Goal: Information Seeking & Learning: Understand process/instructions

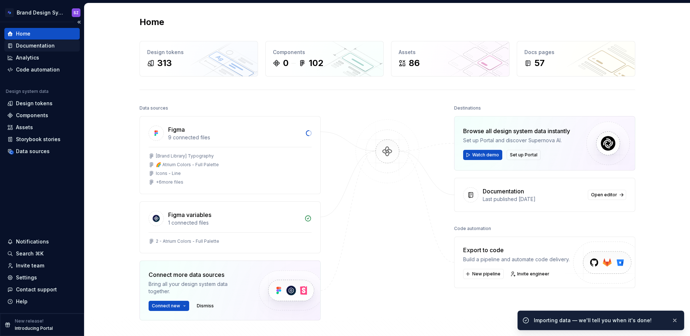
click at [44, 45] on div "Documentation" at bounding box center [35, 45] width 39 height 7
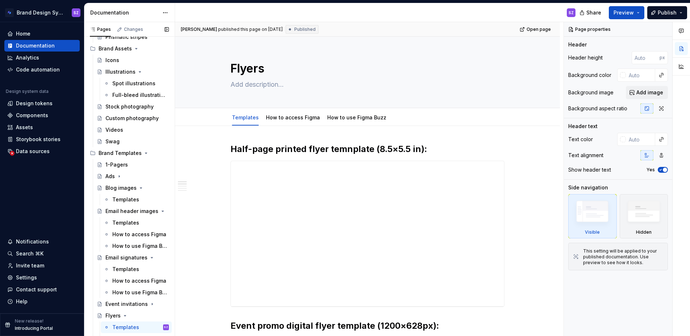
scroll to position [328, 0]
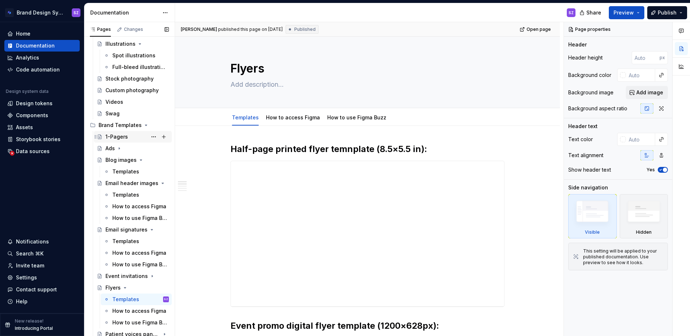
click at [129, 140] on div "1-Pagers" at bounding box center [136, 137] width 63 height 10
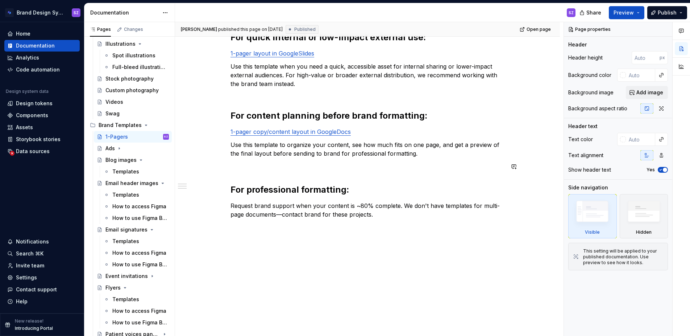
scroll to position [115, 0]
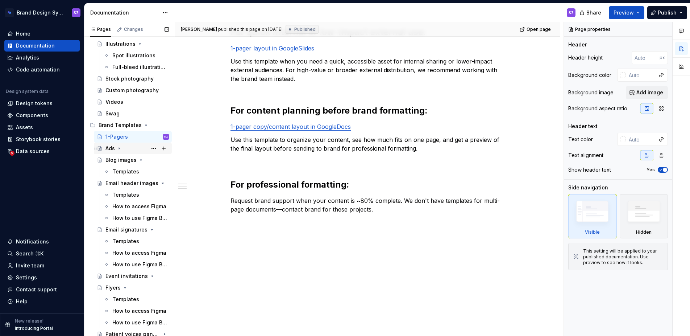
click at [108, 149] on div "Ads" at bounding box center [109, 148] width 9 height 7
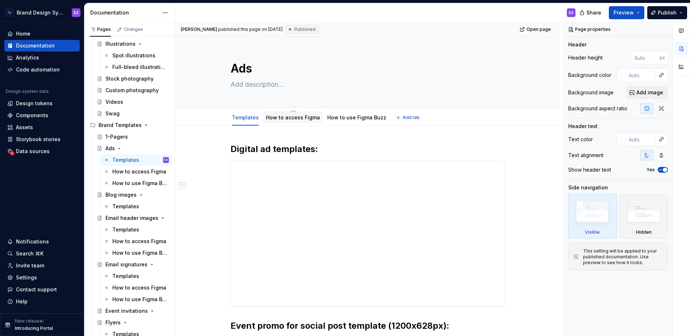
click at [288, 122] on div "How to access Figma" at bounding box center [293, 118] width 60 height 12
click at [301, 117] on link "How to access Figma" at bounding box center [293, 117] width 54 height 6
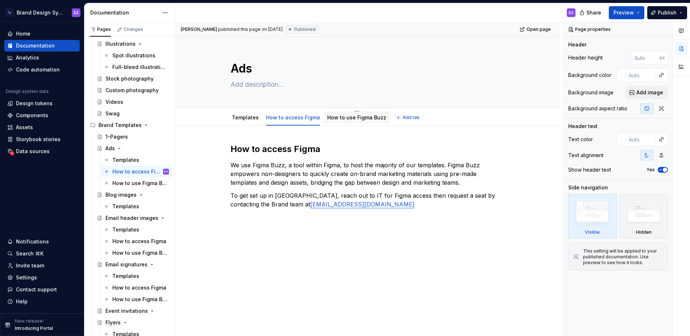
click at [346, 119] on link "How to use Figma Buzz" at bounding box center [356, 117] width 59 height 6
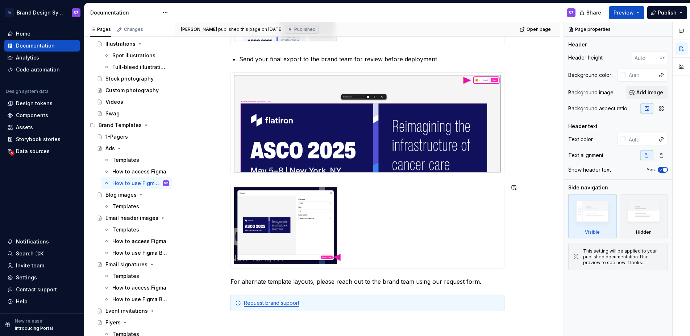
scroll to position [439, 0]
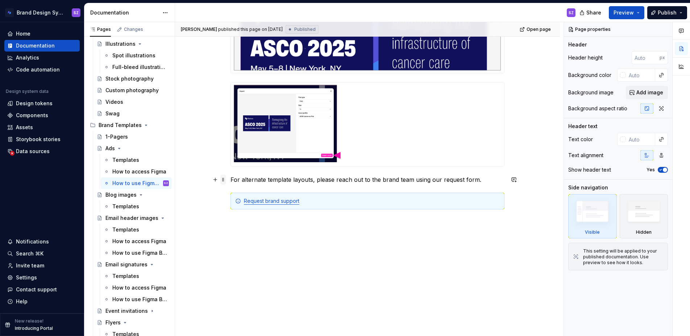
click at [226, 180] on span at bounding box center [223, 179] width 6 height 10
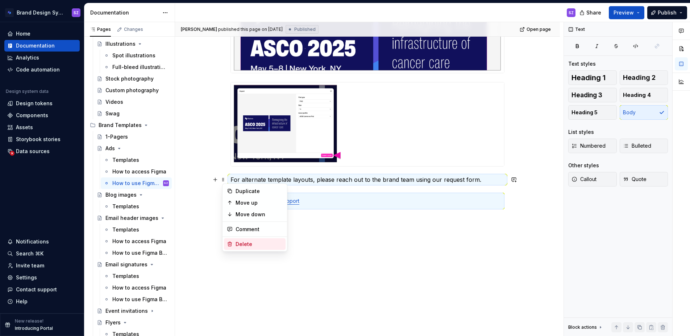
click at [249, 244] on div "Delete" at bounding box center [259, 243] width 47 height 7
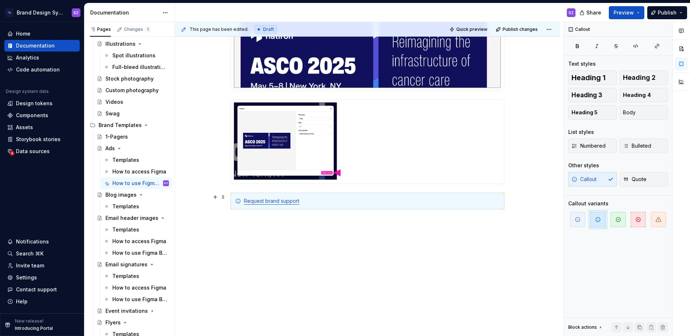
scroll to position [422, 0]
click at [225, 199] on span at bounding box center [223, 201] width 6 height 10
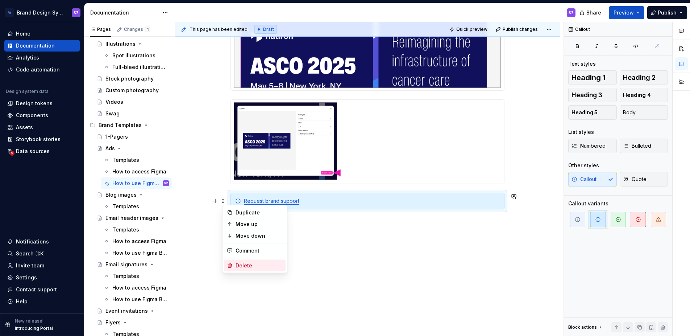
click at [242, 262] on div "Delete" at bounding box center [259, 265] width 47 height 7
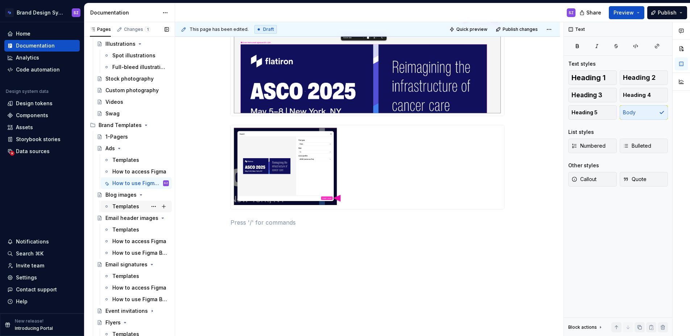
click at [135, 205] on div "Templates" at bounding box center [125, 206] width 27 height 7
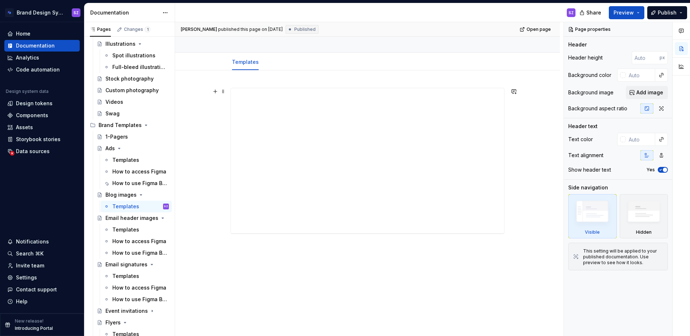
scroll to position [63, 0]
click at [136, 230] on div "Templates" at bounding box center [125, 229] width 27 height 7
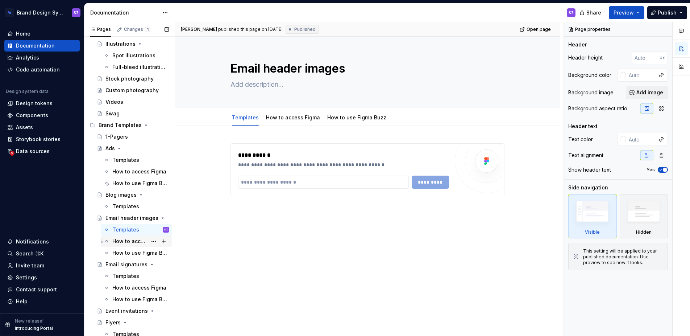
click at [128, 243] on div "How to access Figma" at bounding box center [129, 240] width 35 height 7
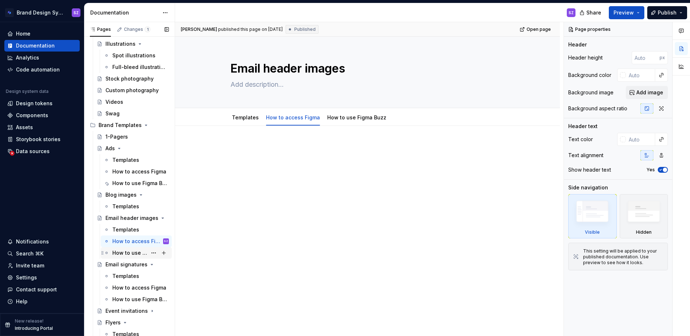
click at [125, 253] on div "How to use Figma Buzz" at bounding box center [129, 252] width 35 height 7
click at [124, 277] on div "Templates" at bounding box center [125, 275] width 27 height 7
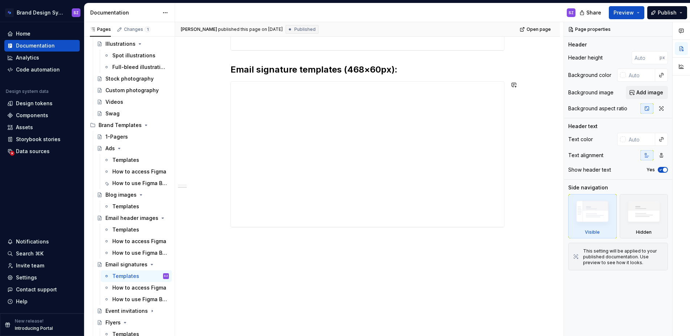
scroll to position [257, 0]
click at [124, 286] on div "How to access Figma" at bounding box center [129, 287] width 35 height 7
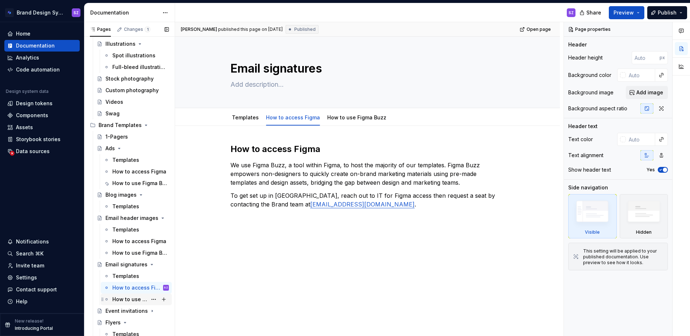
click at [133, 300] on div "How to use Figma Buzz" at bounding box center [129, 298] width 35 height 7
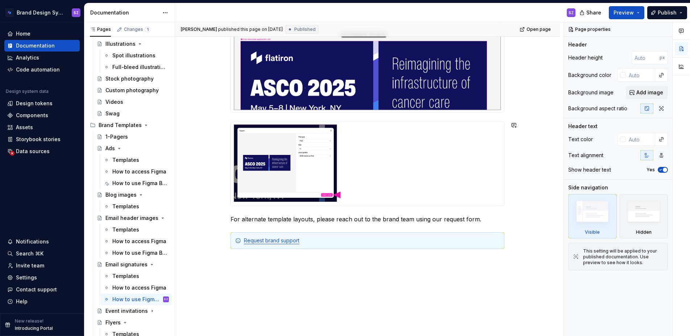
scroll to position [439, 0]
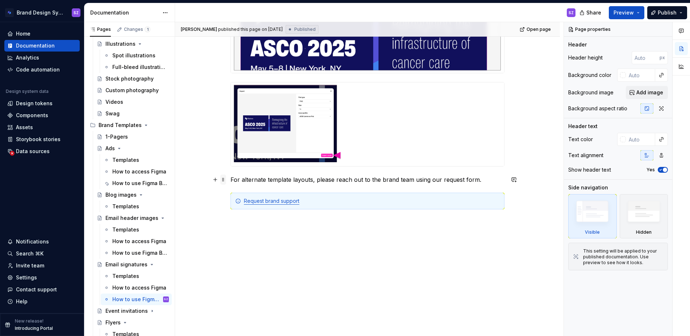
click at [225, 180] on span at bounding box center [223, 179] width 6 height 10
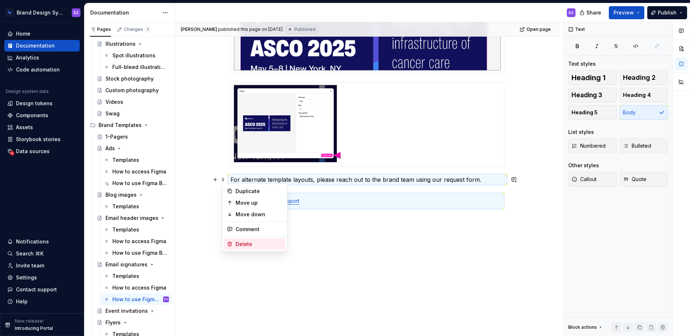
click at [256, 243] on div "Delete" at bounding box center [259, 243] width 47 height 7
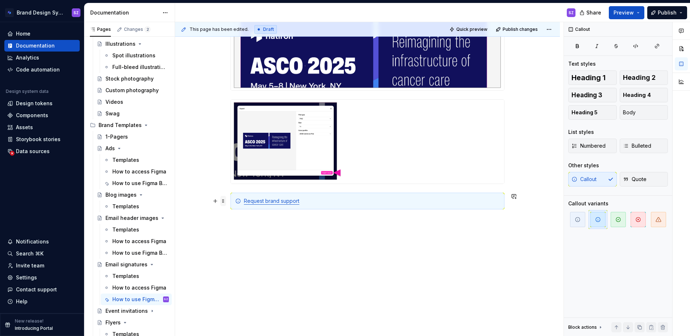
click at [226, 200] on span at bounding box center [223, 201] width 6 height 10
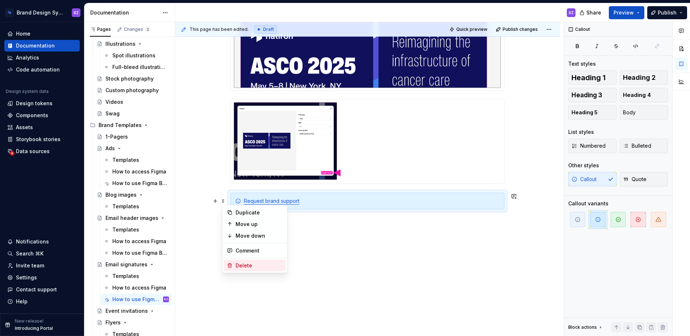
click at [256, 262] on div "Delete" at bounding box center [259, 265] width 47 height 7
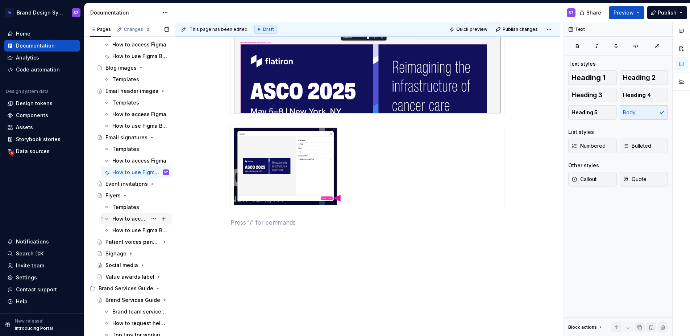
scroll to position [457, 0]
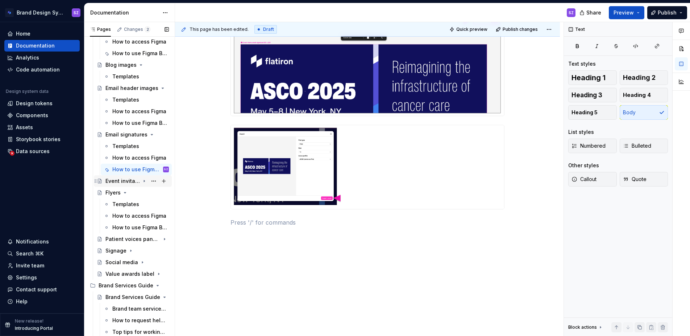
click at [117, 183] on div "Event invitations" at bounding box center [122, 180] width 34 height 7
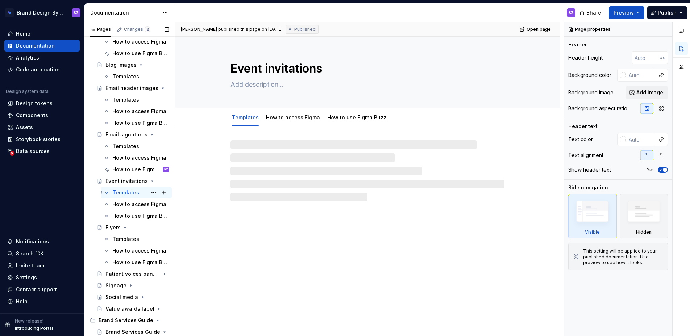
click at [121, 195] on div "Templates" at bounding box center [125, 192] width 27 height 7
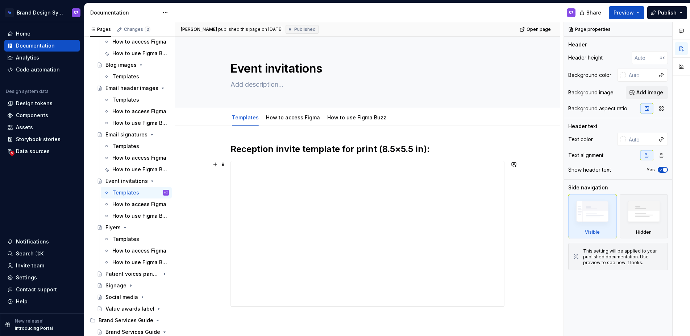
scroll to position [80, 0]
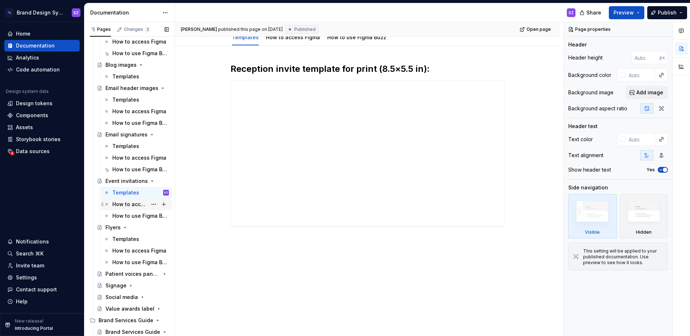
click at [125, 202] on div "How to access Figma" at bounding box center [129, 203] width 35 height 7
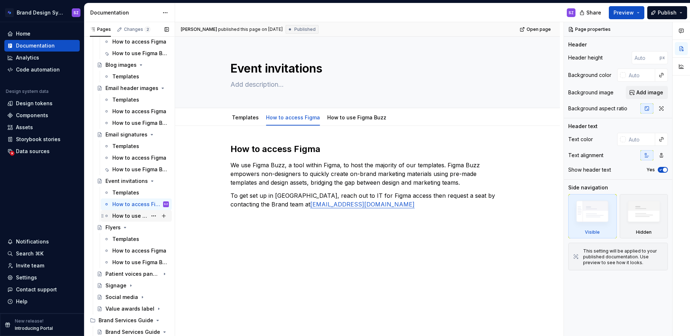
click at [131, 218] on div "How to use Figma Buzz" at bounding box center [129, 215] width 35 height 7
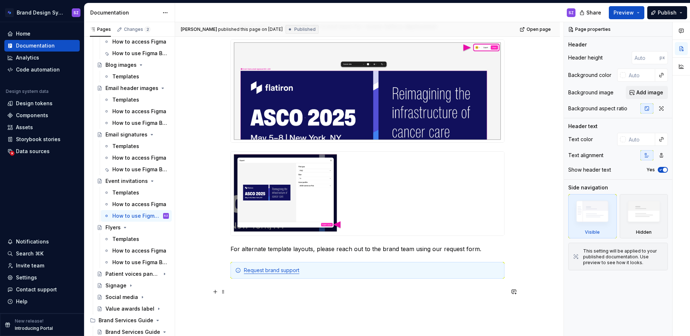
scroll to position [439, 0]
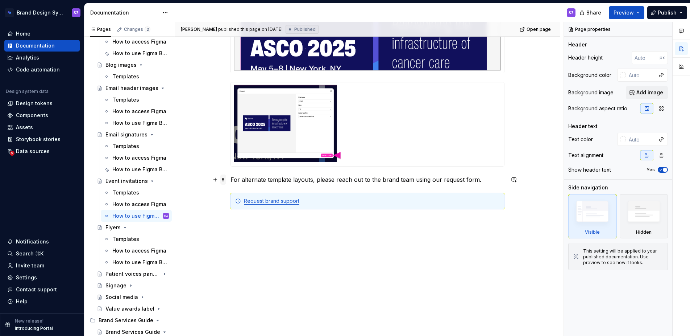
click at [225, 180] on span at bounding box center [223, 179] width 6 height 10
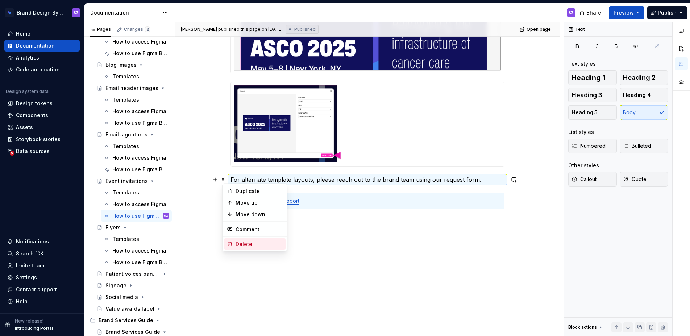
click at [246, 243] on div "Delete" at bounding box center [259, 243] width 47 height 7
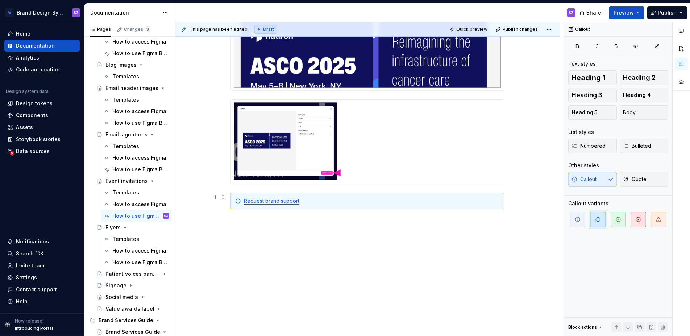
scroll to position [422, 0]
click at [224, 202] on span at bounding box center [223, 201] width 6 height 10
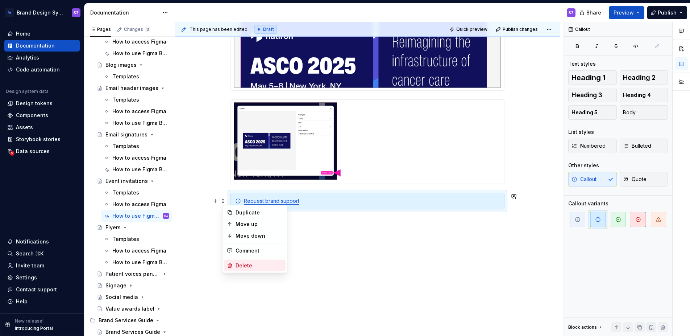
click at [245, 266] on div "Delete" at bounding box center [259, 265] width 47 height 7
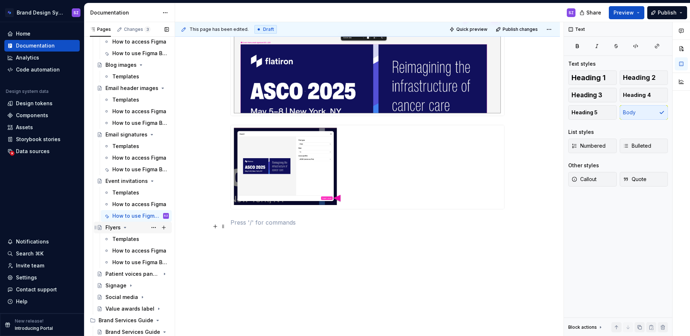
scroll to position [397, 0]
click at [134, 239] on div "Templates" at bounding box center [125, 238] width 27 height 7
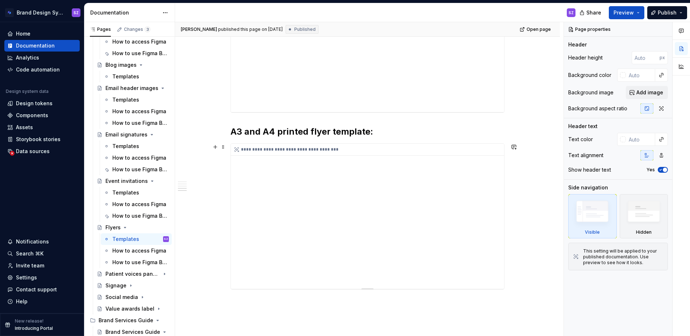
scroll to position [786, 0]
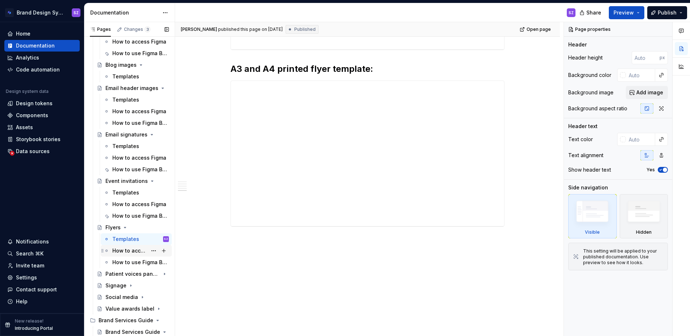
click at [124, 249] on div "How to access Figma" at bounding box center [129, 250] width 35 height 7
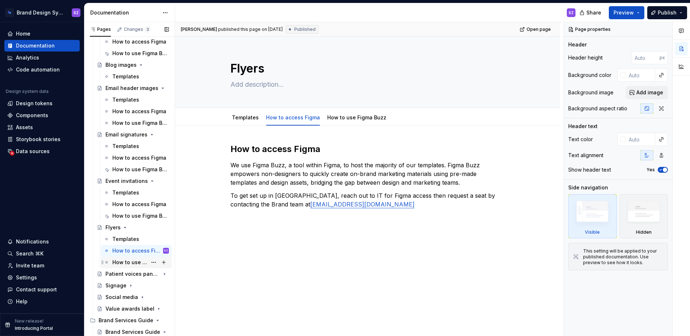
click at [137, 262] on div "How to use Figma Buzz" at bounding box center [129, 261] width 35 height 7
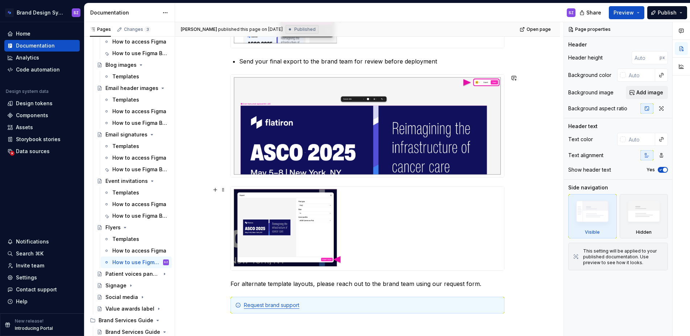
scroll to position [439, 0]
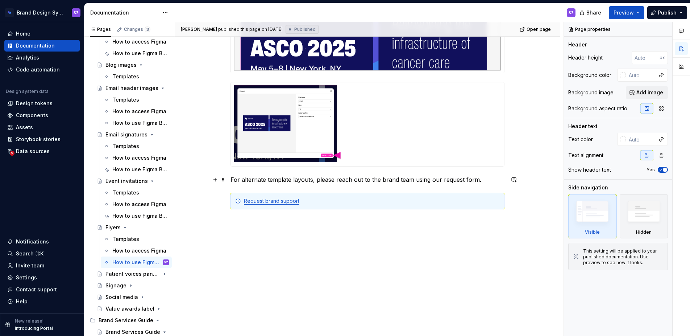
click at [223, 181] on span at bounding box center [223, 179] width 6 height 10
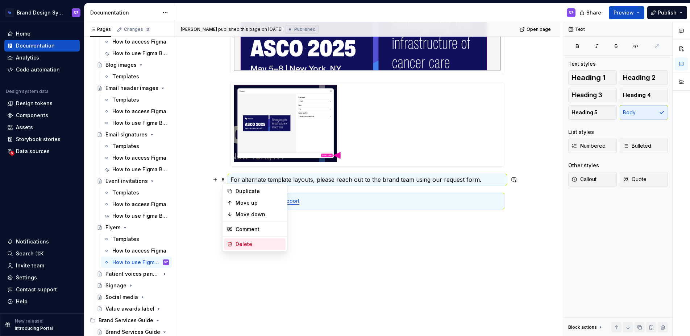
click at [244, 241] on div "Delete" at bounding box center [259, 243] width 47 height 7
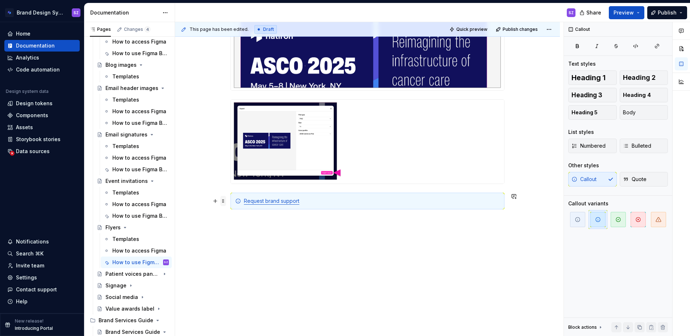
click at [225, 201] on span at bounding box center [223, 201] width 6 height 10
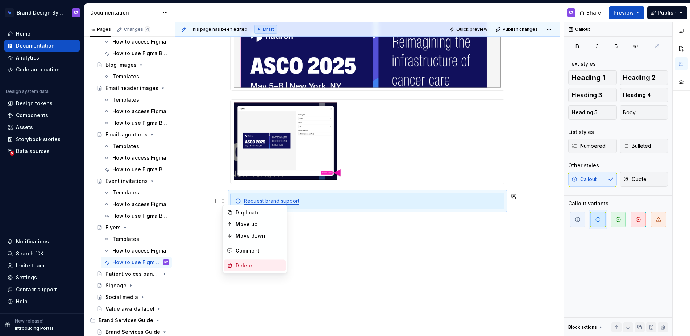
click at [248, 262] on div "Delete" at bounding box center [259, 265] width 47 height 7
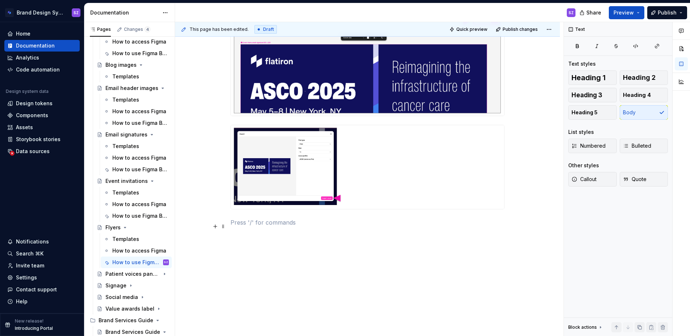
scroll to position [397, 0]
click at [123, 273] on div "Patient voices panel headshot" at bounding box center [122, 273] width 34 height 7
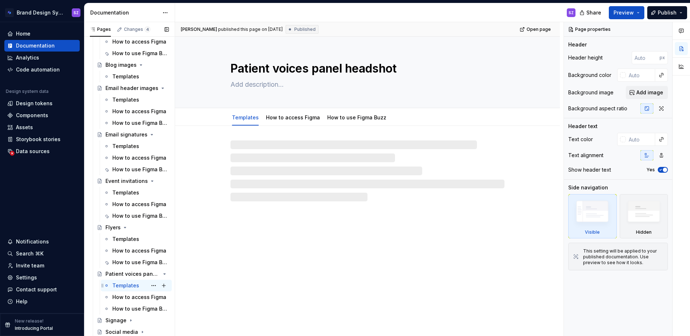
click at [123, 284] on div "Templates" at bounding box center [125, 285] width 27 height 7
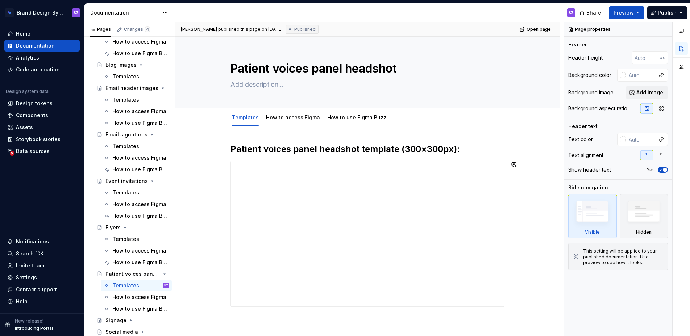
scroll to position [80, 0]
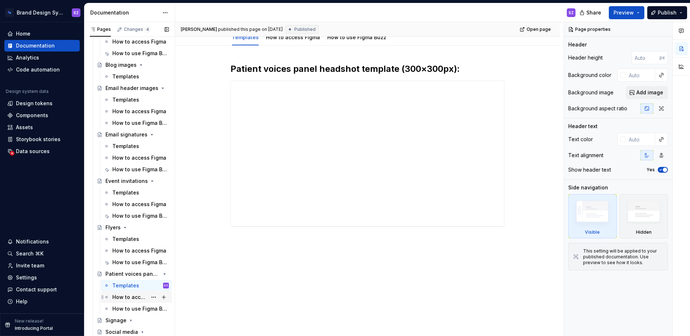
click at [123, 296] on div "How to access Figma" at bounding box center [129, 296] width 35 height 7
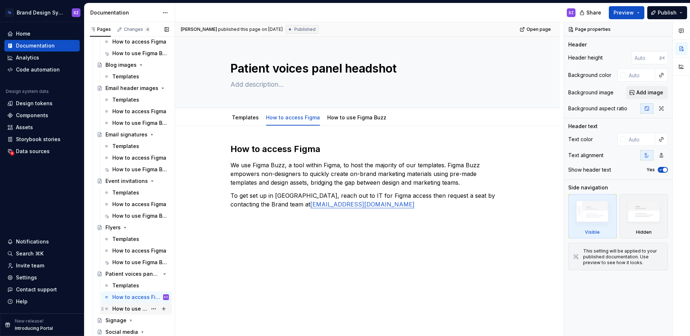
click at [125, 307] on div "How to use Figma Buzz" at bounding box center [129, 308] width 35 height 7
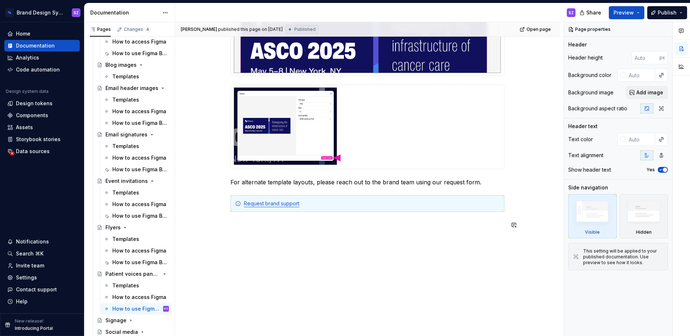
scroll to position [439, 0]
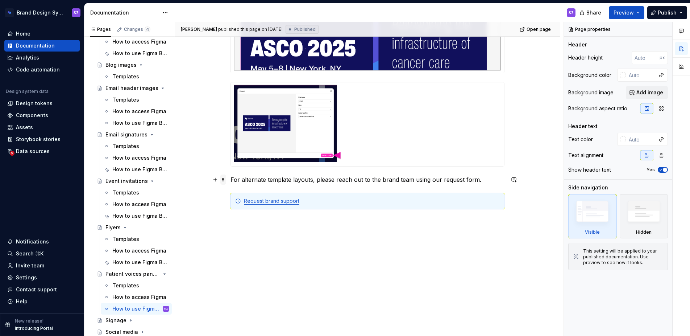
click at [225, 179] on span at bounding box center [223, 179] width 6 height 10
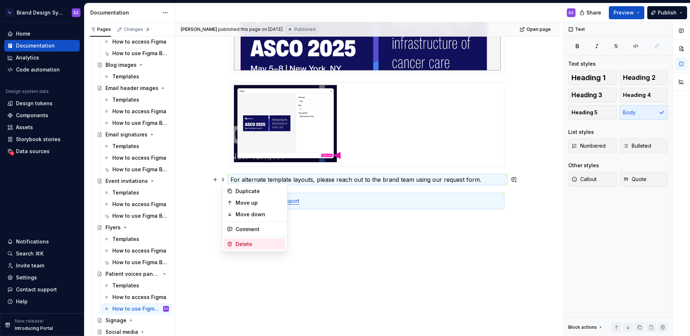
click at [241, 244] on div "Delete" at bounding box center [259, 243] width 47 height 7
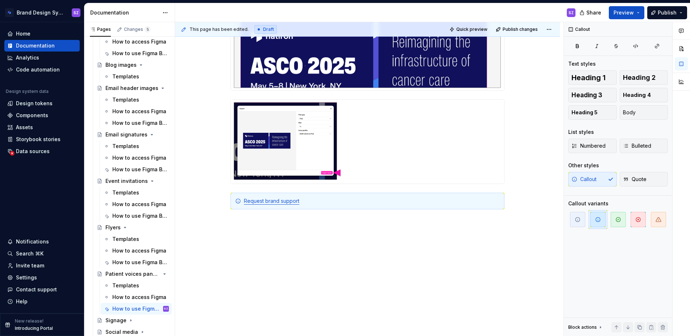
scroll to position [422, 0]
click at [224, 202] on span at bounding box center [223, 201] width 6 height 10
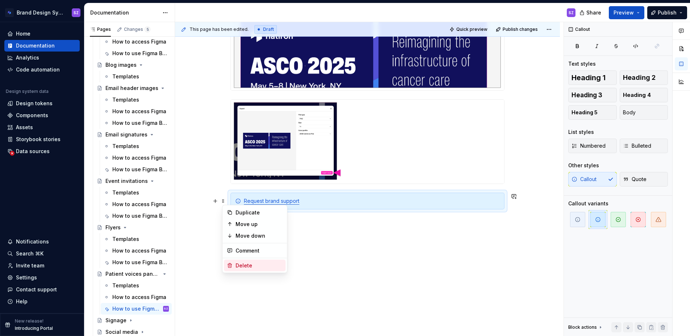
click at [246, 264] on div "Delete" at bounding box center [259, 265] width 47 height 7
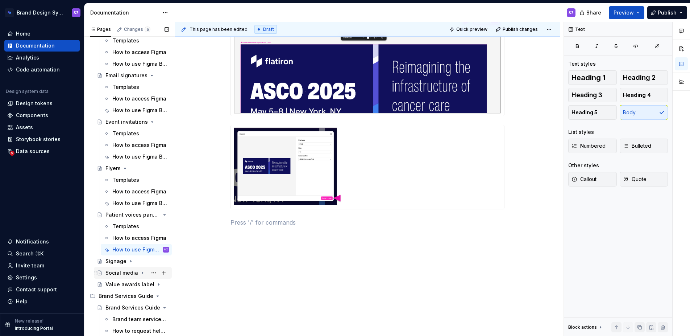
scroll to position [527, 0]
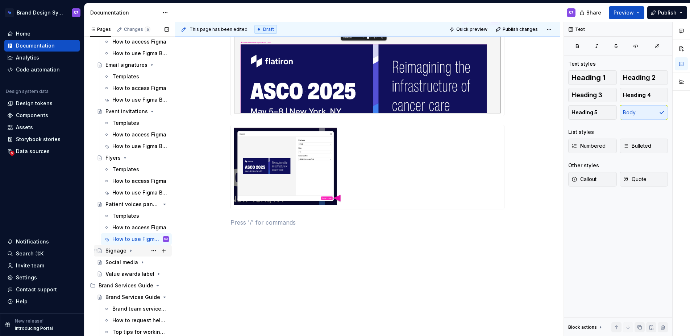
click at [116, 251] on div "Signage" at bounding box center [115, 250] width 21 height 7
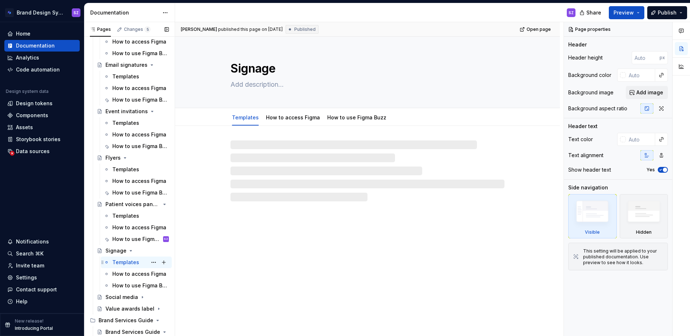
click at [125, 260] on div "Templates" at bounding box center [125, 261] width 27 height 7
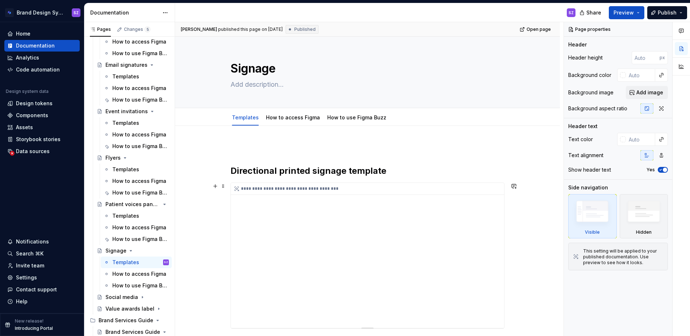
scroll to position [102, 0]
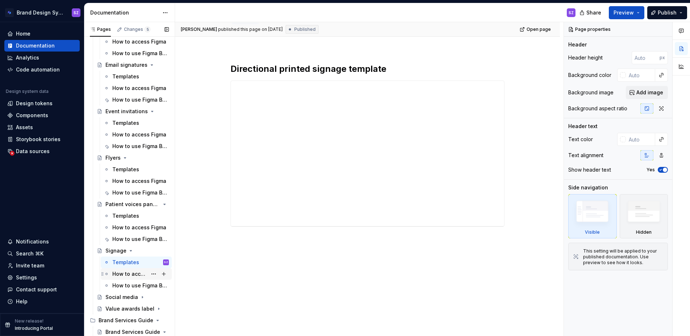
click at [133, 272] on div "How to access Figma" at bounding box center [129, 273] width 35 height 7
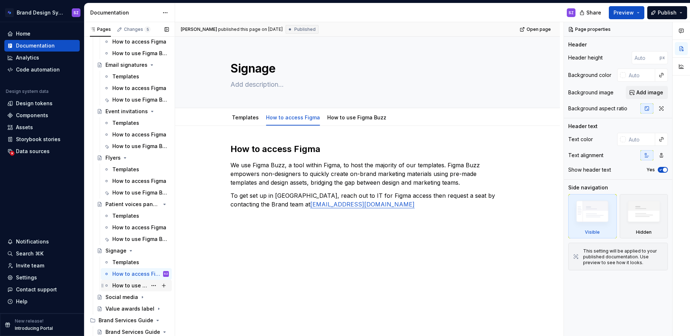
click at [127, 282] on div "How to use Figma Buzz" at bounding box center [129, 285] width 35 height 7
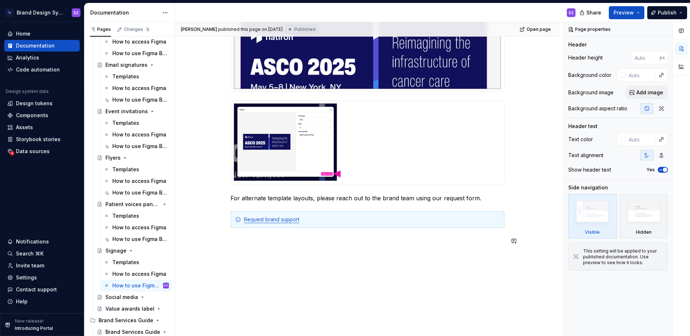
scroll to position [439, 0]
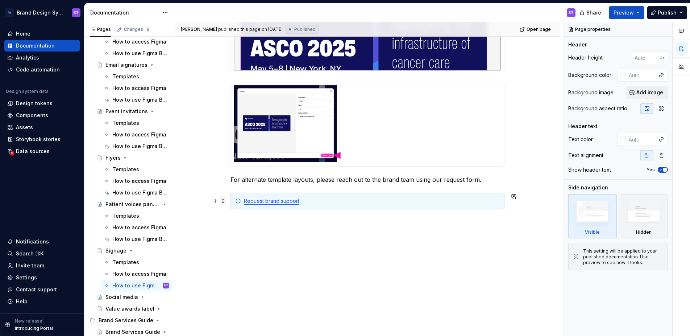
click at [224, 201] on span at bounding box center [223, 201] width 6 height 10
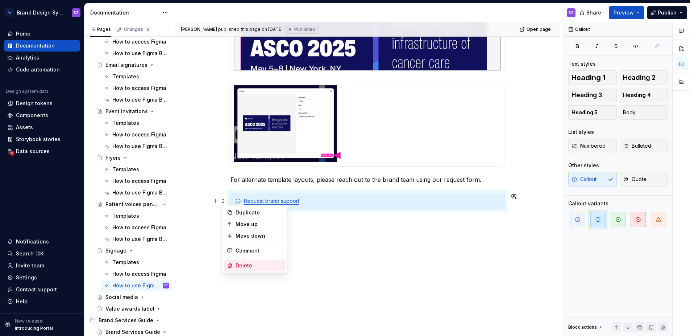
click at [258, 265] on div "Delete" at bounding box center [259, 265] width 47 height 7
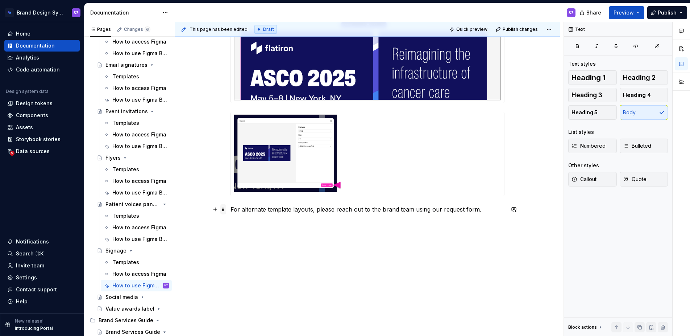
click at [226, 209] on span at bounding box center [223, 209] width 6 height 10
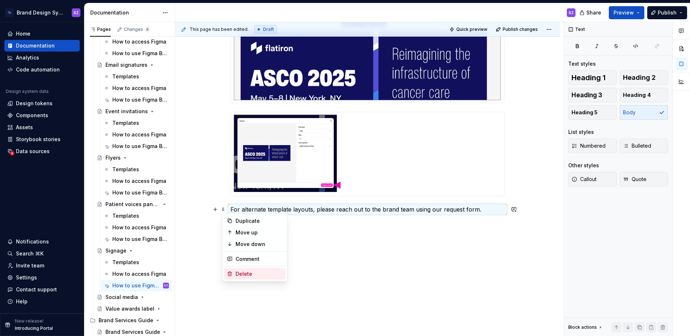
click at [249, 272] on div "Delete" at bounding box center [259, 273] width 47 height 7
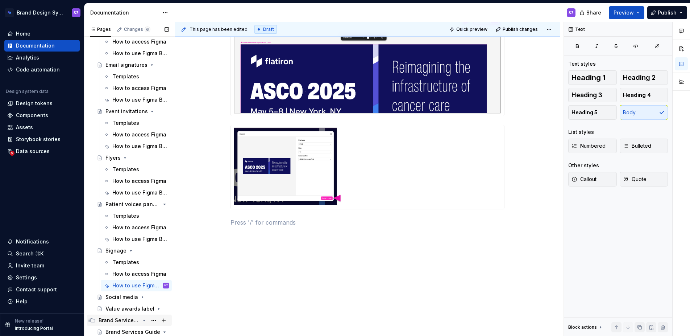
scroll to position [562, 0]
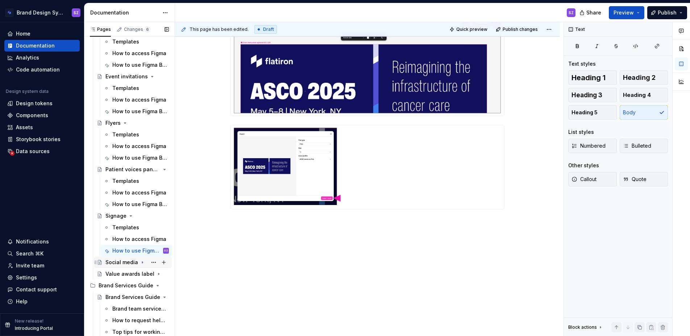
click at [126, 262] on div "Social media" at bounding box center [121, 261] width 33 height 7
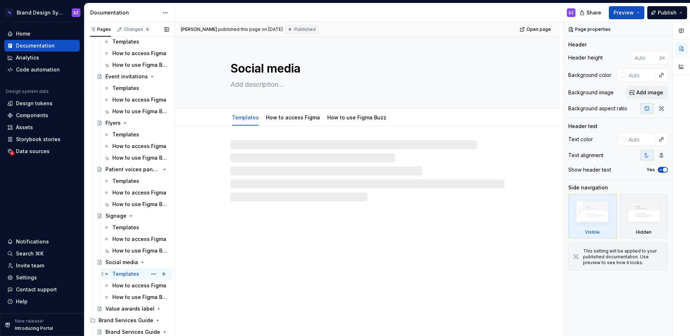
click at [130, 272] on div "Templates" at bounding box center [125, 273] width 27 height 7
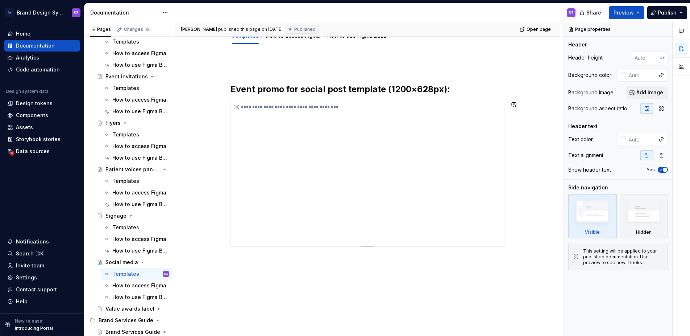
scroll to position [102, 0]
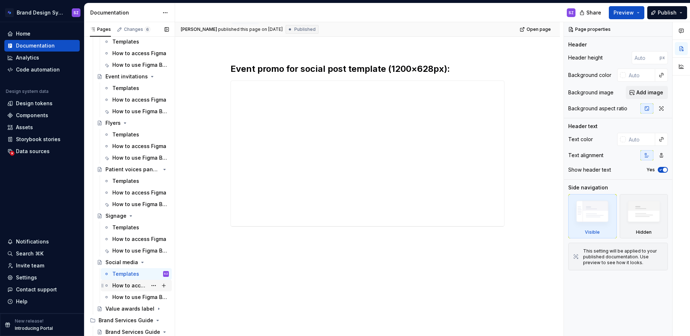
click at [130, 285] on div "How to access Figma" at bounding box center [129, 285] width 35 height 7
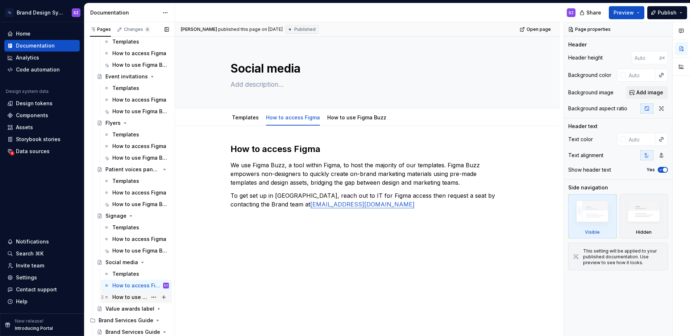
click at [129, 297] on div "How to use Figma Buzz" at bounding box center [129, 296] width 35 height 7
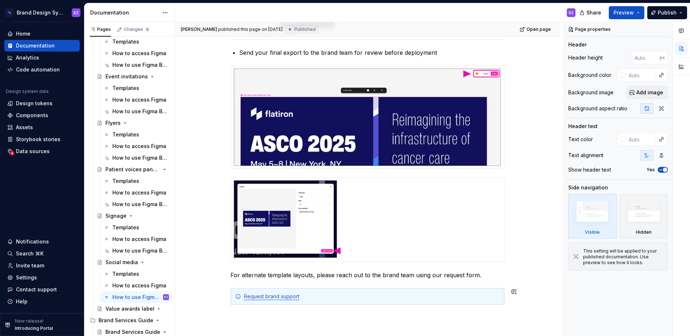
scroll to position [439, 0]
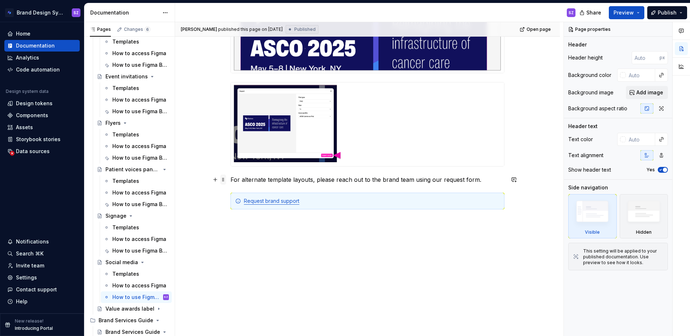
click at [224, 180] on span at bounding box center [223, 179] width 6 height 10
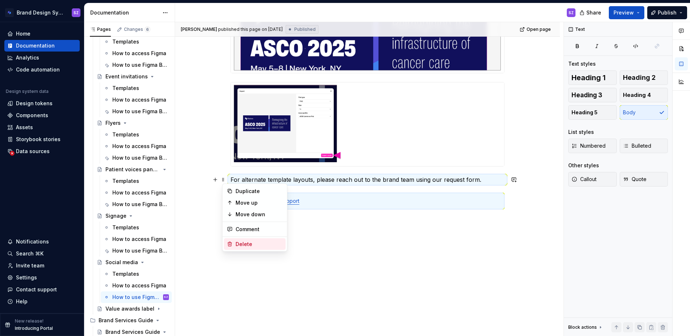
click at [252, 244] on div "Delete" at bounding box center [259, 243] width 47 height 7
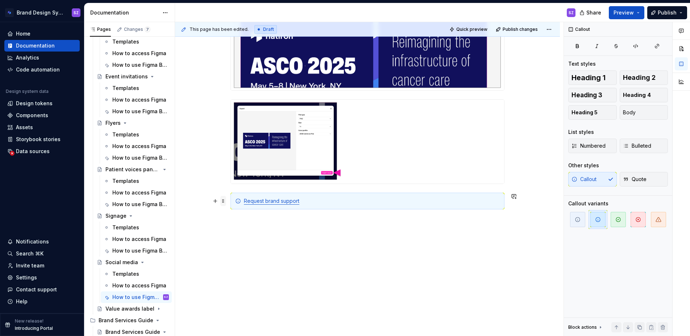
click at [225, 200] on span at bounding box center [223, 201] width 6 height 10
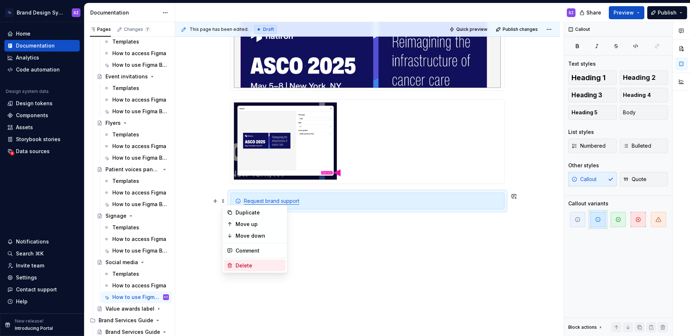
click at [252, 264] on div "Delete" at bounding box center [259, 265] width 47 height 7
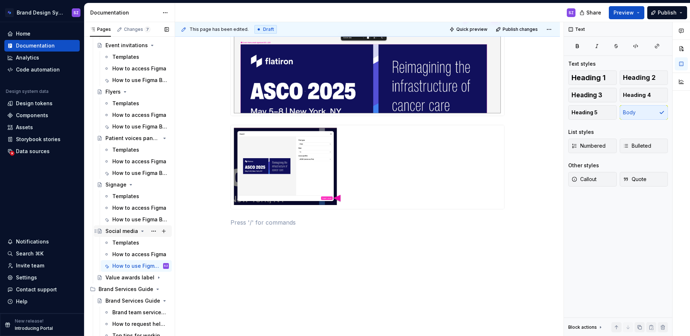
scroll to position [597, 0]
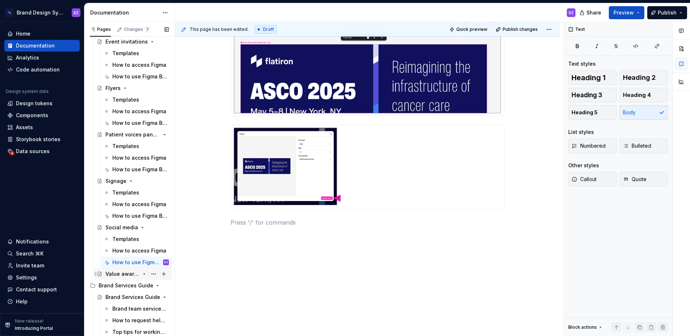
click at [132, 270] on div "Value awards label" at bounding box center [122, 273] width 34 height 7
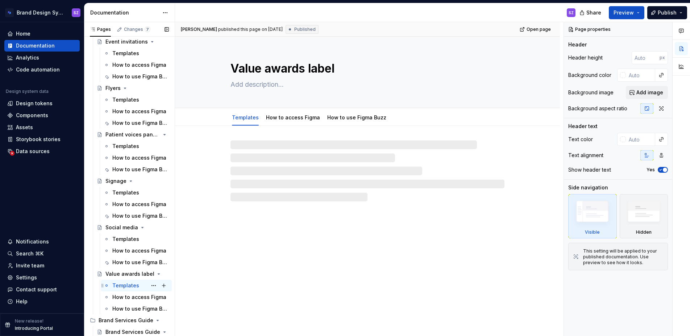
click at [124, 287] on div "Templates" at bounding box center [125, 285] width 27 height 7
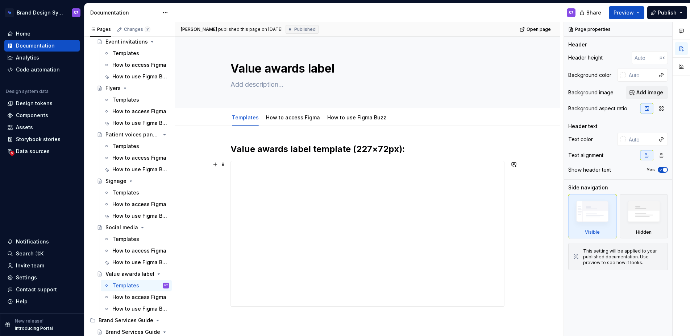
scroll to position [98, 0]
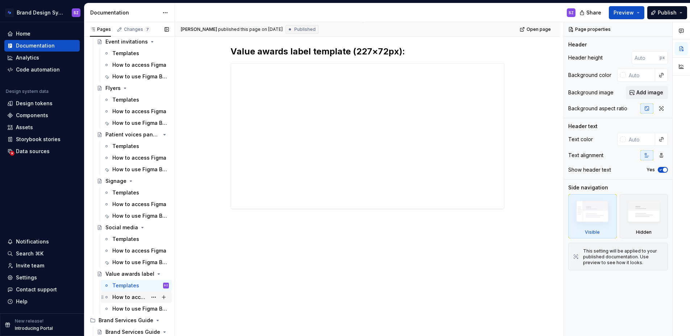
click at [133, 296] on div "How to access Figma" at bounding box center [129, 296] width 35 height 7
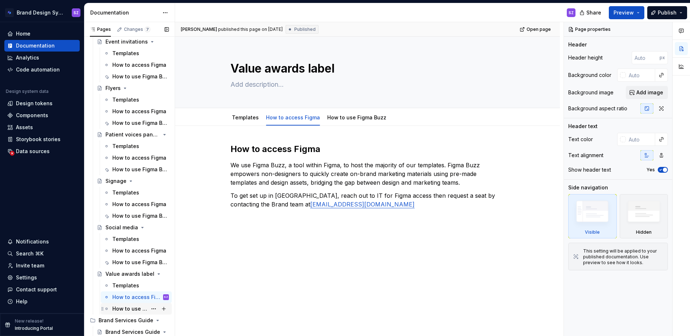
click at [139, 306] on div "How to use Figma Buzz" at bounding box center [129, 308] width 35 height 7
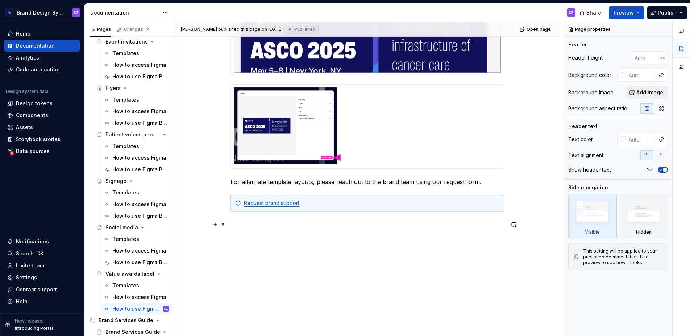
scroll to position [439, 0]
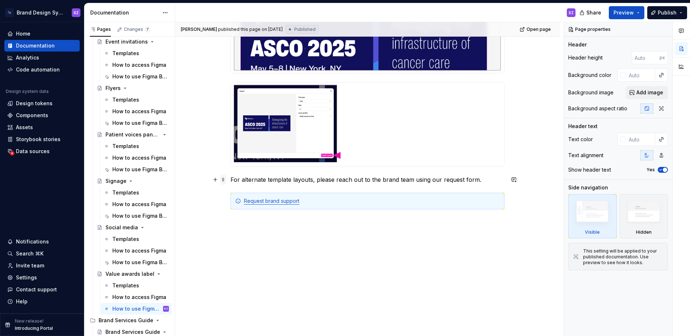
click at [223, 179] on span at bounding box center [223, 179] width 6 height 10
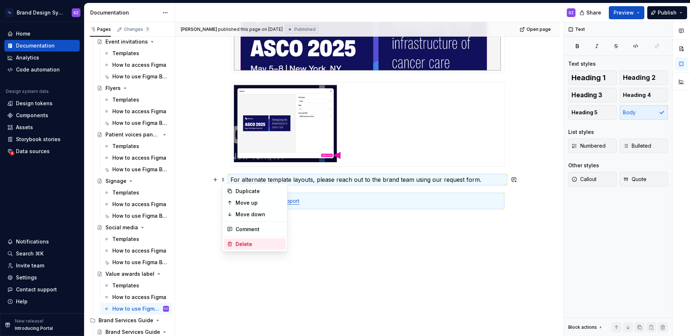
click at [247, 241] on div "Delete" at bounding box center [259, 243] width 47 height 7
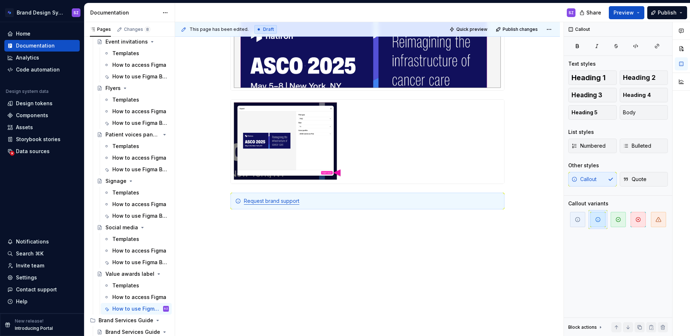
scroll to position [422, 0]
click at [226, 204] on span at bounding box center [223, 201] width 6 height 10
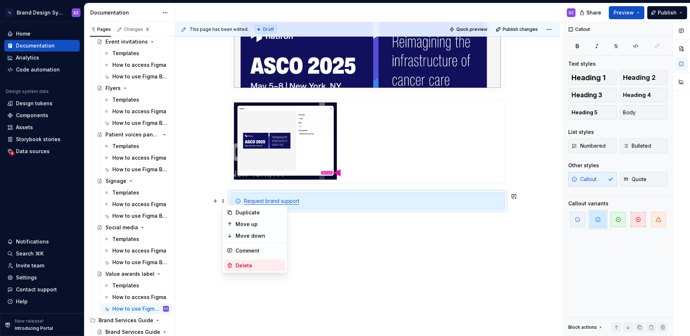
click at [240, 265] on div "Delete" at bounding box center [259, 265] width 47 height 7
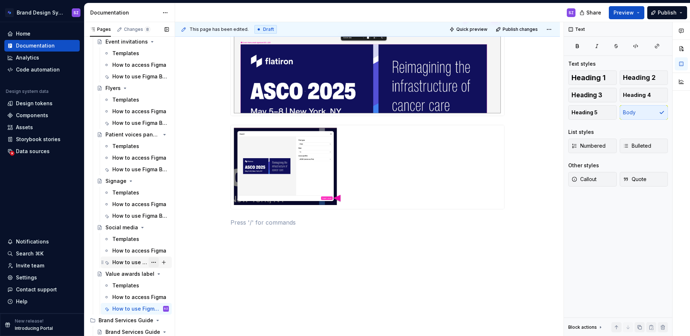
scroll to position [631, 0]
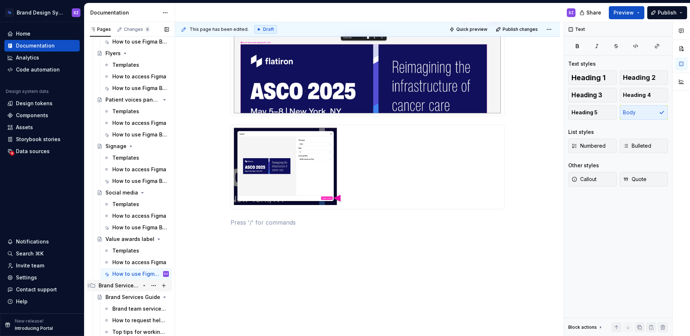
click at [130, 282] on div "Brand Services Guide" at bounding box center [119, 285] width 41 height 7
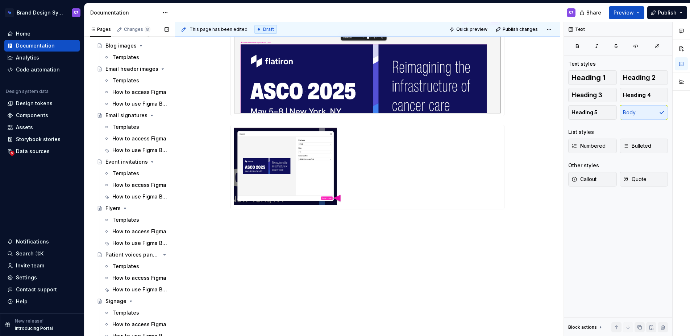
scroll to position [585, 0]
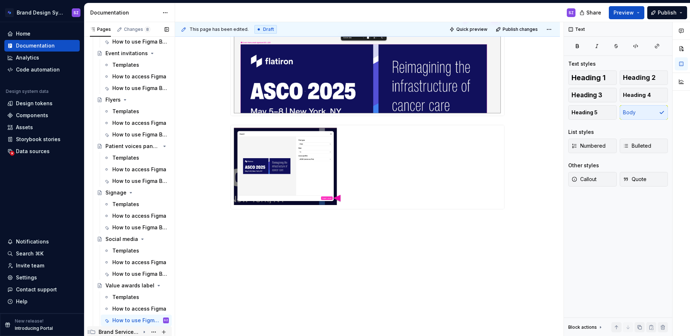
click at [129, 331] on div "Brand Services Guide" at bounding box center [119, 331] width 41 height 7
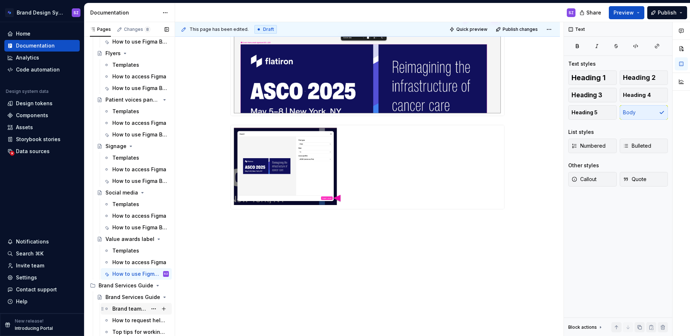
click at [126, 309] on div "Brand team services and self-service tools" at bounding box center [129, 308] width 35 height 7
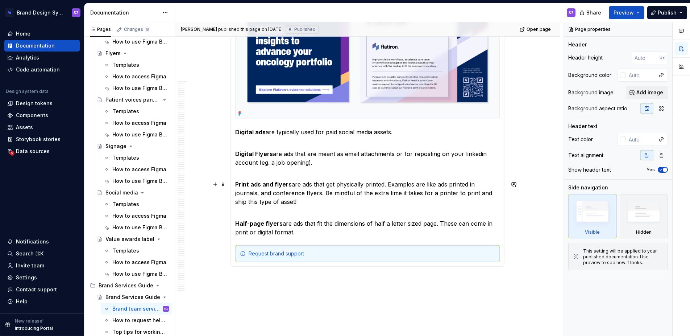
scroll to position [410, 0]
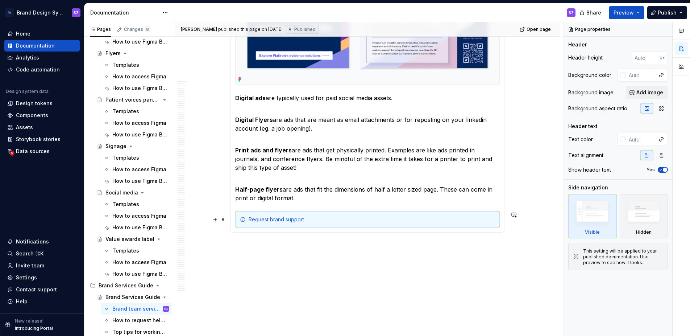
type textarea "*"
click at [372, 221] on div "Request brand support" at bounding box center [372, 219] width 246 height 7
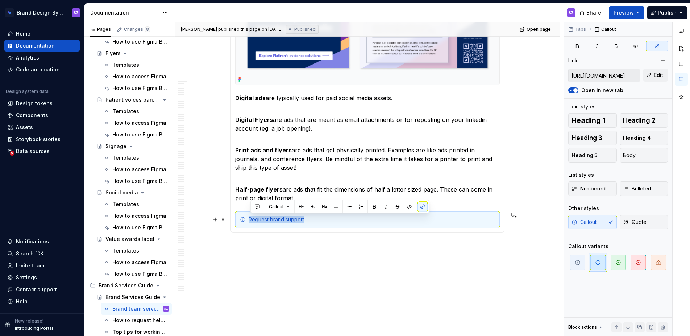
drag, startPoint x: 306, startPoint y: 220, endPoint x: 248, endPoint y: 220, distance: 57.6
click at [248, 220] on div "Request brand support" at bounding box center [367, 219] width 265 height 17
click at [608, 74] on input "[URL][DOMAIN_NAME]" at bounding box center [604, 75] width 71 height 13
click at [607, 74] on input "[URL][DOMAIN_NAME]" at bounding box center [604, 75] width 71 height 13
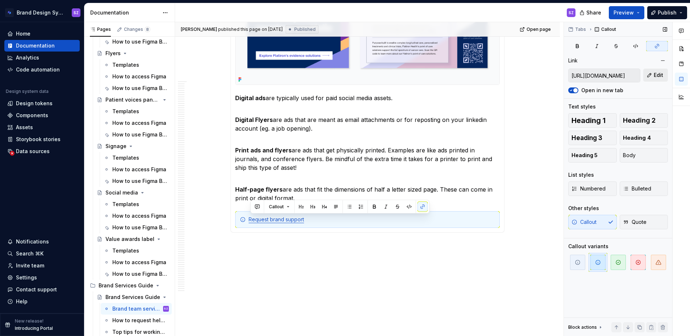
click at [667, 78] on button "Edit" at bounding box center [655, 75] width 25 height 13
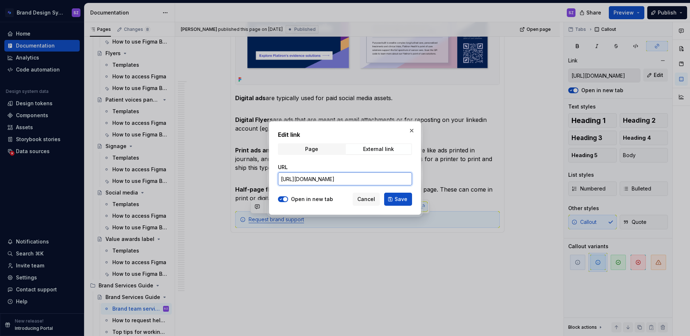
click at [336, 180] on input "[URL][DOMAIN_NAME]" at bounding box center [345, 178] width 134 height 13
paste input "[URL][DOMAIN_NAME]"
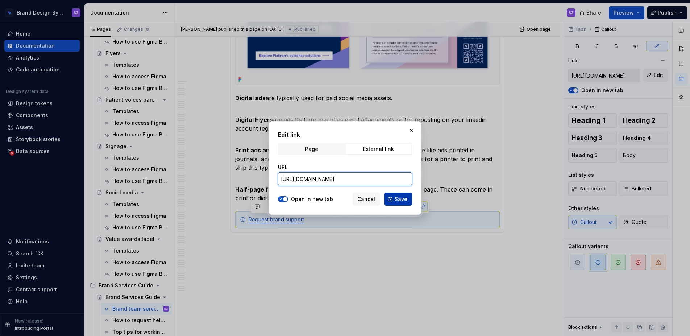
type input "[URL][DOMAIN_NAME]"
click at [402, 199] on span "Save" at bounding box center [401, 198] width 13 height 7
type input "[URL][DOMAIN_NAME]"
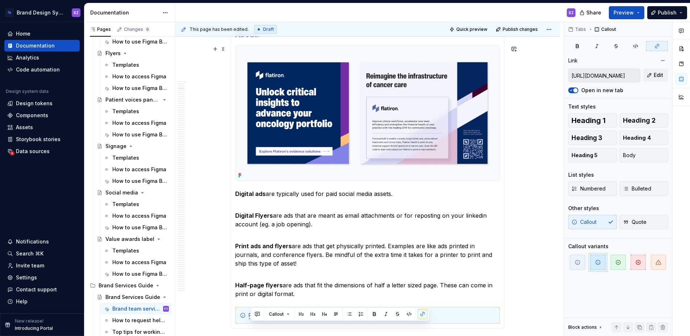
scroll to position [120, 0]
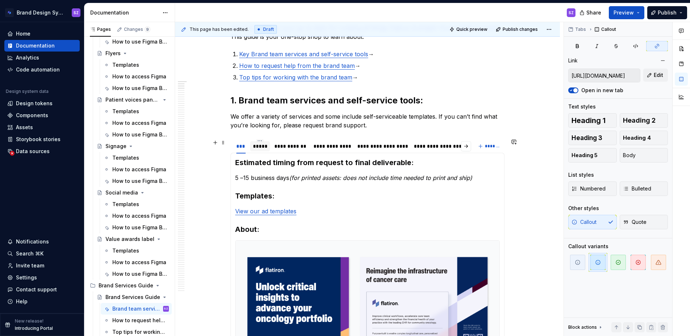
click at [262, 146] on div "*****" at bounding box center [260, 145] width 14 height 7
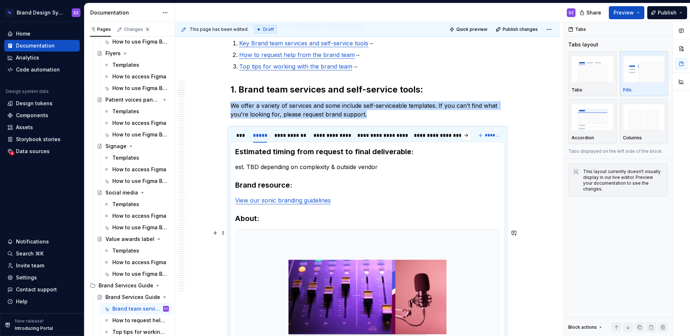
scroll to position [267, 0]
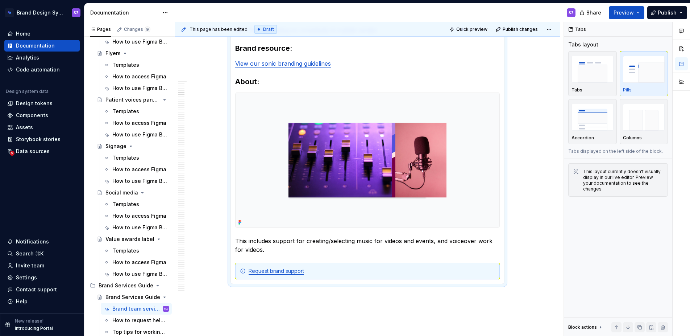
click at [302, 261] on section-item-column "Estimated timing from request to final deliverable: est. TBD depending on compl…" at bounding box center [367, 144] width 265 height 269
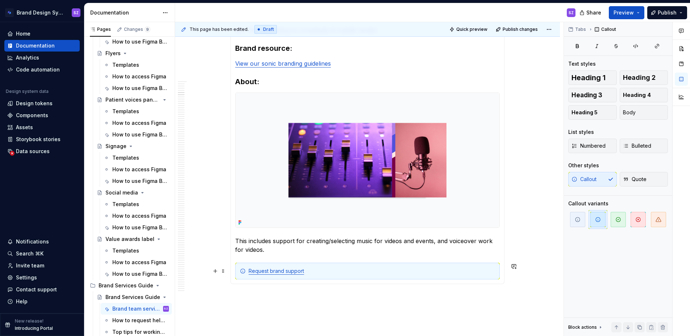
click at [234, 270] on div "Estimated timing from request to final deliverable: 5 –15 business days (for pr…" at bounding box center [368, 144] width 274 height 279
click at [223, 271] on span at bounding box center [223, 271] width 6 height 10
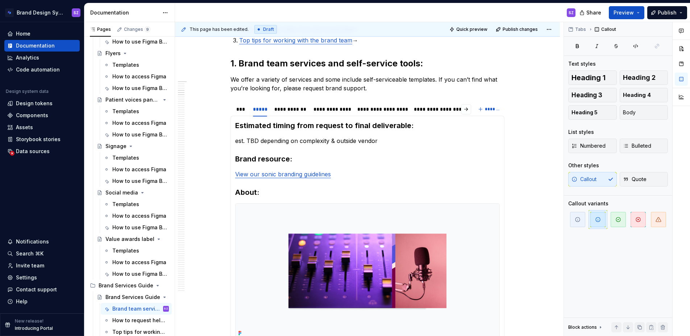
scroll to position [5, 0]
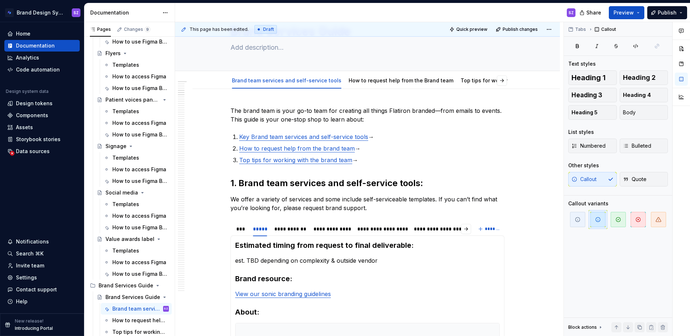
type textarea "*"
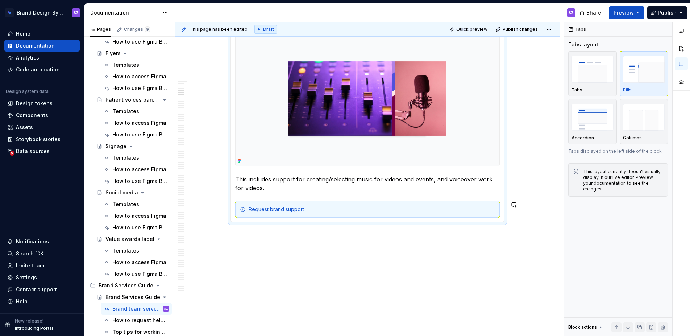
scroll to position [342, 0]
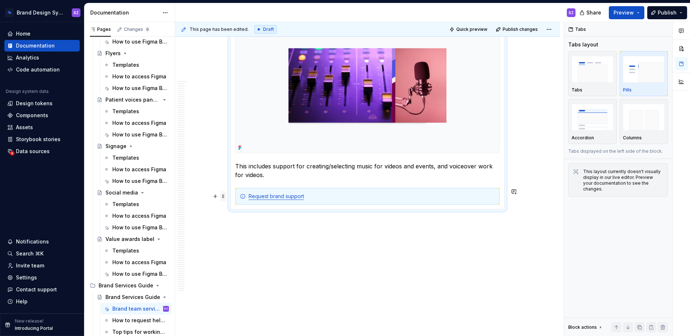
click at [225, 195] on span at bounding box center [223, 196] width 6 height 10
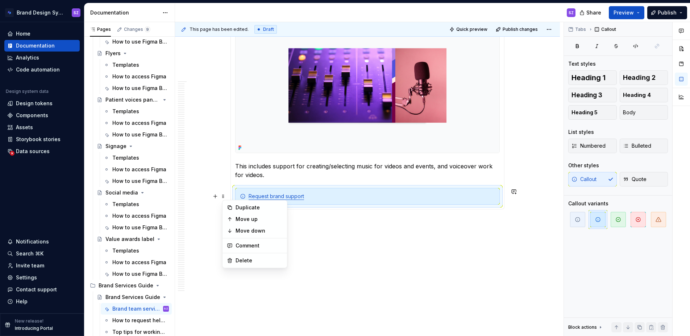
copy p "We offer a variety of services and some include self-serviceable templates. If …"
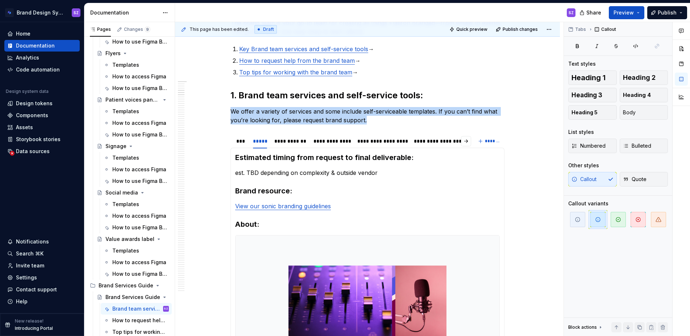
scroll to position [73, 0]
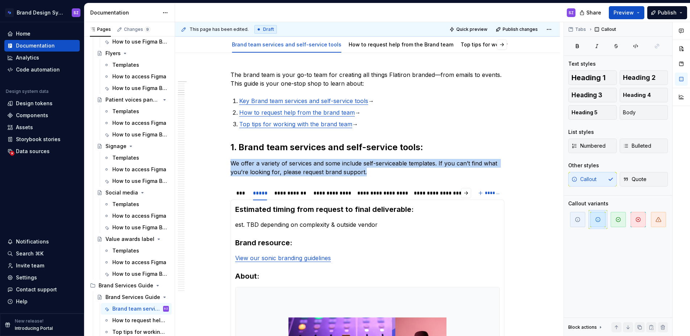
click at [377, 173] on p "We offer a variety of services and some include self-serviceable templates. If …" at bounding box center [368, 167] width 274 height 17
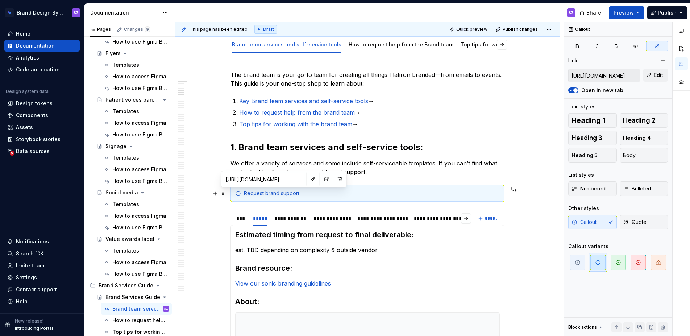
click at [275, 194] on link "Request brand support" at bounding box center [271, 193] width 55 height 6
click at [308, 181] on button "button" at bounding box center [313, 179] width 10 height 10
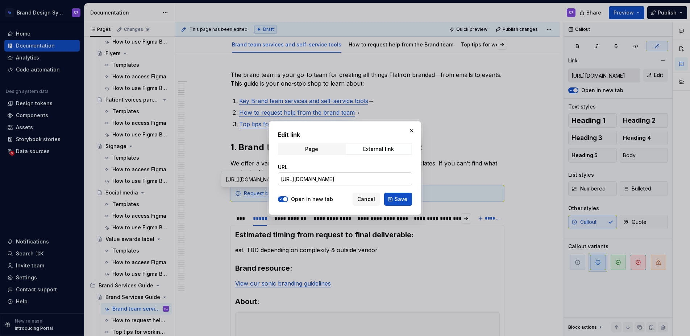
click at [339, 180] on input "[URL][DOMAIN_NAME]" at bounding box center [345, 178] width 134 height 13
paste input "[URL][DOMAIN_NAME]"
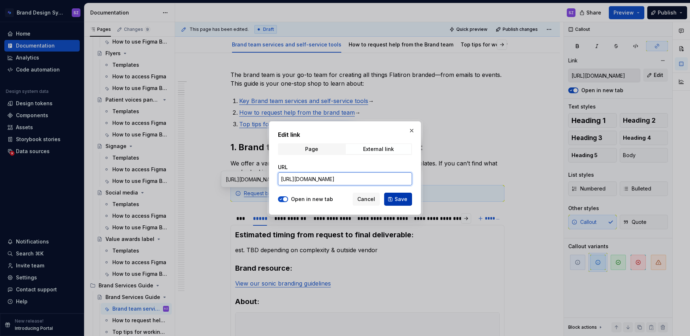
type input "[URL][DOMAIN_NAME]"
click at [396, 200] on span "Save" at bounding box center [401, 198] width 13 height 7
type input "[URL][DOMAIN_NAME]"
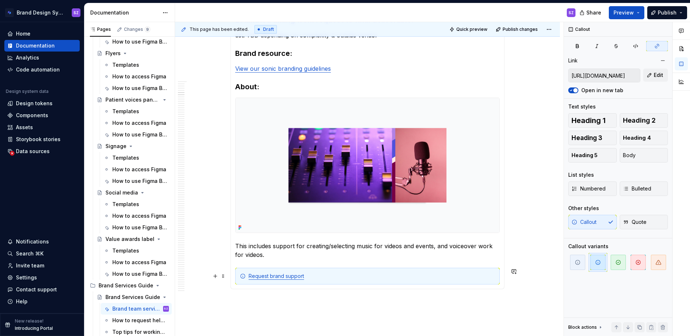
scroll to position [346, 0]
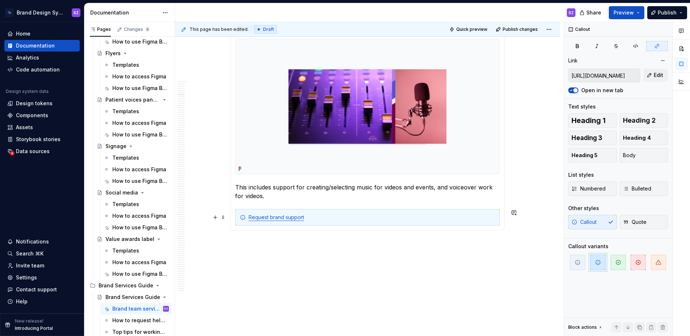
click at [485, 215] on div "Request brand support" at bounding box center [372, 216] width 246 height 7
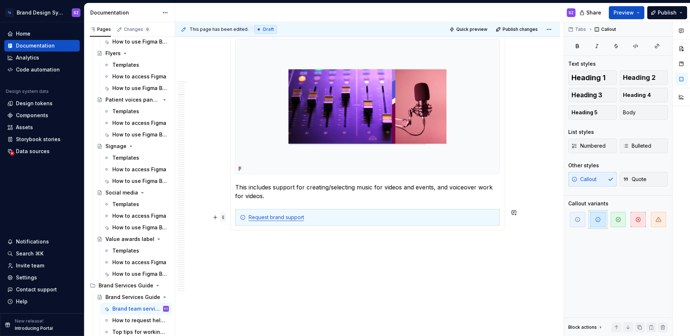
click at [223, 217] on span at bounding box center [223, 217] width 6 height 10
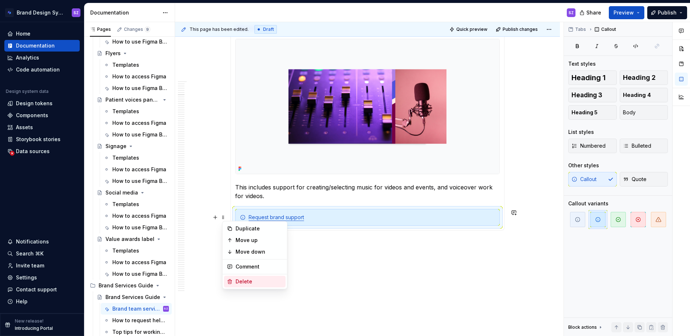
click at [253, 284] on div "Delete" at bounding box center [259, 281] width 47 height 7
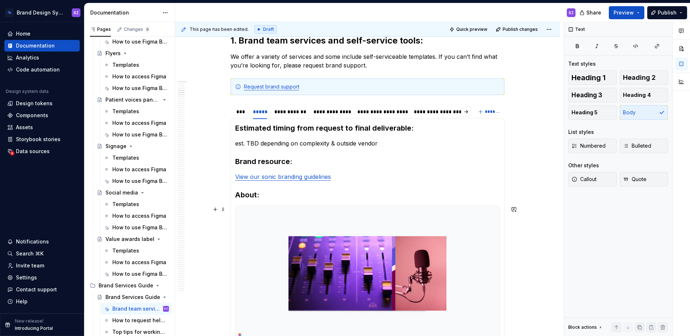
scroll to position [100, 0]
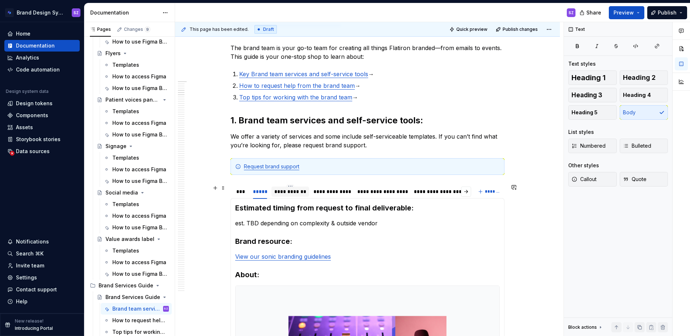
click at [285, 191] on div "**********" at bounding box center [290, 191] width 32 height 7
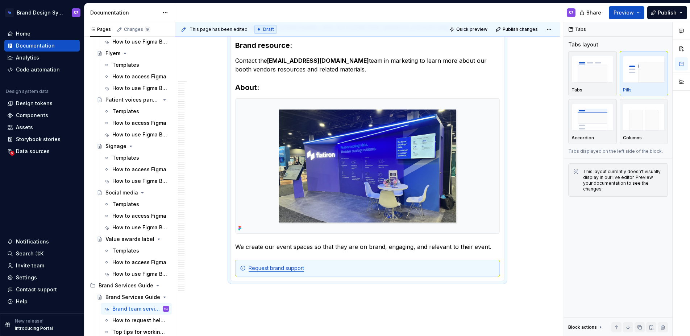
scroll to position [367, 0]
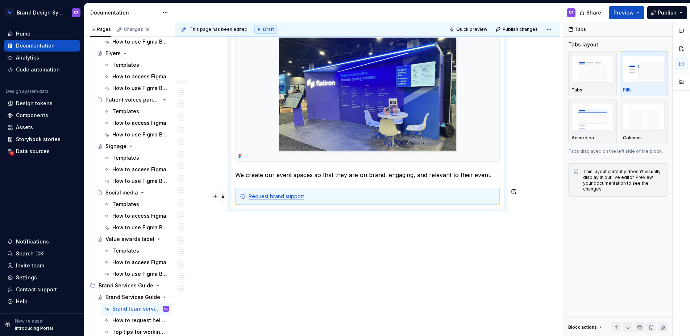
click at [224, 196] on span at bounding box center [223, 196] width 6 height 10
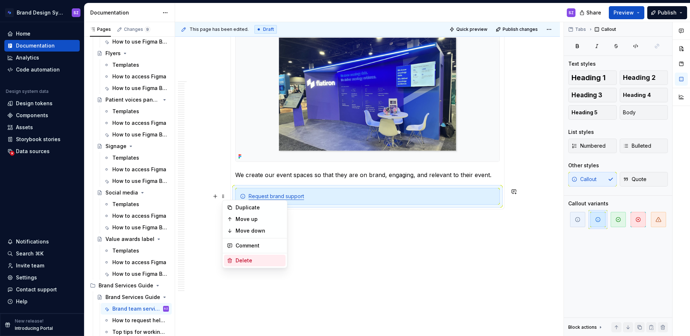
click at [245, 258] on div "Delete" at bounding box center [259, 260] width 47 height 7
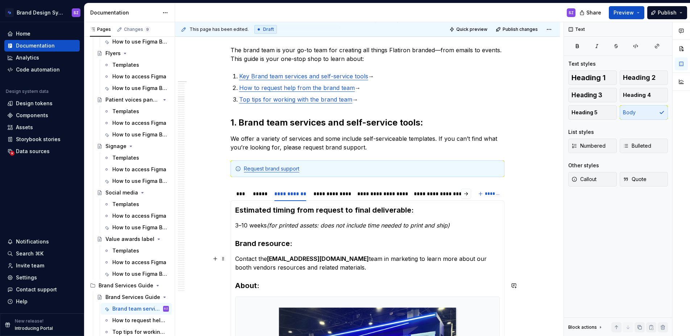
scroll to position [21, 0]
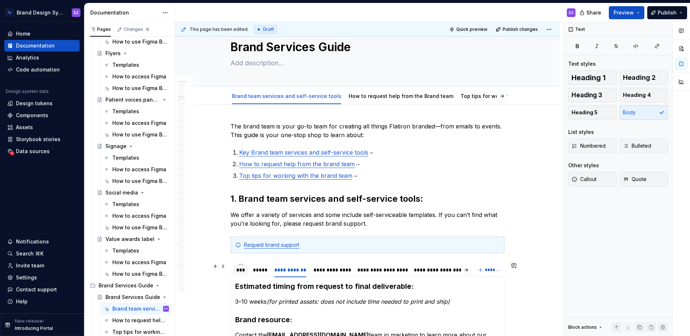
click at [240, 266] on div "***" at bounding box center [240, 269] width 9 height 7
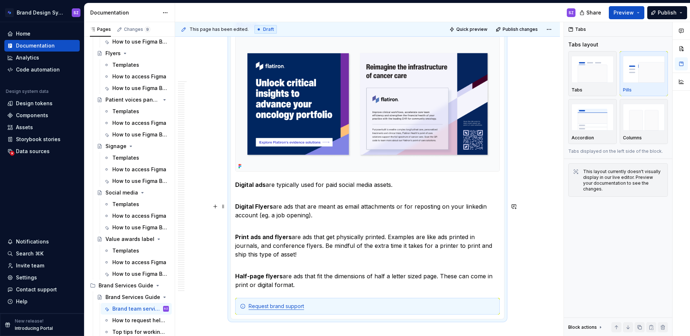
scroll to position [366, 0]
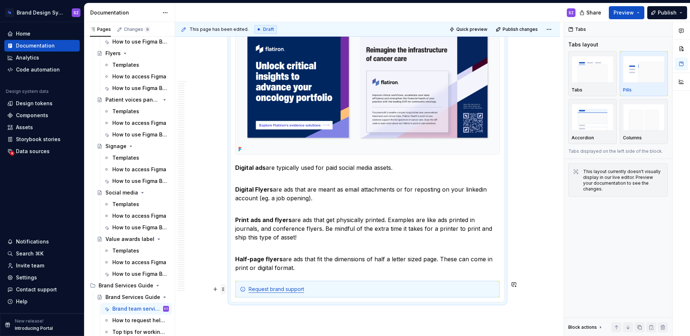
click at [223, 289] on span at bounding box center [223, 289] width 6 height 10
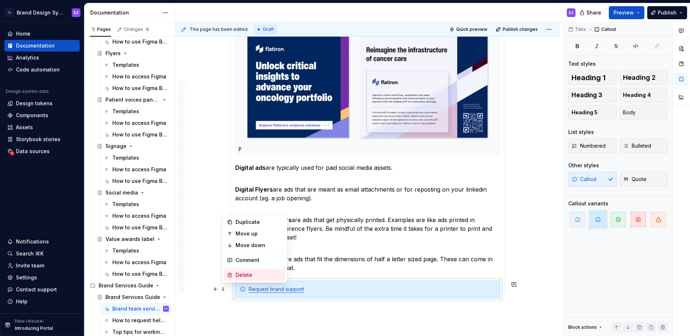
click at [256, 277] on div "Delete" at bounding box center [259, 274] width 47 height 7
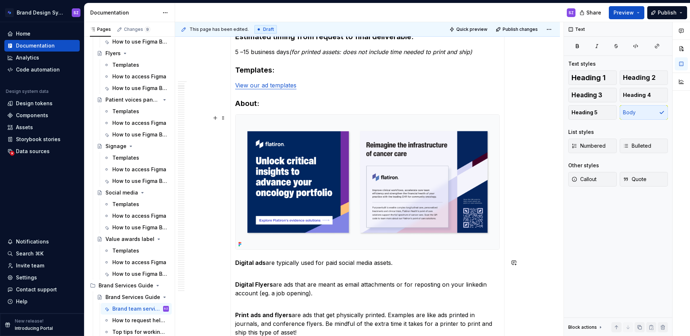
scroll to position [246, 0]
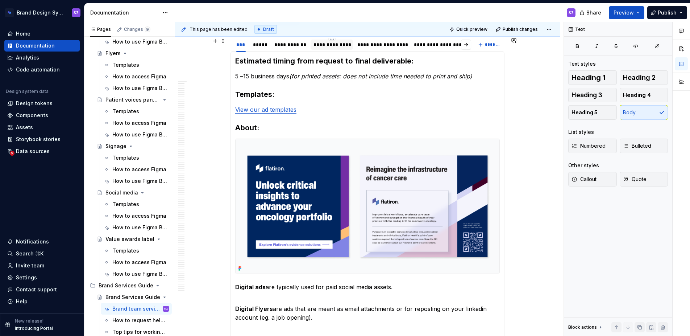
click at [323, 46] on div "**********" at bounding box center [332, 44] width 37 height 7
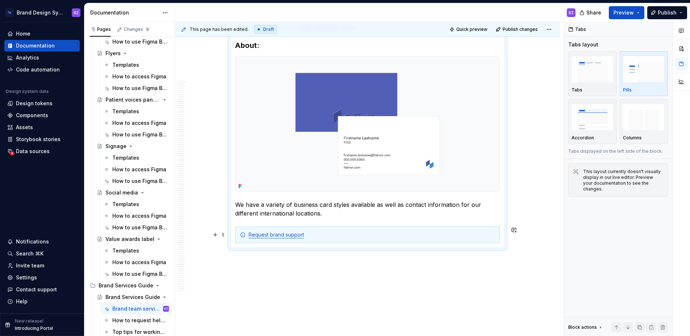
scroll to position [367, 0]
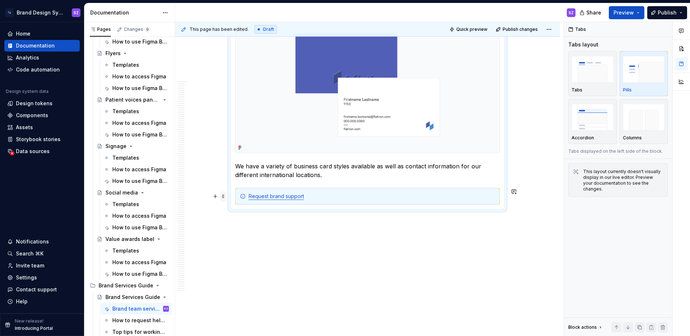
click at [223, 196] on span at bounding box center [223, 196] width 6 height 10
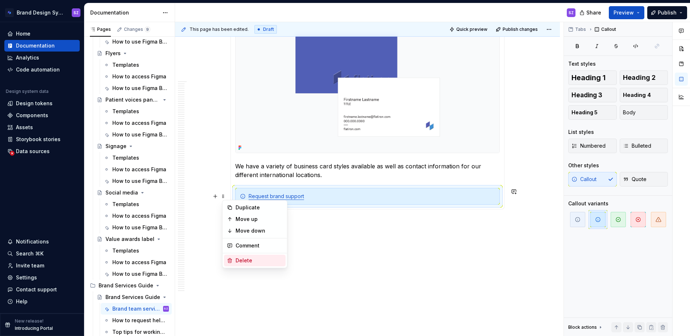
click at [258, 258] on div "Delete" at bounding box center [259, 260] width 47 height 7
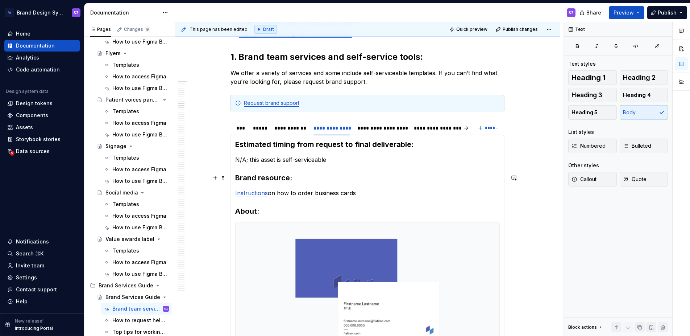
scroll to position [140, 0]
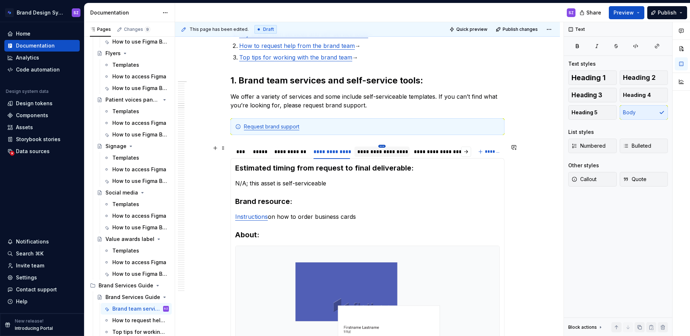
click at [384, 146] on html "Brand Design System SZ Home Documentation Analytics Code automation Design syst…" at bounding box center [345, 168] width 690 height 336
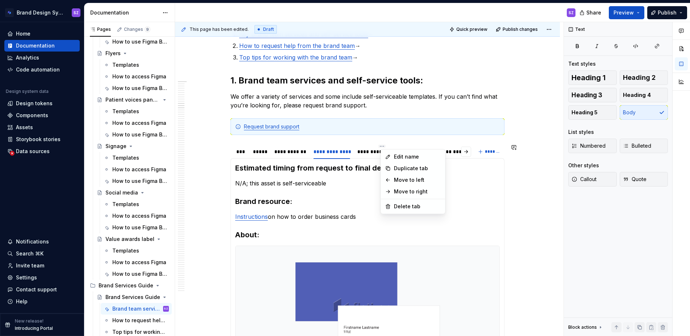
click at [371, 150] on html "Brand Design System SZ Home Documentation Analytics Code automation Design syst…" at bounding box center [345, 168] width 690 height 336
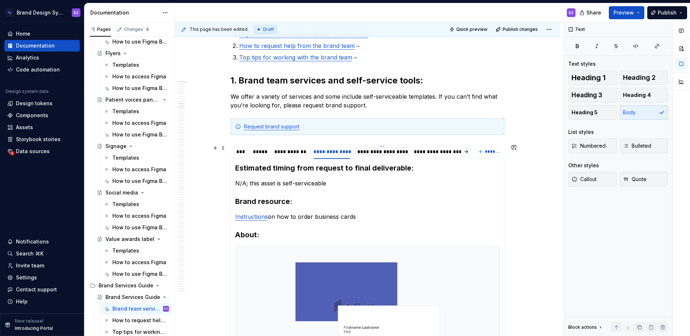
click at [368, 152] on div "**********" at bounding box center [381, 151] width 49 height 7
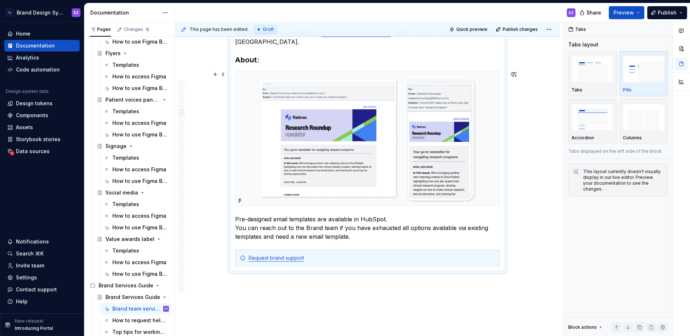
scroll to position [369, 0]
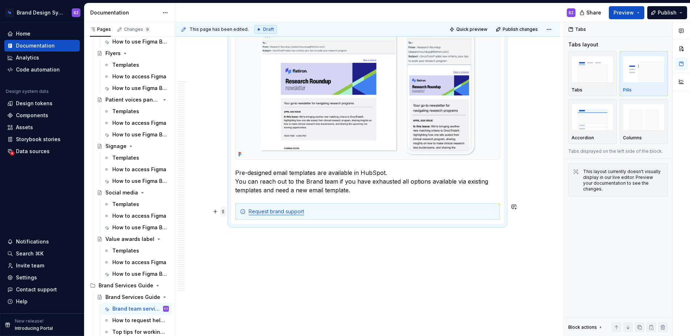
click at [224, 213] on span at bounding box center [223, 211] width 6 height 10
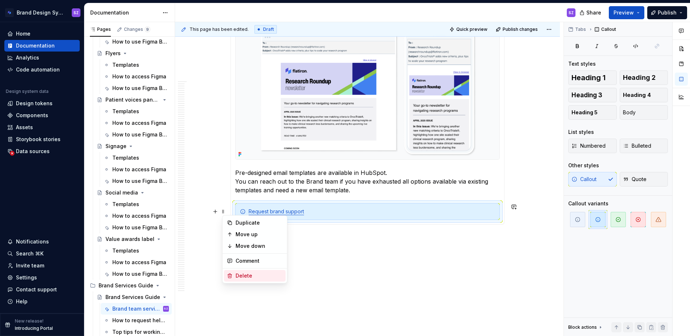
drag, startPoint x: 241, startPoint y: 273, endPoint x: 245, endPoint y: 268, distance: 6.5
click at [241, 273] on div "Delete" at bounding box center [259, 275] width 47 height 7
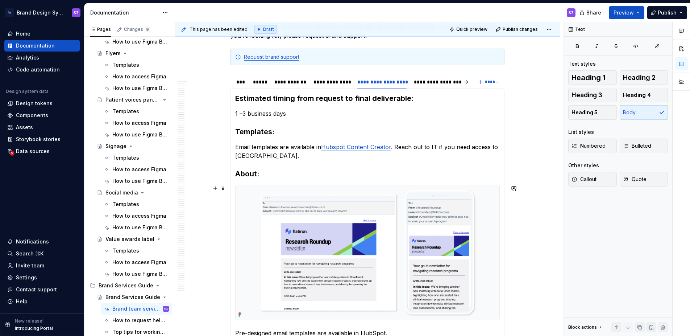
scroll to position [153, 0]
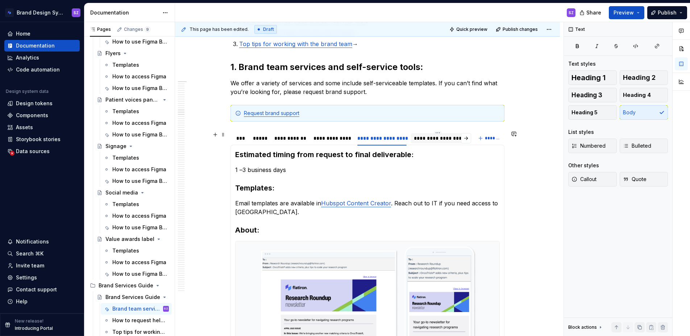
click at [443, 136] on div "**********" at bounding box center [437, 137] width 47 height 7
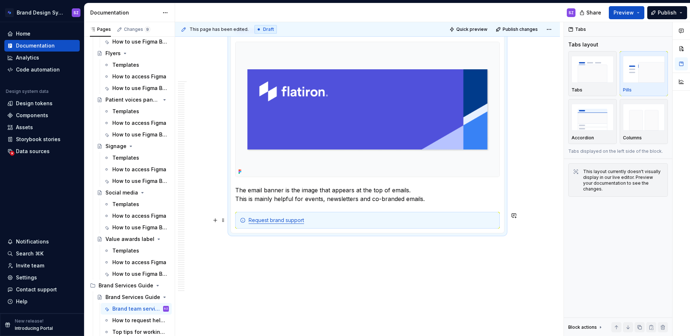
scroll to position [367, 0]
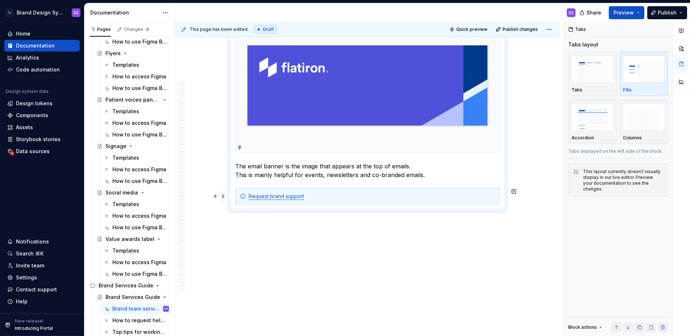
click at [225, 196] on span at bounding box center [223, 196] width 6 height 10
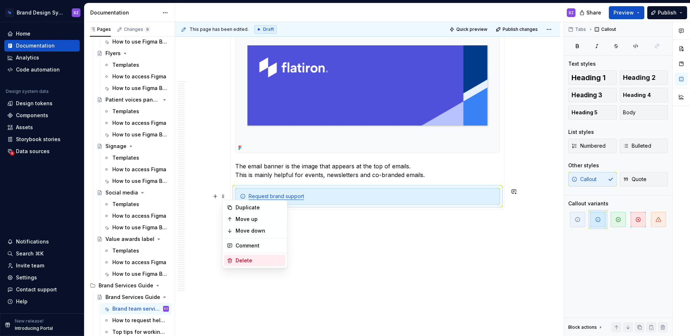
drag, startPoint x: 246, startPoint y: 261, endPoint x: 252, endPoint y: 257, distance: 7.1
click at [246, 261] on div "Delete" at bounding box center [259, 260] width 47 height 7
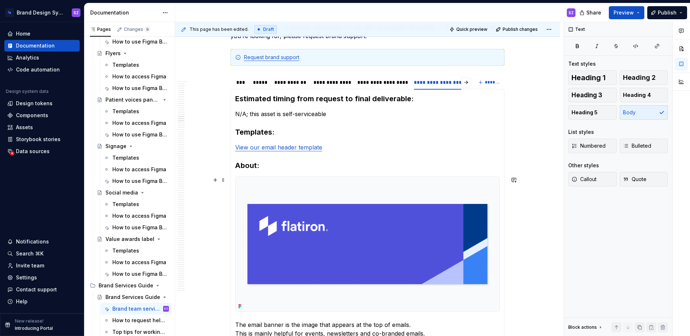
scroll to position [152, 0]
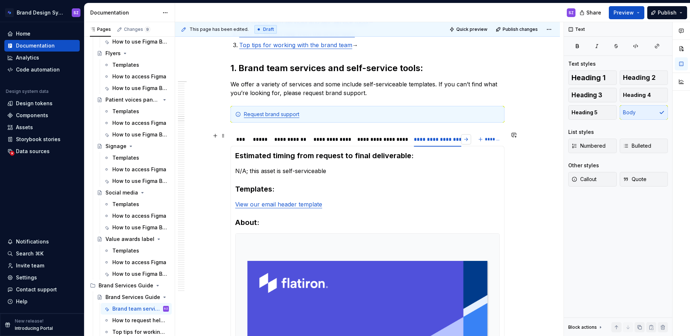
click at [468, 140] on button "button" at bounding box center [466, 139] width 10 height 10
click at [258, 139] on div "**********" at bounding box center [254, 139] width 53 height 7
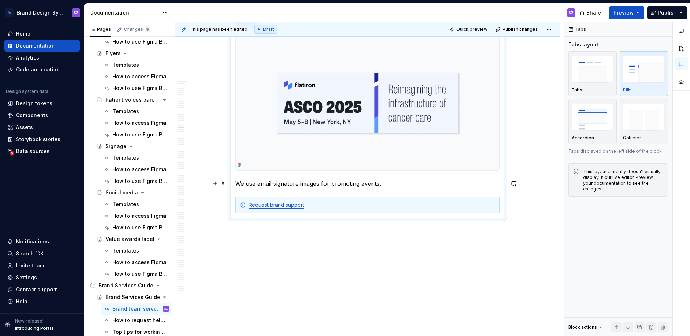
scroll to position [358, 0]
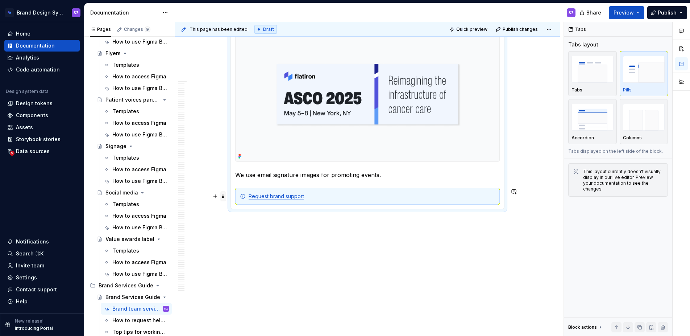
click at [225, 197] on span at bounding box center [223, 196] width 6 height 10
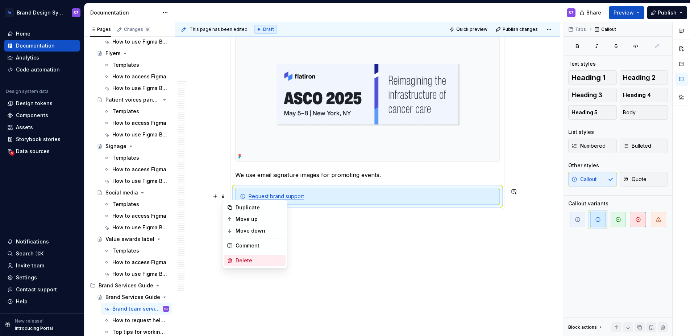
click at [241, 259] on div "Delete" at bounding box center [259, 260] width 47 height 7
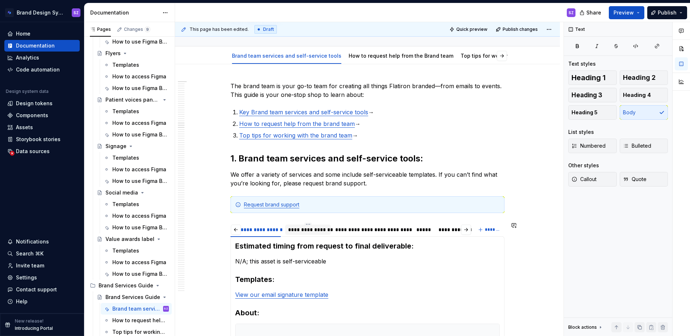
scroll to position [46, 0]
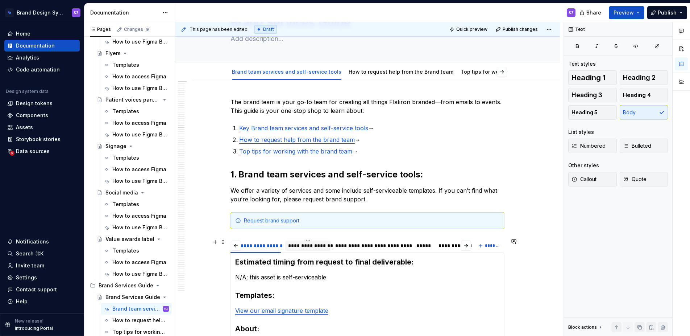
click at [312, 245] on div "**********" at bounding box center [308, 245] width 40 height 7
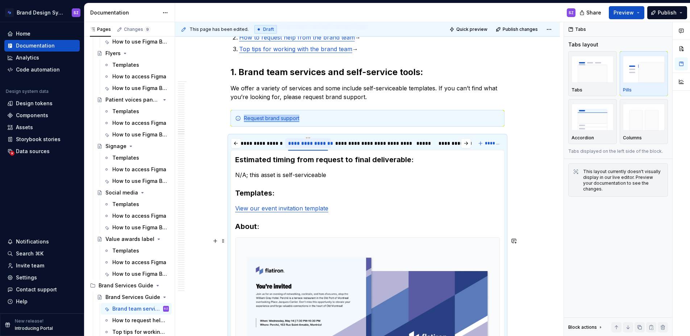
scroll to position [306, 0]
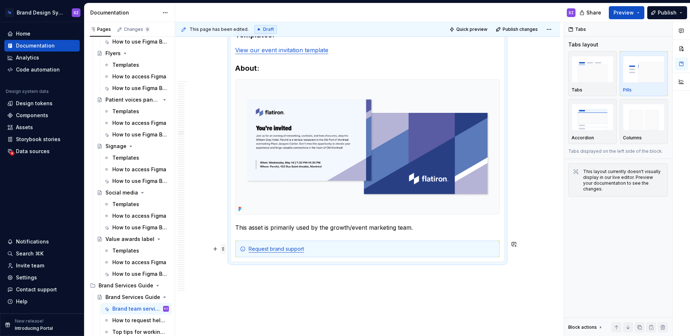
click at [225, 250] on span at bounding box center [223, 249] width 6 height 10
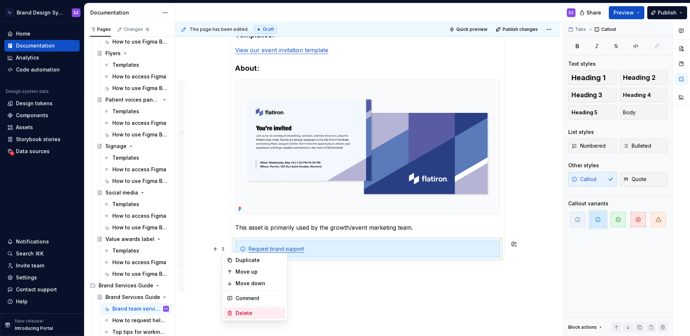
drag, startPoint x: 254, startPoint y: 310, endPoint x: 275, endPoint y: 302, distance: 23.0
click at [254, 310] on div "Delete" at bounding box center [259, 312] width 47 height 7
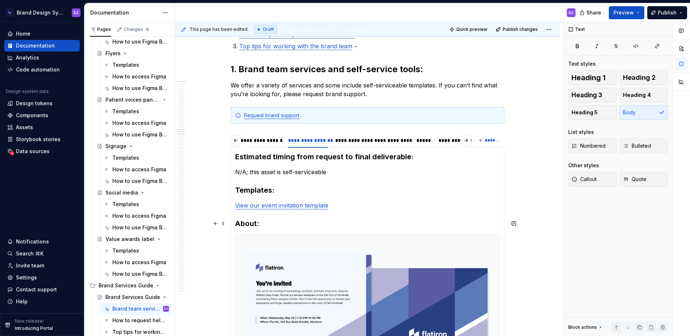
scroll to position [143, 0]
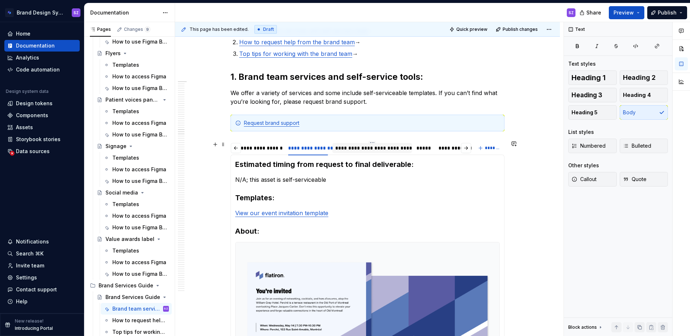
click at [379, 149] on div "**********" at bounding box center [372, 147] width 74 height 7
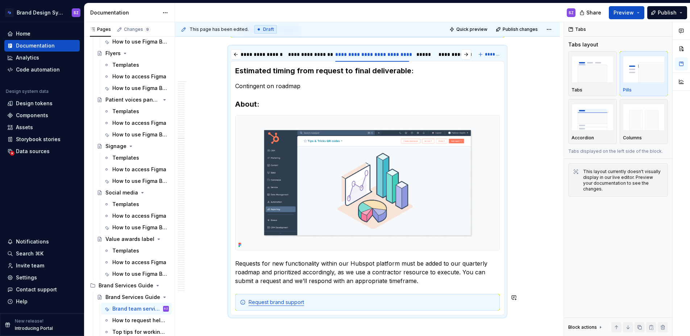
scroll to position [343, 0]
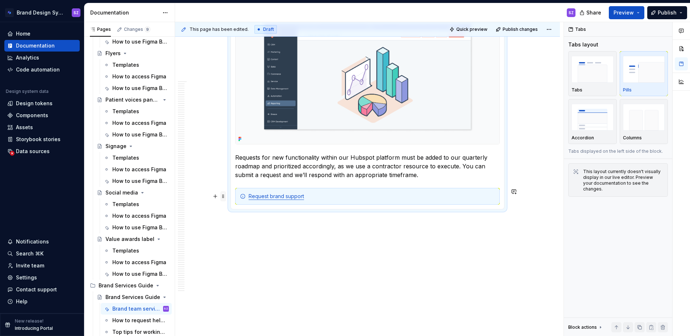
click at [225, 196] on span at bounding box center [223, 196] width 6 height 10
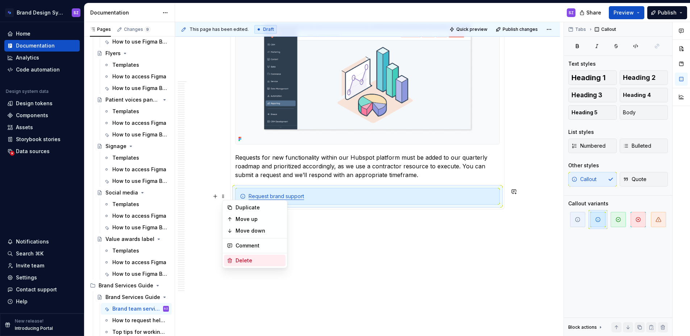
click at [253, 261] on div "Delete" at bounding box center [259, 260] width 47 height 7
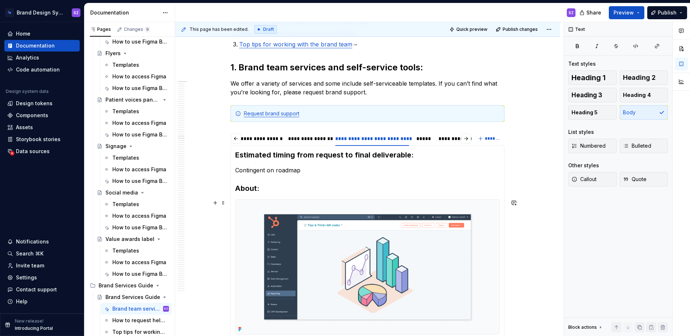
scroll to position [91, 0]
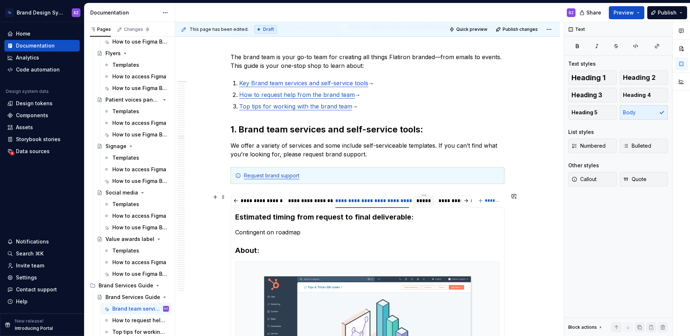
click at [428, 202] on div "*****" at bounding box center [423, 200] width 15 height 7
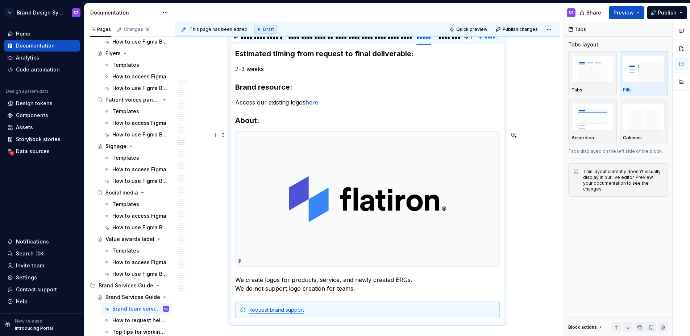
scroll to position [308, 0]
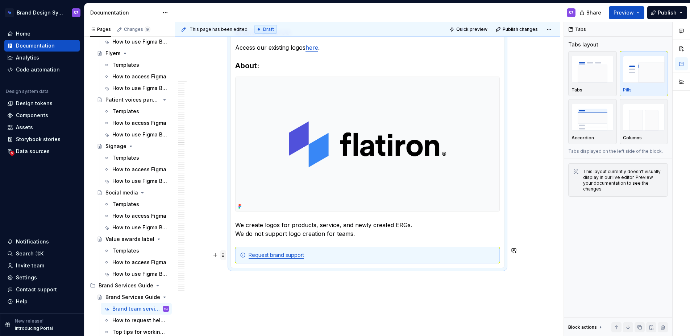
click at [224, 257] on span at bounding box center [223, 255] width 6 height 10
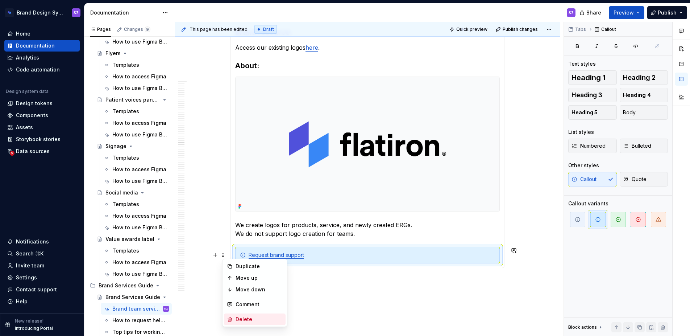
drag, startPoint x: 242, startPoint y: 317, endPoint x: 248, endPoint y: 314, distance: 6.3
click at [242, 317] on div "Delete" at bounding box center [259, 318] width 47 height 7
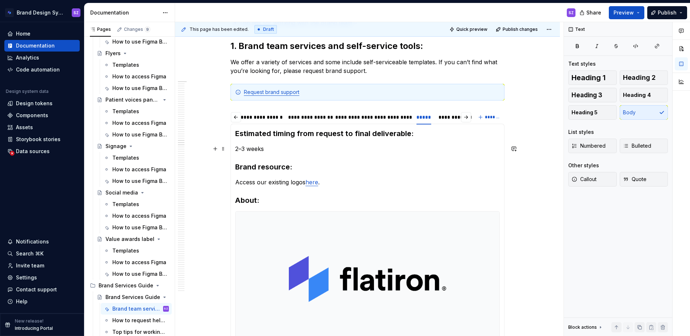
scroll to position [167, 0]
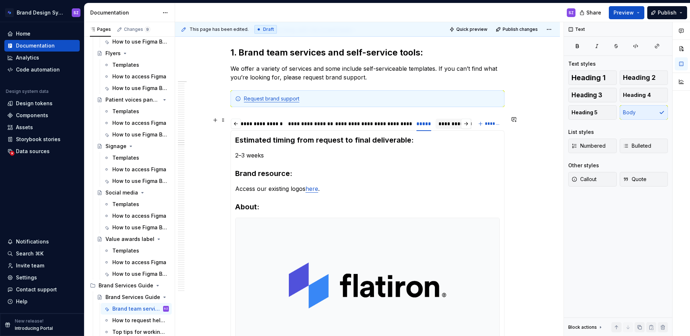
click at [451, 124] on div "**********" at bounding box center [481, 123] width 85 height 7
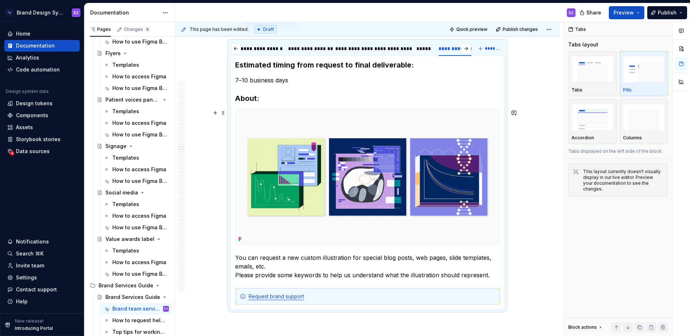
scroll to position [333, 0]
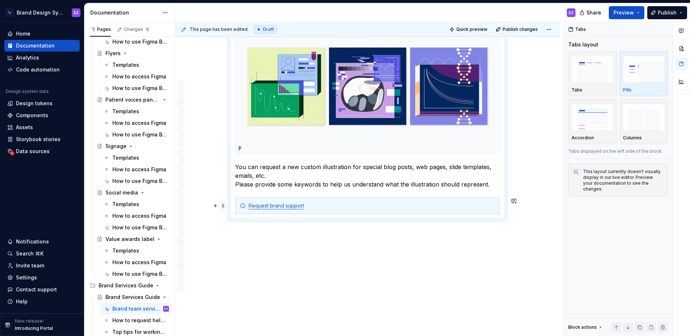
click at [226, 206] on span at bounding box center [223, 205] width 6 height 10
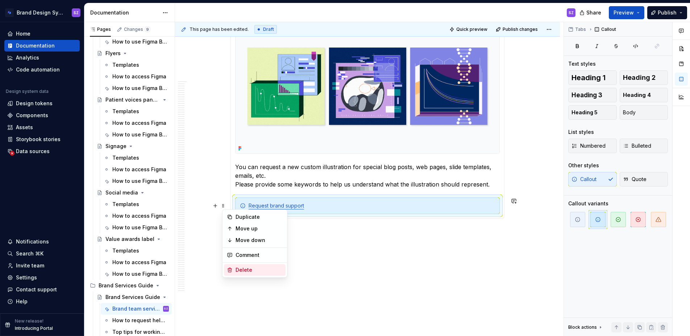
click at [250, 267] on div "Delete" at bounding box center [259, 269] width 47 height 7
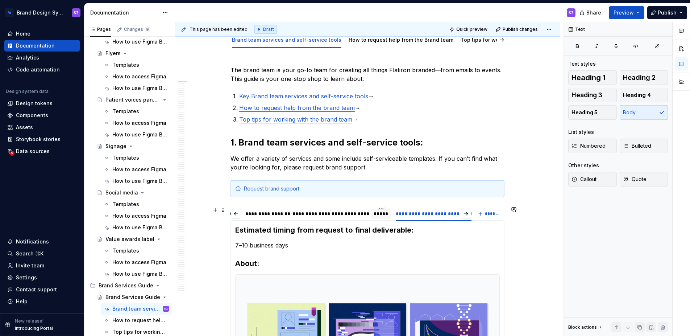
scroll to position [0, 353]
click at [430, 215] on div "*****" at bounding box center [425, 213] width 13 height 7
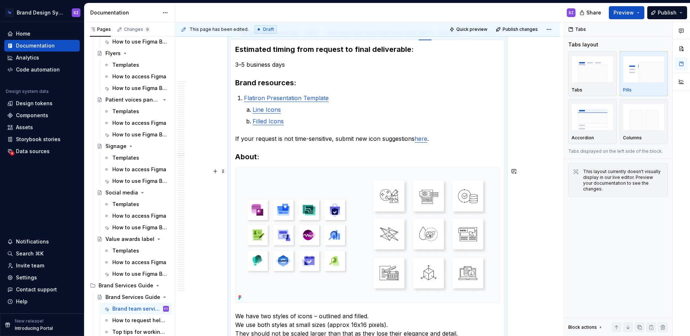
scroll to position [323, 0]
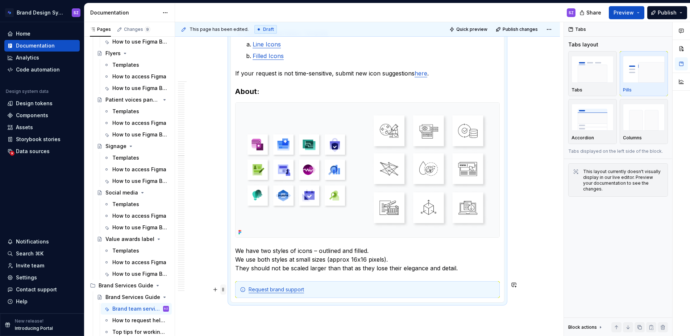
click at [223, 291] on span at bounding box center [223, 289] width 6 height 10
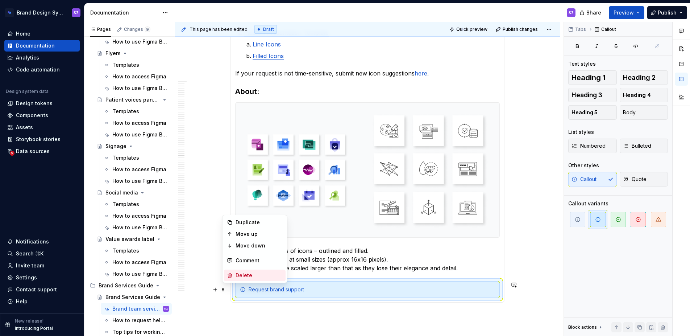
click at [250, 274] on div "Delete" at bounding box center [259, 274] width 47 height 7
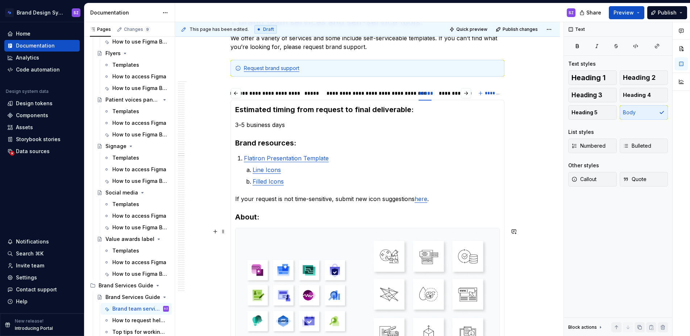
scroll to position [153, 0]
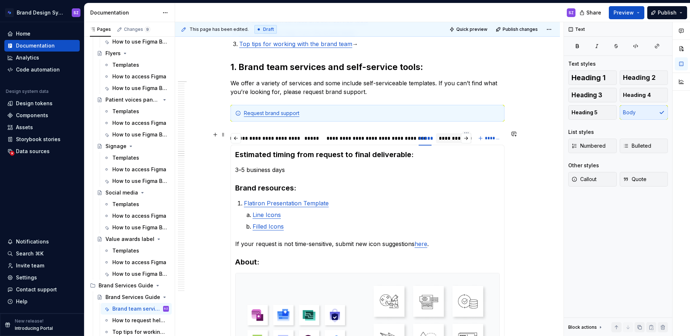
click at [452, 142] on div "**********" at bounding box center [466, 138] width 61 height 10
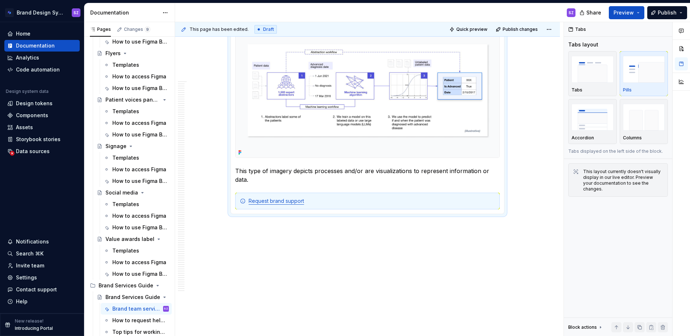
scroll to position [334, 0]
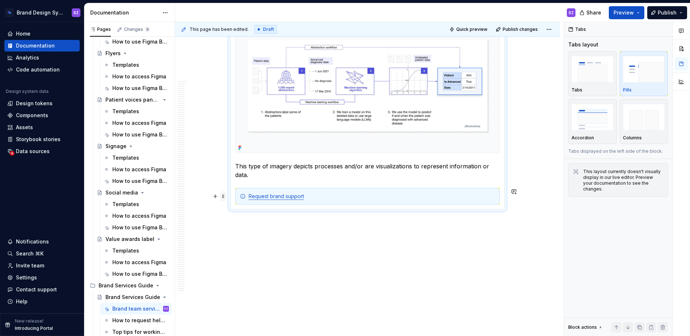
click at [225, 197] on span at bounding box center [223, 196] width 6 height 10
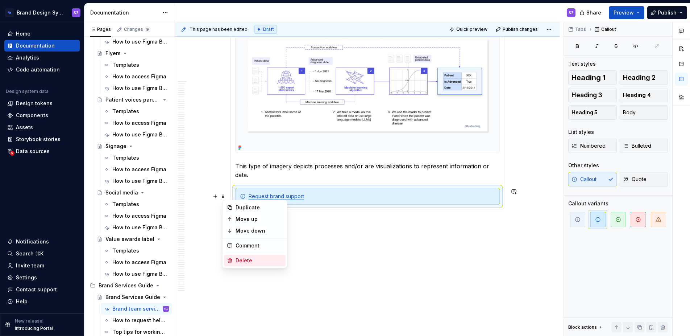
click at [249, 262] on div "Delete" at bounding box center [259, 260] width 47 height 7
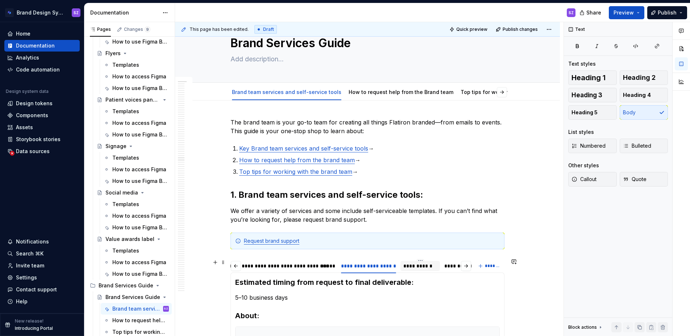
scroll to position [0, 499]
click at [370, 266] on div "**********" at bounding box center [372, 265] width 34 height 7
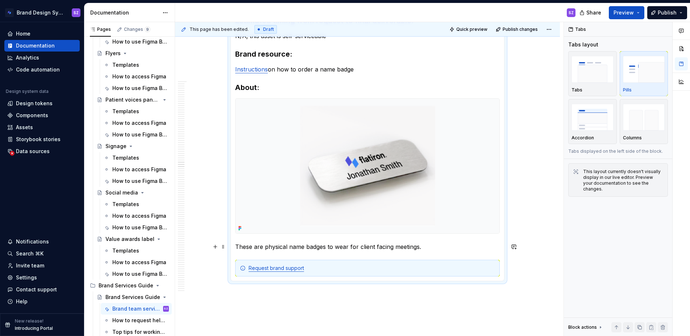
scroll to position [289, 0]
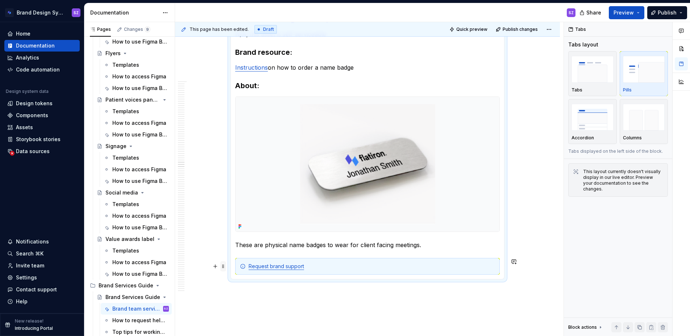
click at [224, 266] on span at bounding box center [223, 266] width 6 height 10
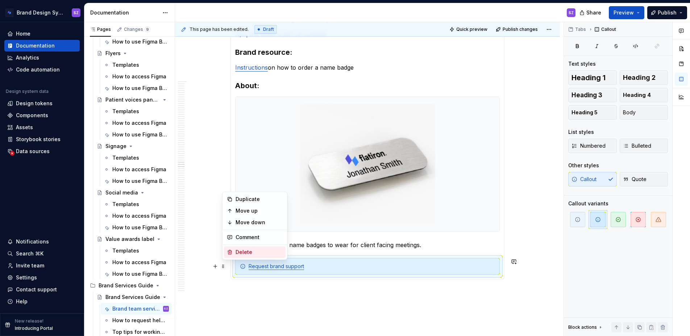
click at [255, 251] on div "Delete" at bounding box center [259, 251] width 47 height 7
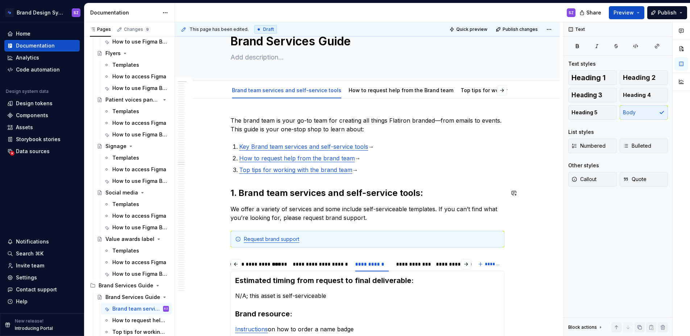
scroll to position [0, 0]
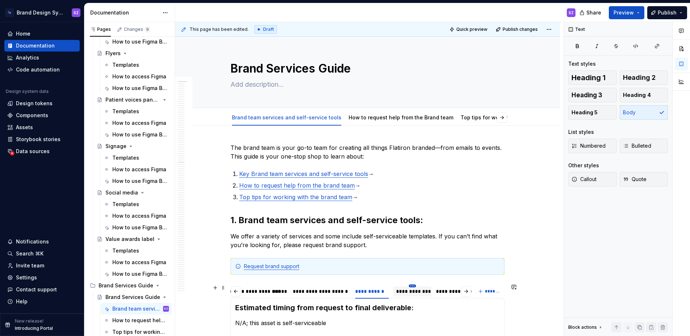
click at [415, 286] on html "Brand Design System SZ Home Documentation Analytics Code automation Design syst…" at bounding box center [345, 168] width 690 height 336
click at [414, 290] on html "Brand Design System SZ Home Documentation Analytics Code automation Design syst…" at bounding box center [345, 168] width 690 height 336
click at [408, 292] on div "**********" at bounding box center [412, 290] width 32 height 7
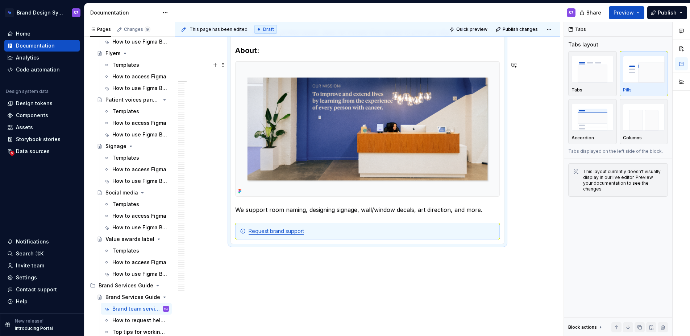
scroll to position [298, 0]
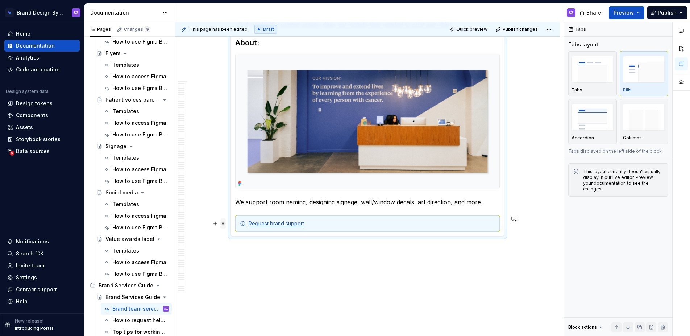
click at [225, 223] on span at bounding box center [223, 223] width 6 height 10
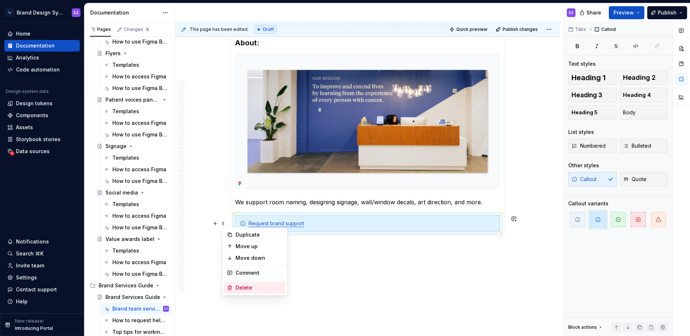
click at [266, 288] on div "Delete" at bounding box center [259, 287] width 47 height 7
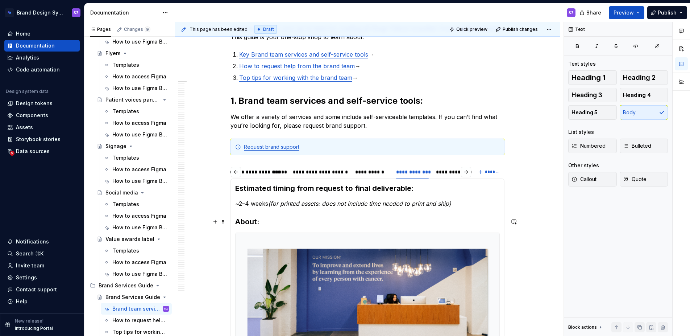
scroll to position [109, 0]
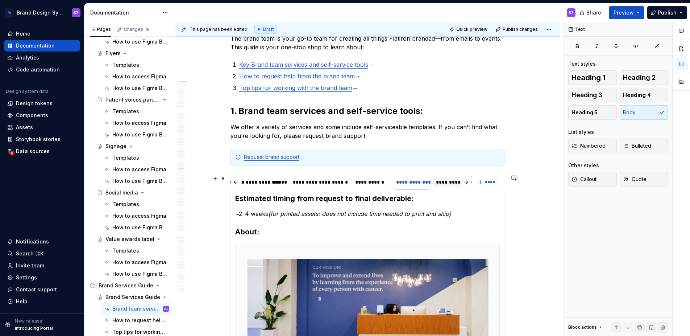
click at [449, 186] on div "**********" at bounding box center [473, 182] width 80 height 10
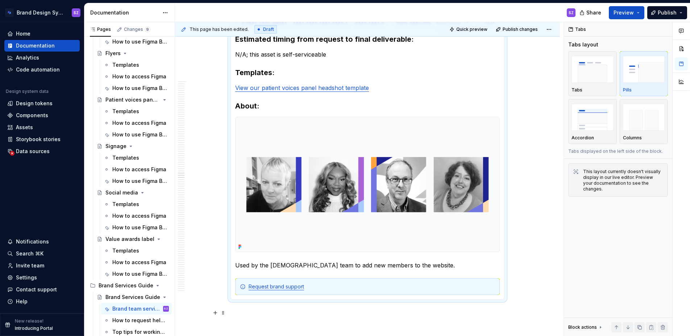
scroll to position [293, 0]
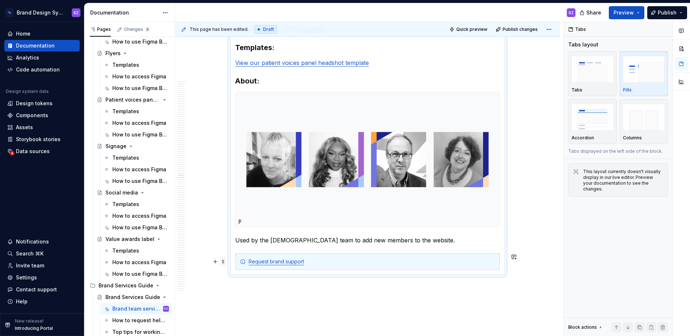
click at [224, 261] on span at bounding box center [223, 261] width 6 height 10
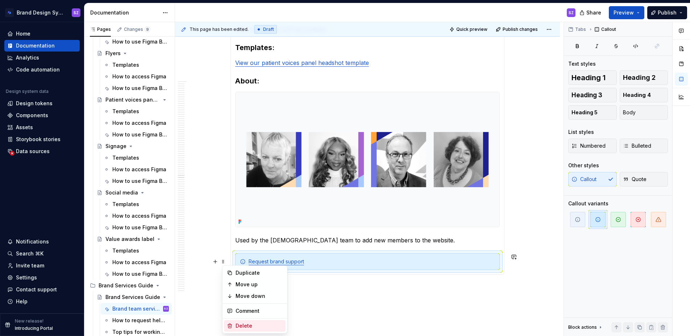
drag, startPoint x: 241, startPoint y: 324, endPoint x: 318, endPoint y: 273, distance: 91.7
click at [244, 323] on div "Delete" at bounding box center [259, 325] width 47 height 7
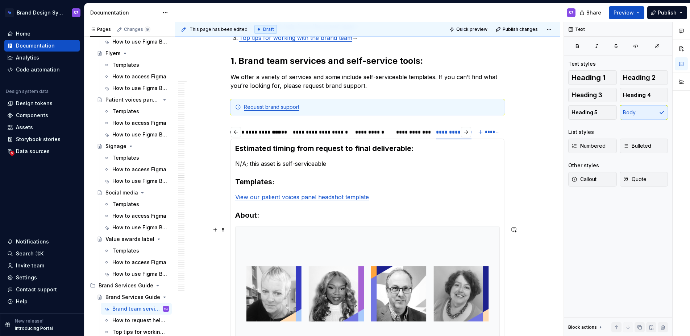
scroll to position [124, 0]
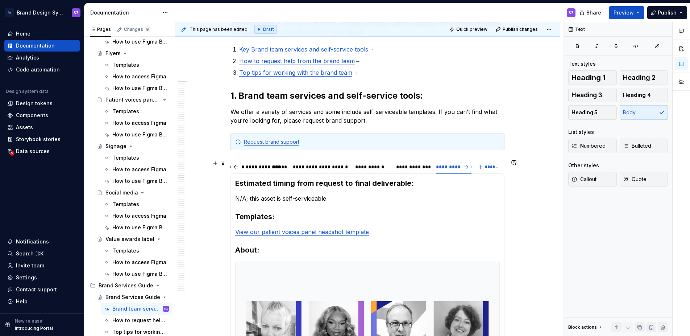
click at [470, 168] on button "button" at bounding box center [466, 167] width 10 height 10
click at [291, 169] on div "****" at bounding box center [282, 167] width 18 height 10
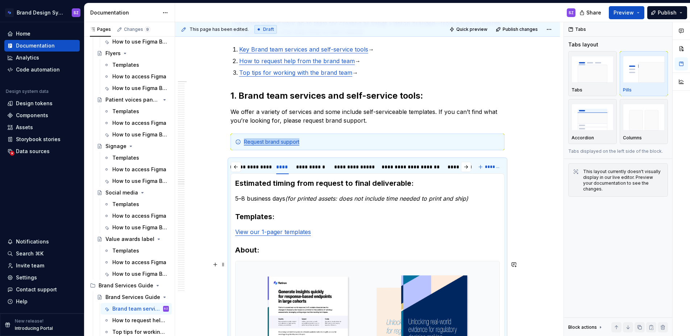
scroll to position [329, 0]
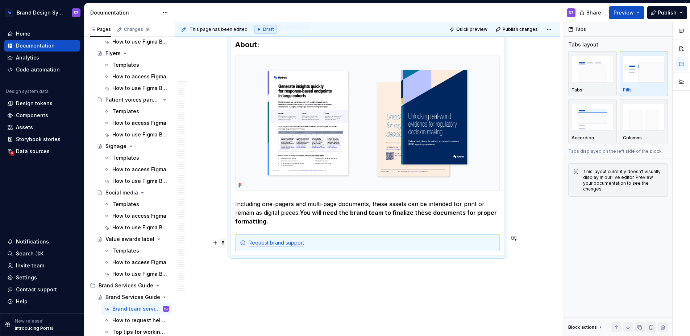
click at [226, 242] on span at bounding box center [223, 242] width 6 height 10
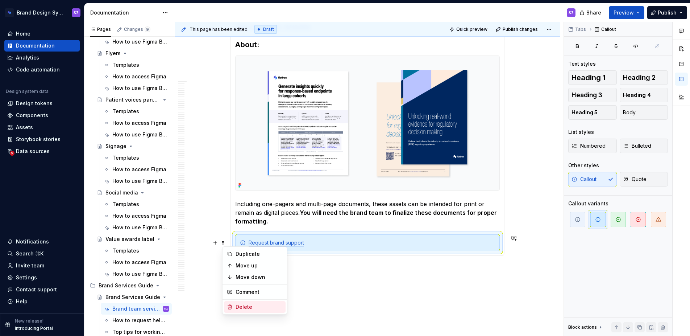
click at [256, 304] on div "Delete" at bounding box center [259, 306] width 47 height 7
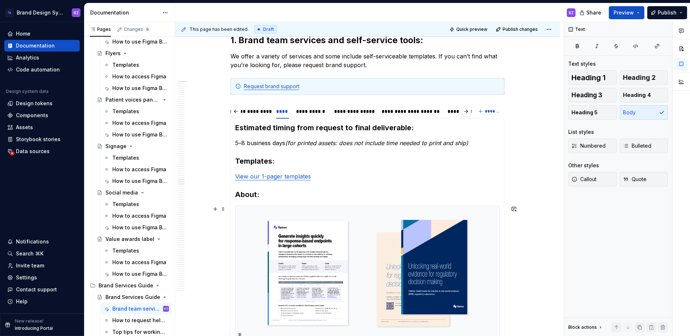
scroll to position [158, 0]
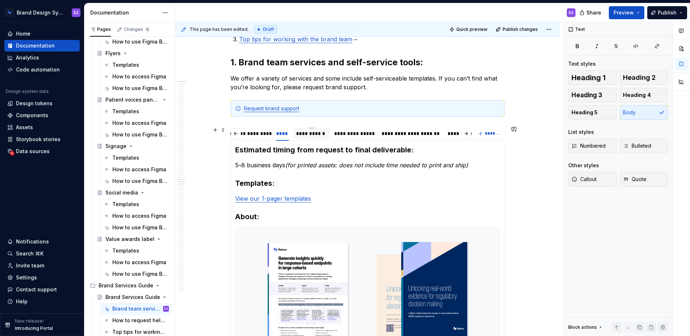
click at [302, 135] on div "**********" at bounding box center [311, 133] width 31 height 7
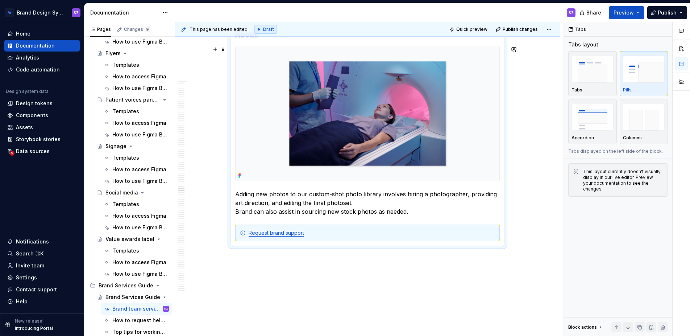
scroll to position [396, 0]
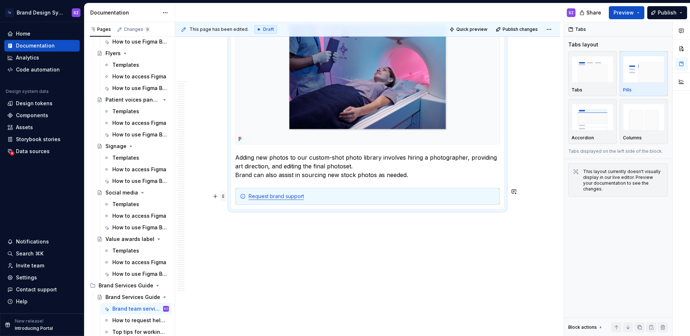
click at [224, 196] on span at bounding box center [223, 196] width 6 height 10
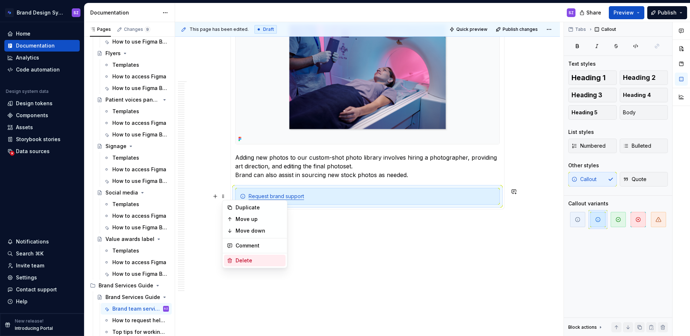
click at [252, 262] on div "Delete" at bounding box center [259, 260] width 47 height 7
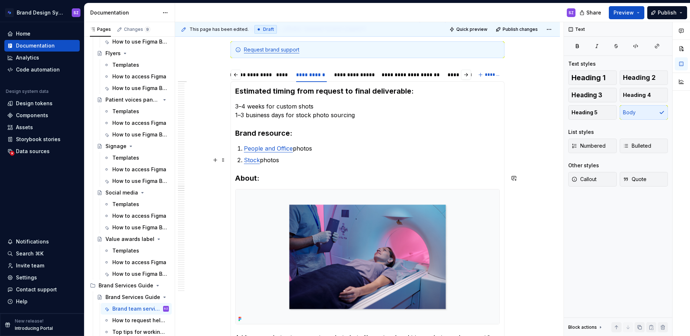
scroll to position [173, 0]
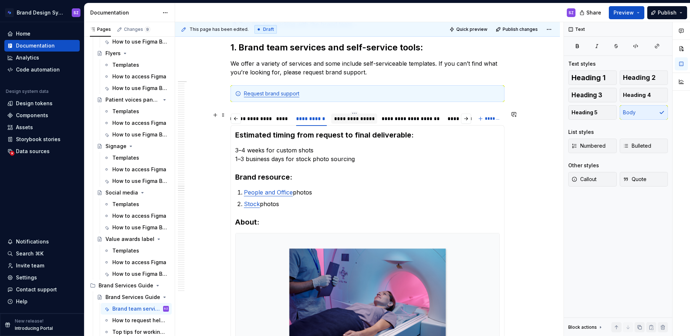
click at [357, 120] on div "**********" at bounding box center [354, 118] width 40 height 7
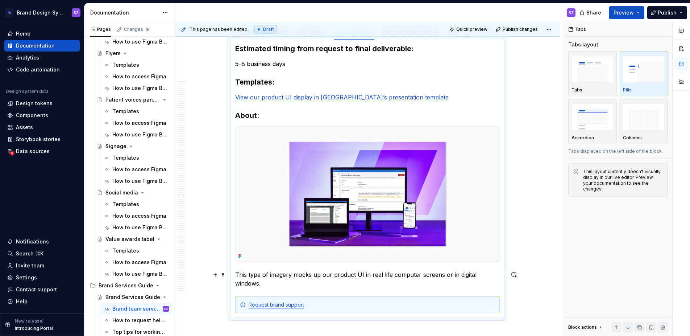
scroll to position [364, 0]
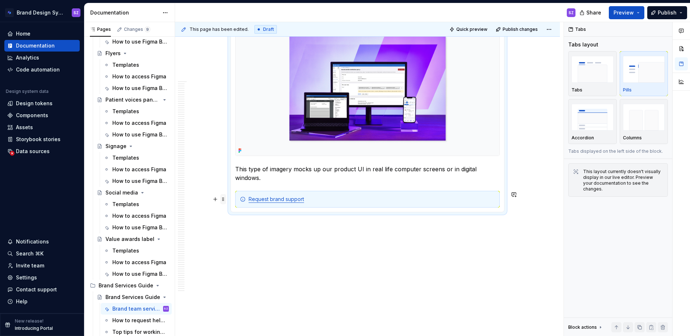
click at [226, 200] on span at bounding box center [223, 199] width 6 height 10
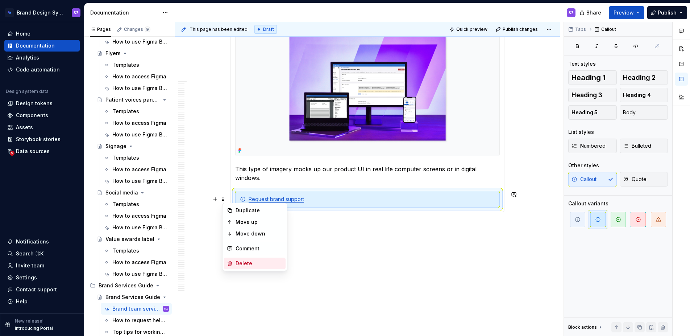
click at [250, 260] on div "Delete" at bounding box center [259, 263] width 47 height 7
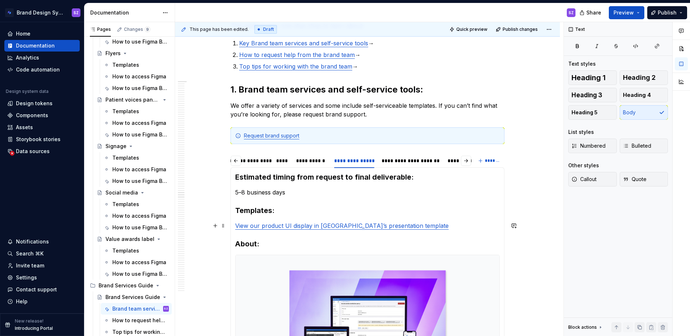
scroll to position [124, 0]
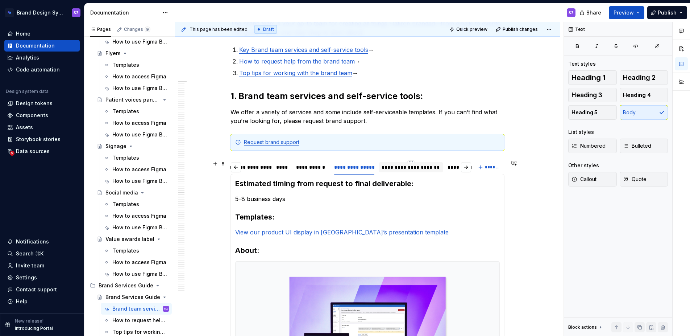
click at [402, 166] on div "**********" at bounding box center [411, 166] width 59 height 7
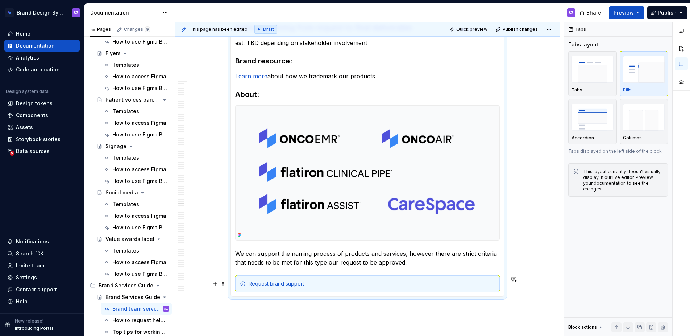
scroll to position [355, 0]
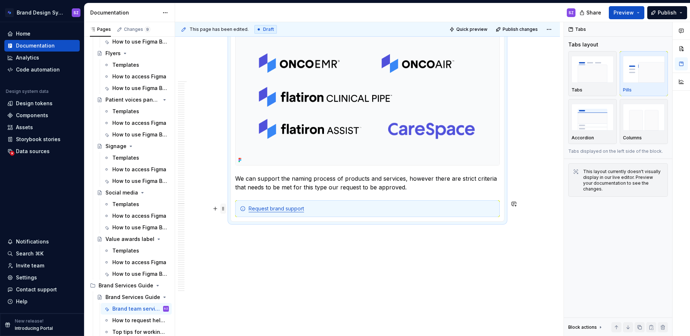
click at [226, 209] on span at bounding box center [223, 208] width 6 height 10
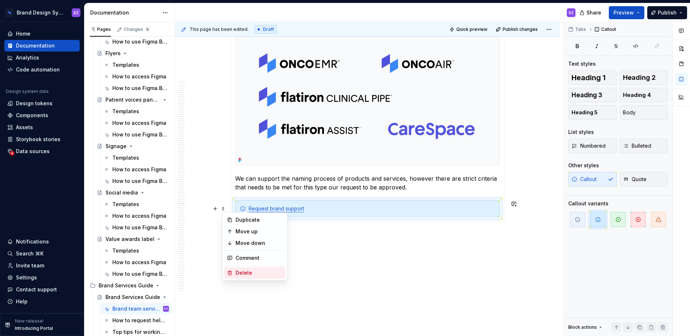
click at [249, 269] on div "Delete" at bounding box center [259, 272] width 47 height 7
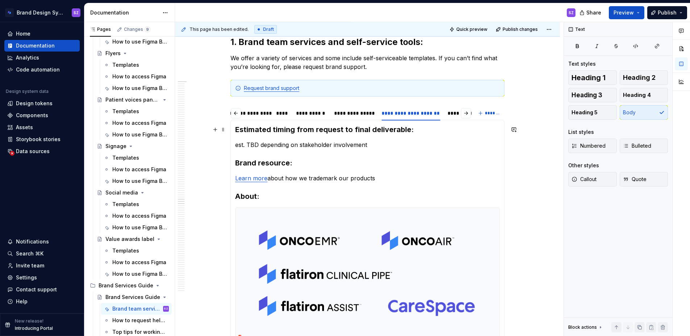
scroll to position [178, 0]
click at [465, 115] on button "button" at bounding box center [466, 113] width 10 height 10
click at [238, 113] on button "button" at bounding box center [236, 113] width 10 height 10
click at [454, 113] on div "**********" at bounding box center [475, 113] width 55 height 7
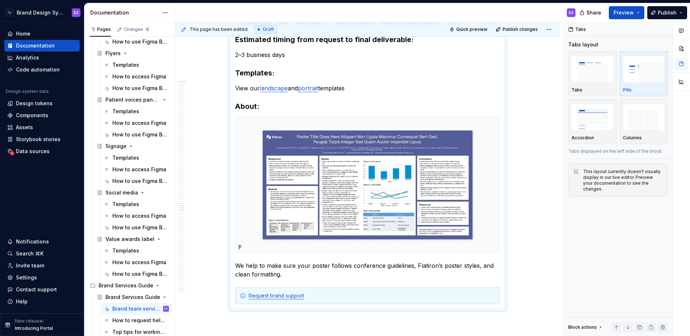
scroll to position [367, 0]
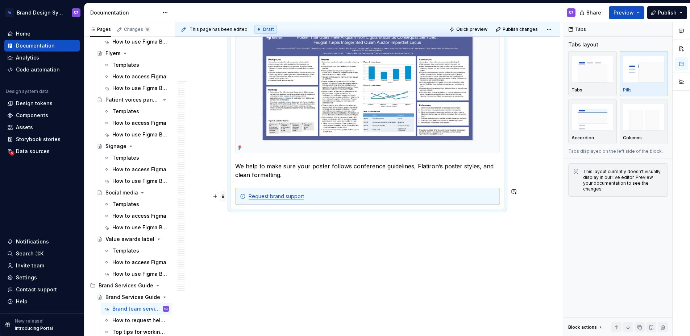
click at [223, 197] on span at bounding box center [223, 196] width 6 height 10
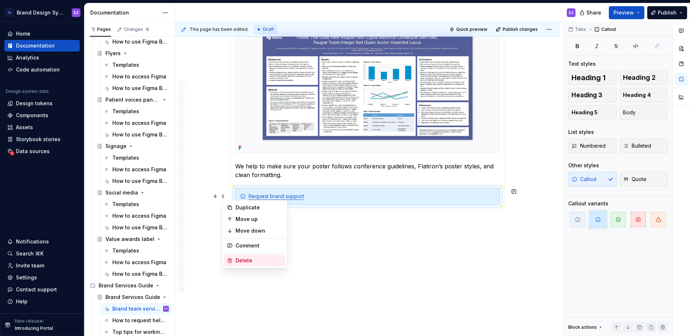
click at [264, 263] on div "Delete" at bounding box center [259, 260] width 47 height 7
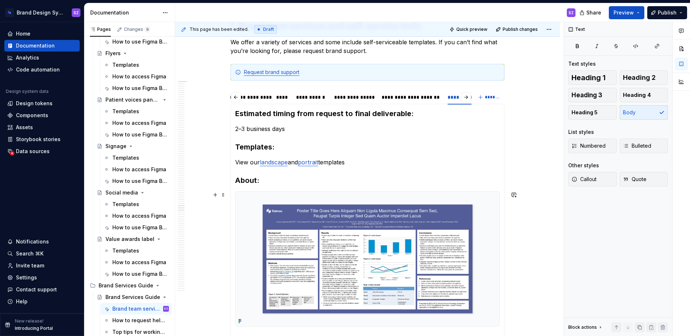
scroll to position [166, 0]
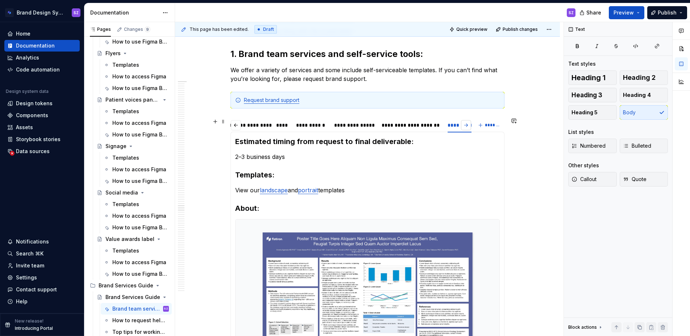
click at [469, 127] on button "button" at bounding box center [466, 125] width 10 height 10
click at [291, 129] on div "**********" at bounding box center [302, 125] width 72 height 10
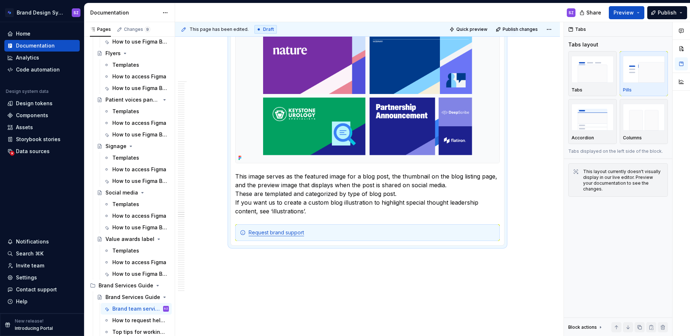
scroll to position [379, 0]
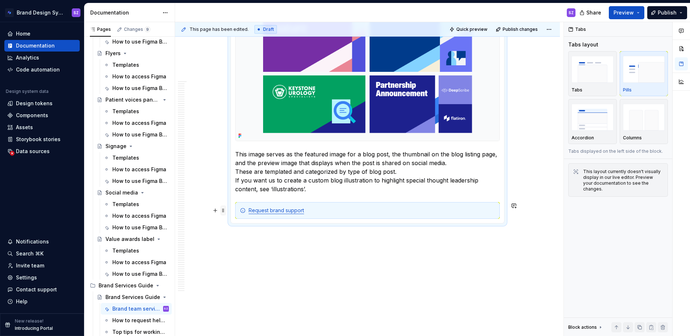
click at [226, 211] on span at bounding box center [223, 210] width 6 height 10
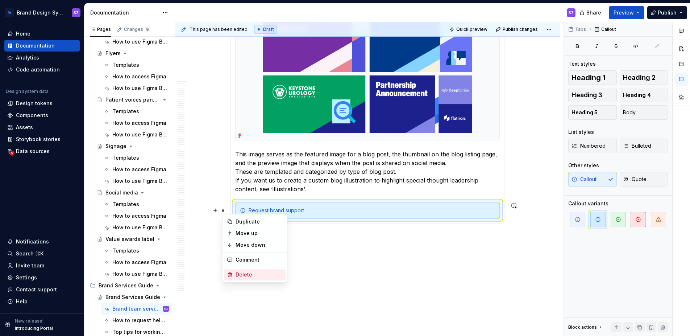
drag, startPoint x: 256, startPoint y: 273, endPoint x: 277, endPoint y: 271, distance: 21.1
click at [257, 273] on div "Delete" at bounding box center [259, 274] width 47 height 7
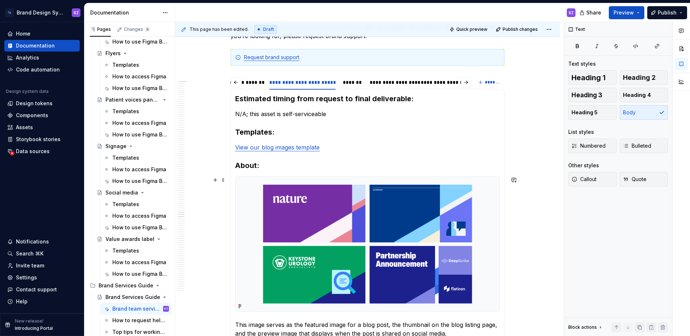
scroll to position [151, 0]
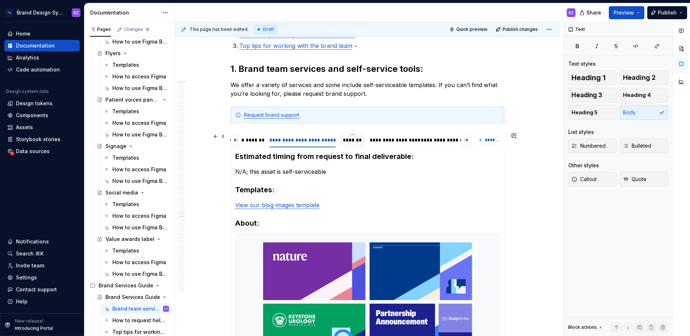
click at [351, 141] on div "*******" at bounding box center [353, 139] width 20 height 7
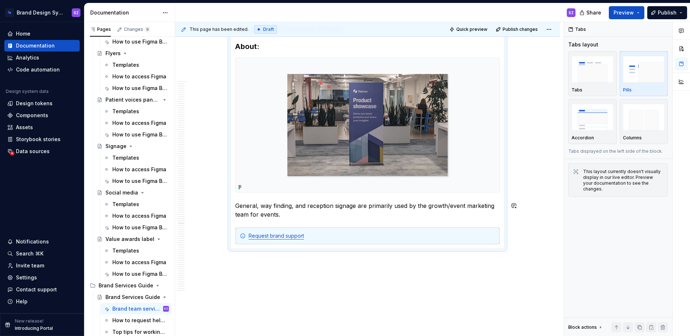
scroll to position [367, 0]
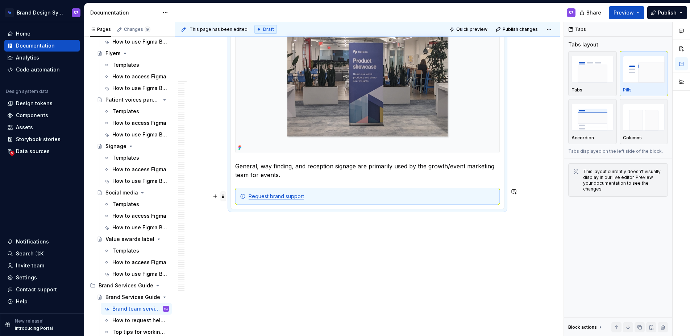
click at [226, 196] on span at bounding box center [223, 196] width 6 height 10
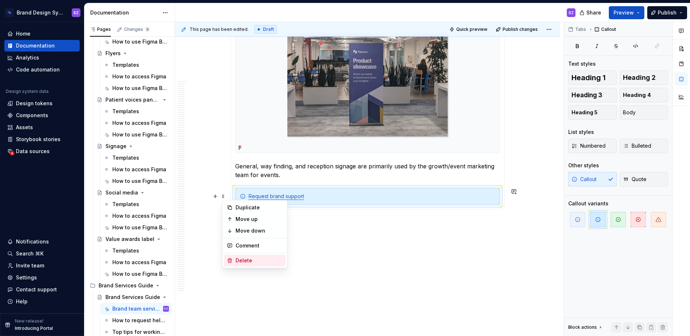
drag, startPoint x: 249, startPoint y: 260, endPoint x: 367, endPoint y: 256, distance: 117.9
click at [249, 260] on div "Delete" at bounding box center [259, 260] width 47 height 7
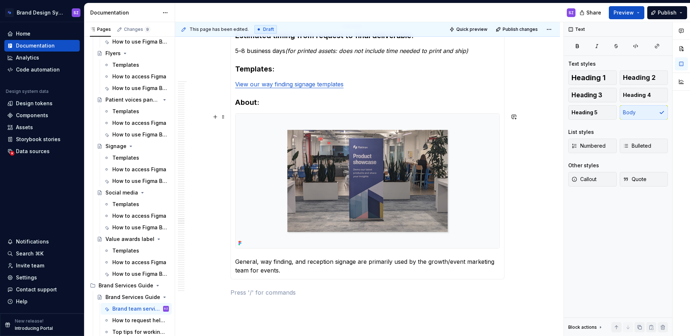
scroll to position [166, 0]
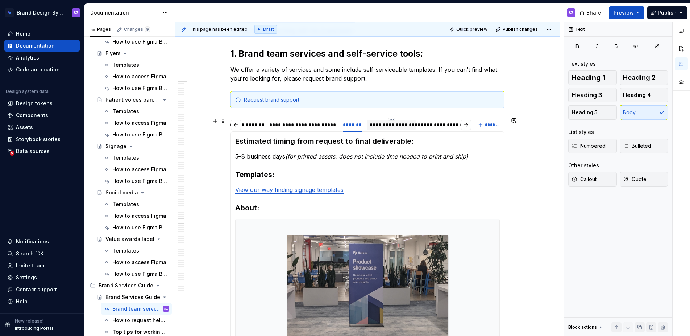
click at [382, 123] on div "**********" at bounding box center [392, 124] width 44 height 7
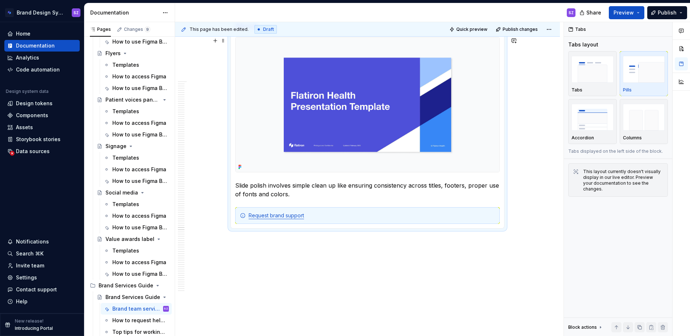
scroll to position [380, 0]
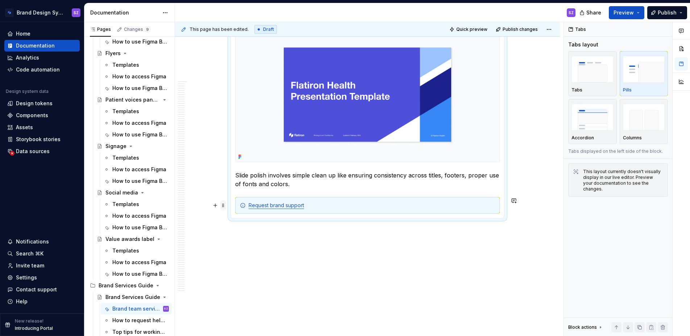
click at [224, 204] on span at bounding box center [223, 205] width 6 height 10
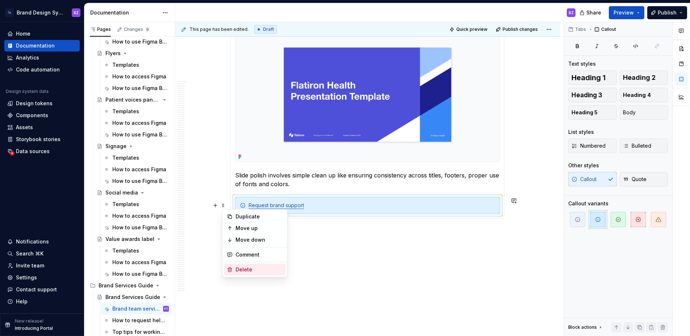
click at [250, 269] on div "Delete" at bounding box center [259, 269] width 47 height 7
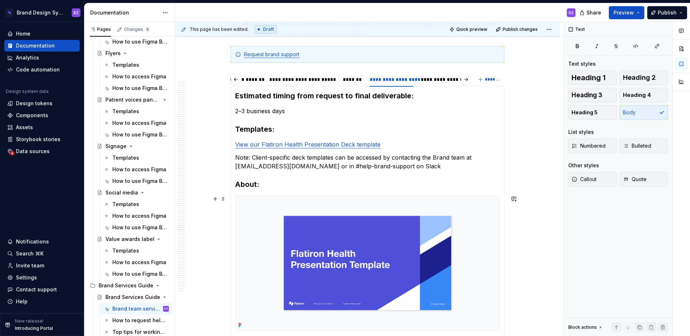
scroll to position [201, 0]
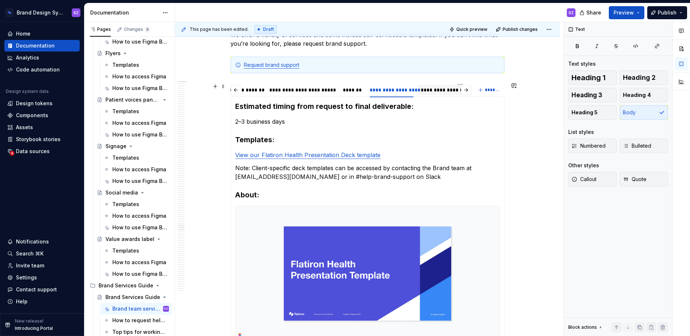
click at [433, 92] on div "**********" at bounding box center [460, 89] width 79 height 7
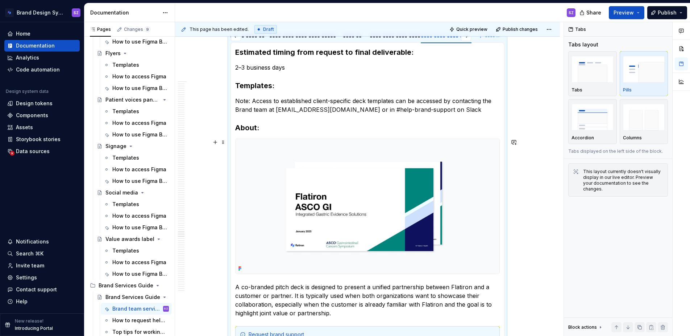
scroll to position [286, 0]
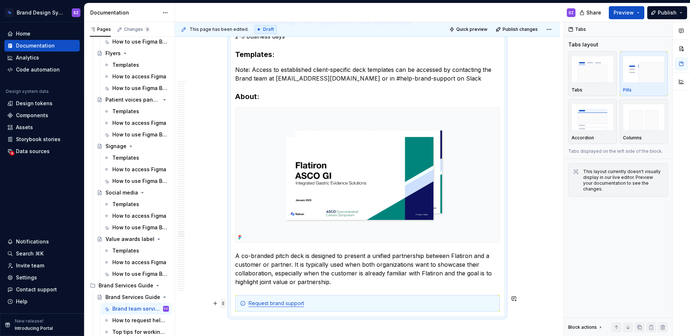
click at [224, 304] on span at bounding box center [223, 303] width 6 height 10
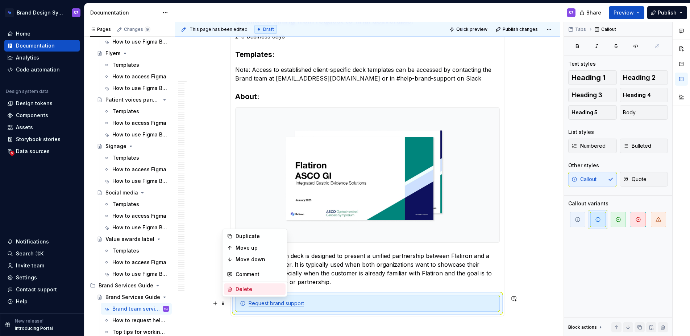
click at [253, 291] on div "Delete" at bounding box center [259, 288] width 47 height 7
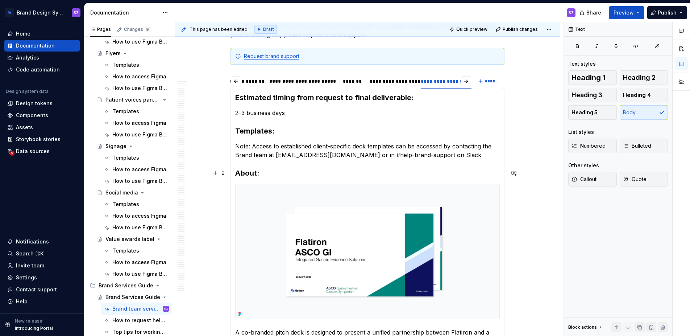
scroll to position [205, 0]
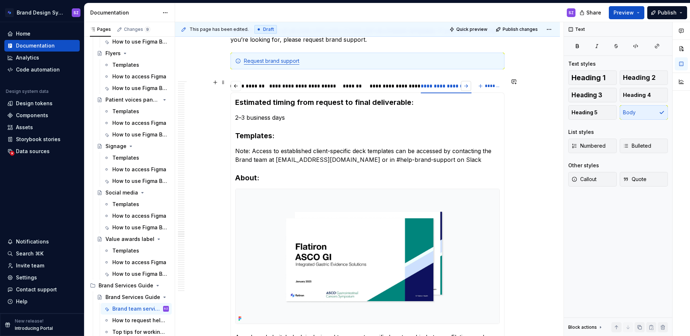
click at [469, 88] on button "button" at bounding box center [466, 86] width 10 height 10
click at [308, 90] on div "**********" at bounding box center [323, 86] width 120 height 10
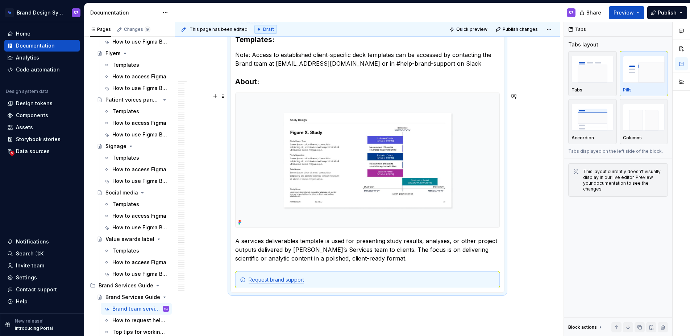
scroll to position [363, 0]
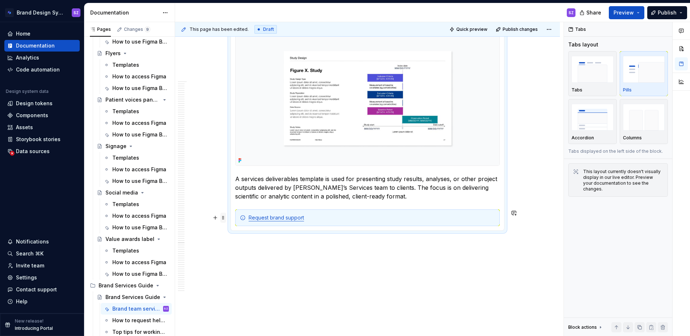
click at [225, 216] on span at bounding box center [223, 217] width 6 height 10
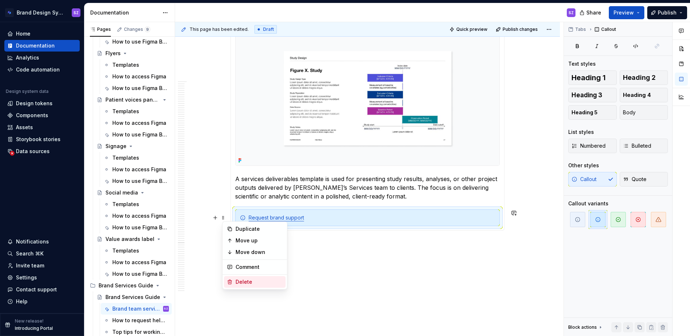
drag, startPoint x: 249, startPoint y: 284, endPoint x: 291, endPoint y: 253, distance: 52.1
click at [249, 284] on div "Delete" at bounding box center [259, 281] width 47 height 7
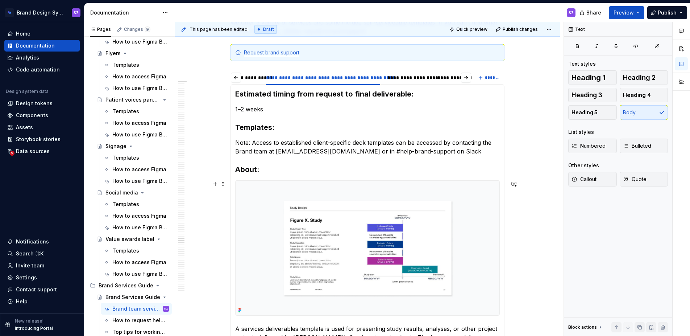
scroll to position [202, 0]
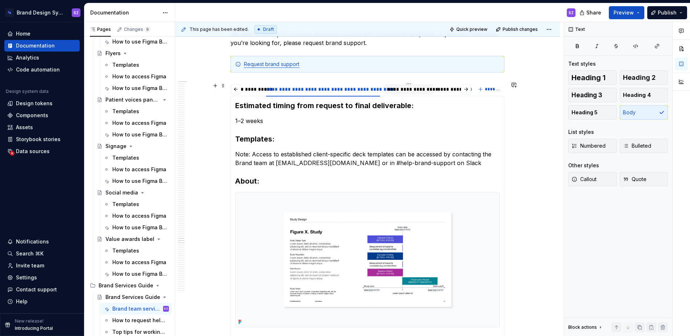
click at [402, 86] on div "**********" at bounding box center [408, 89] width 43 height 7
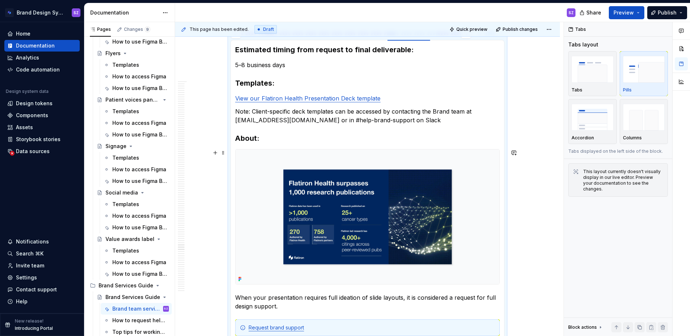
scroll to position [326, 0]
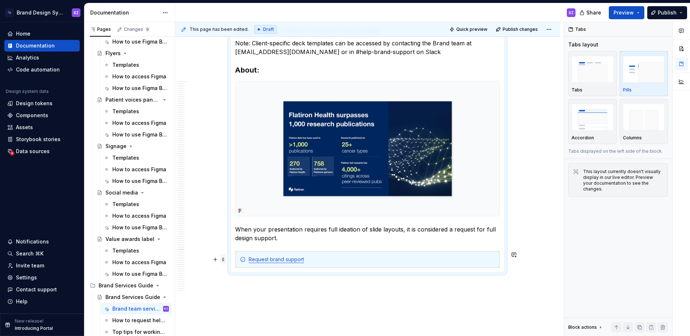
click at [223, 258] on span at bounding box center [223, 259] width 6 height 10
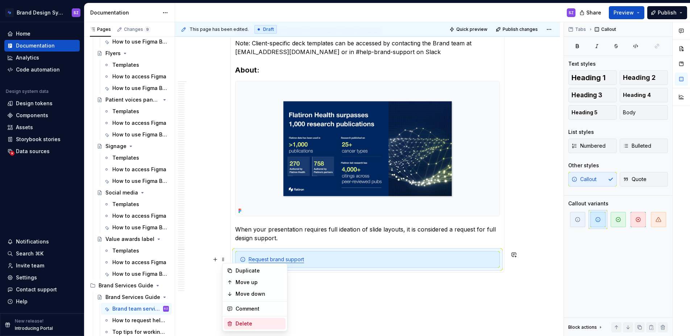
drag, startPoint x: 260, startPoint y: 323, endPoint x: 302, endPoint y: 307, distance: 45.4
click at [260, 323] on div "Delete" at bounding box center [259, 323] width 47 height 7
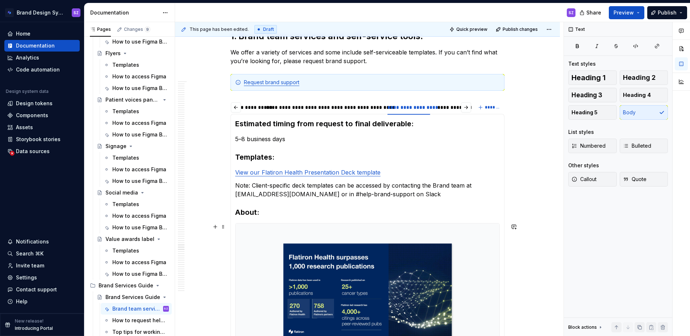
scroll to position [161, 0]
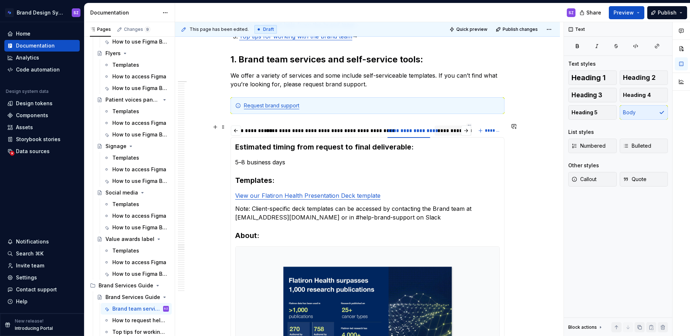
click at [444, 130] on div "**********" at bounding box center [470, 130] width 65 height 7
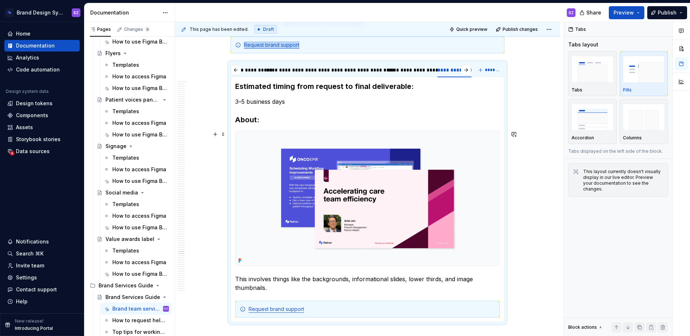
scroll to position [277, 0]
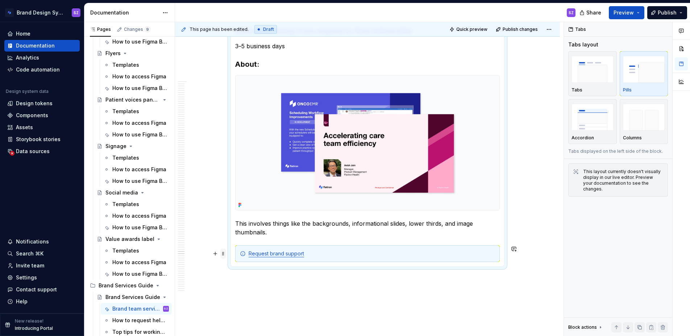
click at [226, 254] on span at bounding box center [223, 253] width 6 height 10
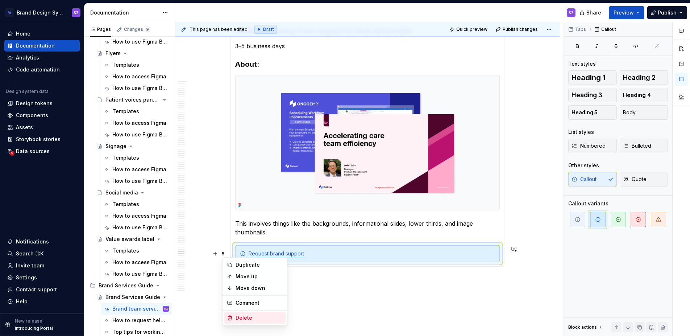
click at [261, 314] on div "Delete" at bounding box center [259, 317] width 47 height 7
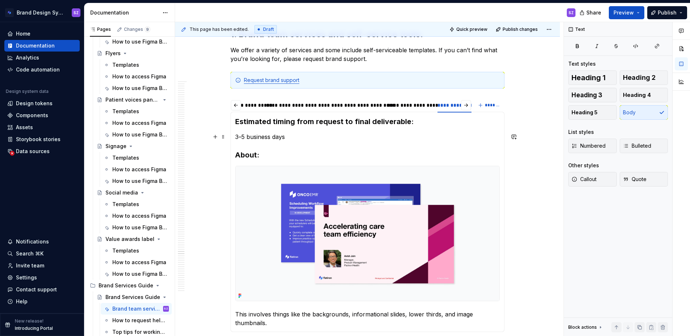
scroll to position [158, 0]
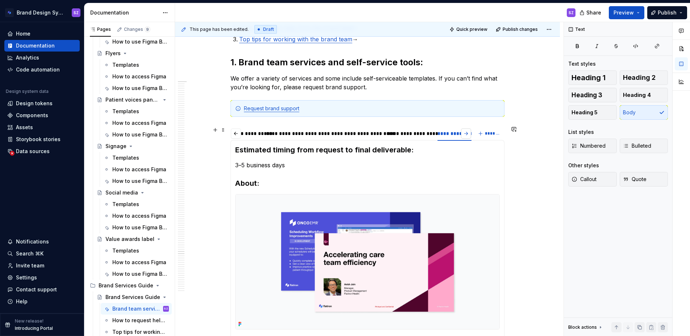
click at [469, 135] on button "button" at bounding box center [466, 133] width 10 height 10
click at [292, 136] on div "**********" at bounding box center [293, 133] width 48 height 7
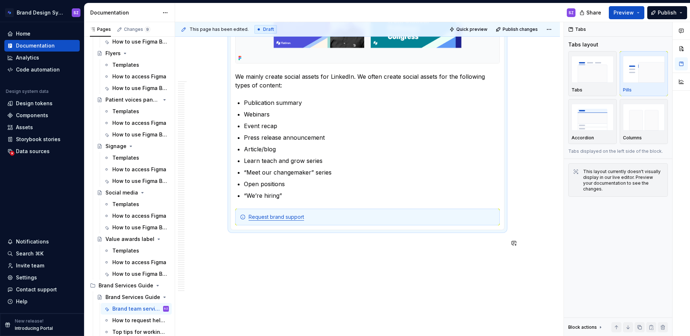
scroll to position [479, 0]
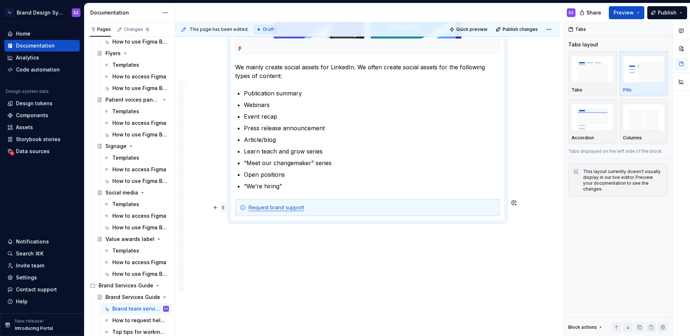
click at [226, 207] on span at bounding box center [223, 207] width 6 height 10
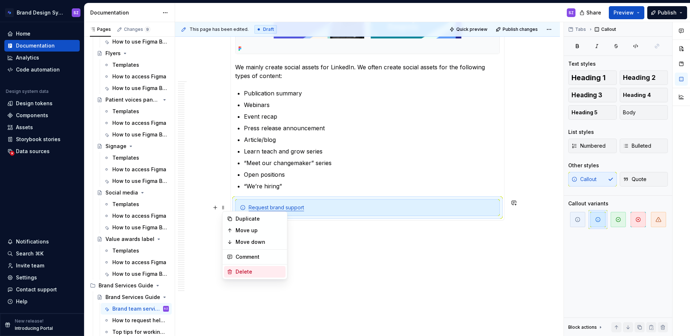
click at [261, 273] on div "Delete" at bounding box center [259, 271] width 47 height 7
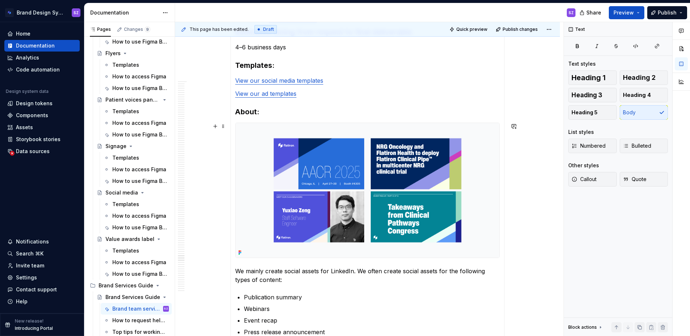
scroll to position [218, 0]
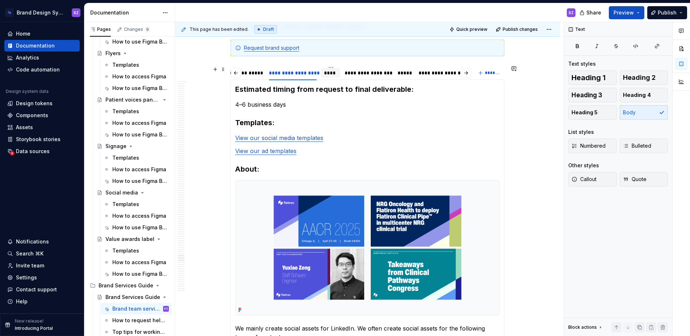
click at [337, 74] on div "****" at bounding box center [330, 72] width 13 height 7
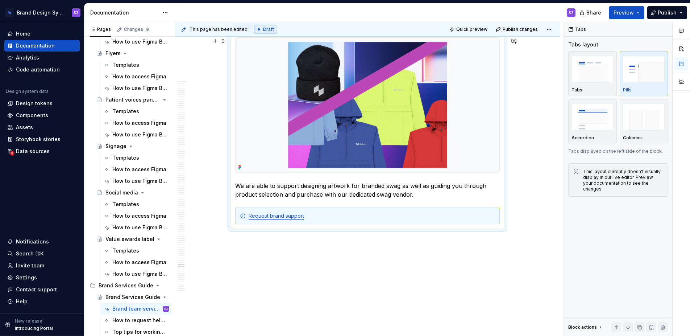
scroll to position [408, 0]
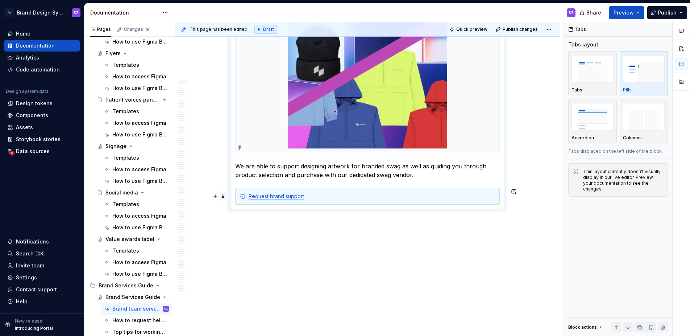
click at [226, 197] on span at bounding box center [223, 196] width 6 height 10
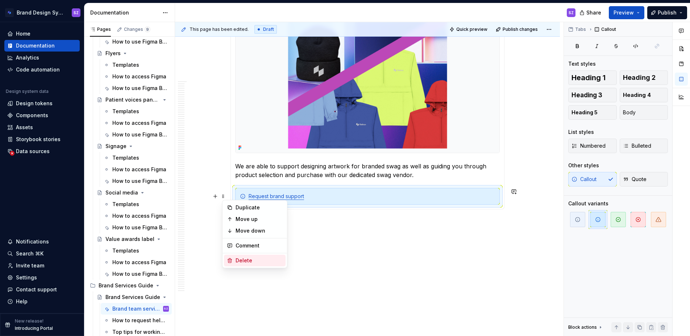
click at [272, 262] on div "Delete" at bounding box center [259, 260] width 47 height 7
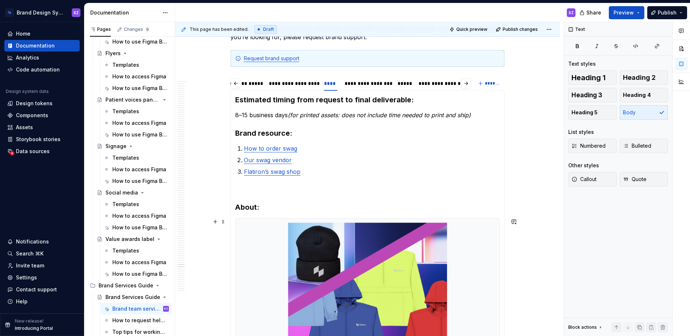
scroll to position [188, 0]
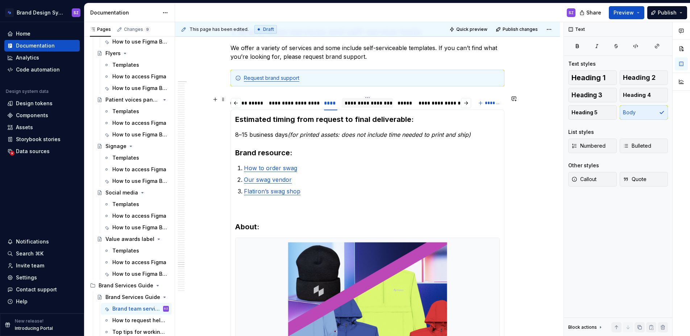
click at [356, 104] on div "**********" at bounding box center [367, 102] width 45 height 7
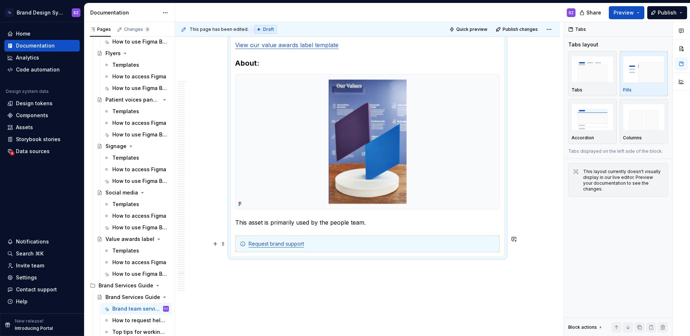
scroll to position [358, 0]
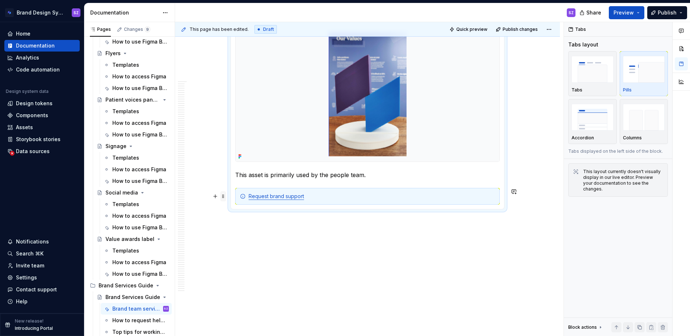
click at [226, 195] on span at bounding box center [223, 196] width 6 height 10
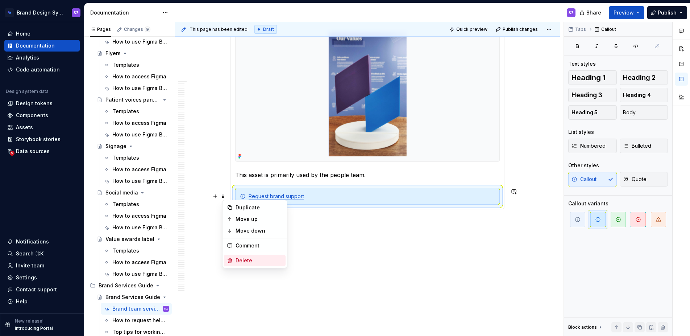
click at [269, 262] on div "Delete" at bounding box center [259, 260] width 47 height 7
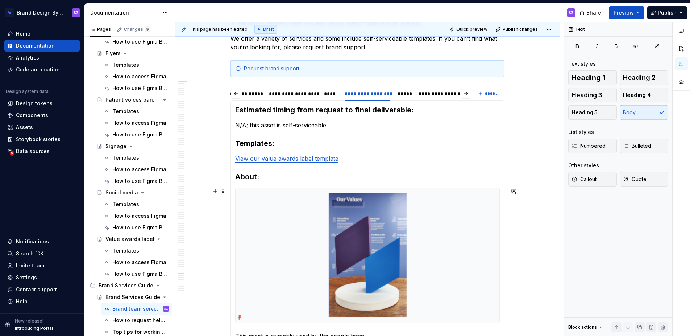
scroll to position [157, 0]
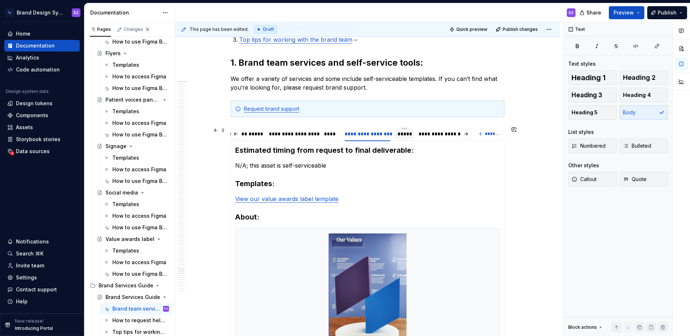
click at [403, 136] on div "*****" at bounding box center [405, 133] width 14 height 7
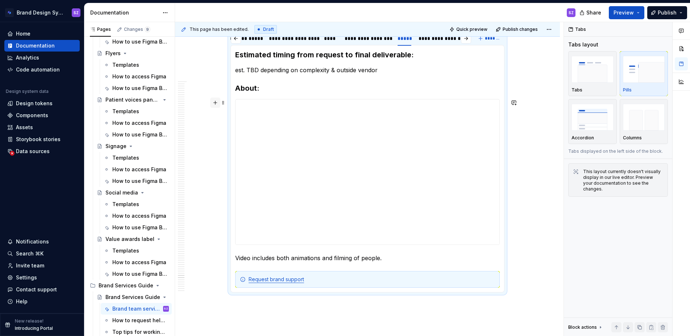
scroll to position [304, 0]
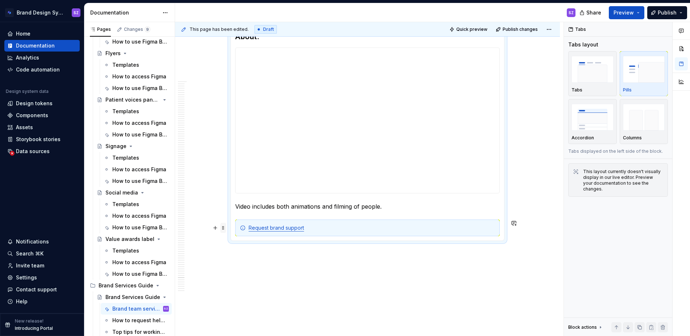
click at [226, 227] on span at bounding box center [223, 228] width 6 height 10
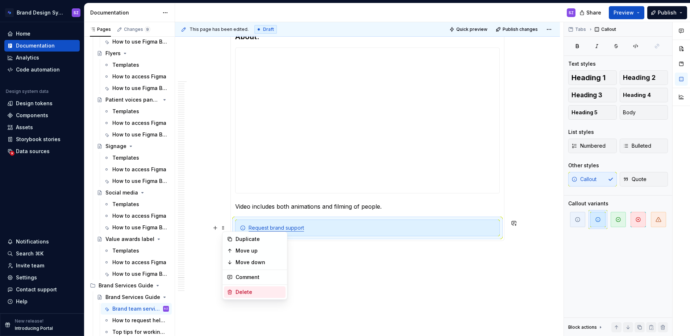
click at [259, 290] on div "Delete" at bounding box center [259, 291] width 47 height 7
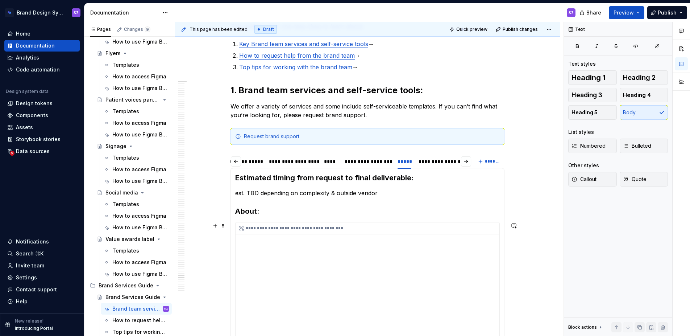
scroll to position [85, 0]
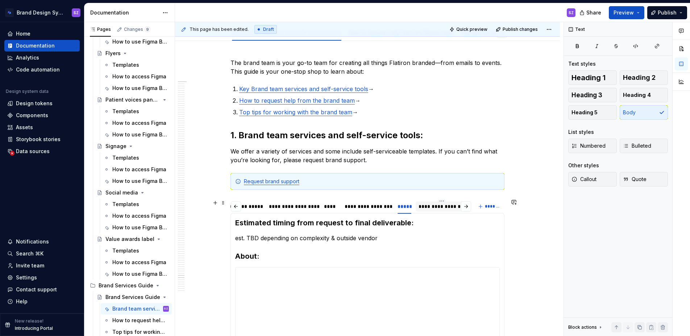
click at [431, 206] on div "**********" at bounding box center [442, 206] width 46 height 7
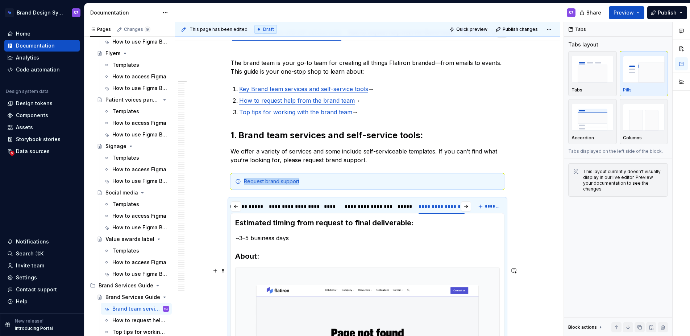
scroll to position [229, 0]
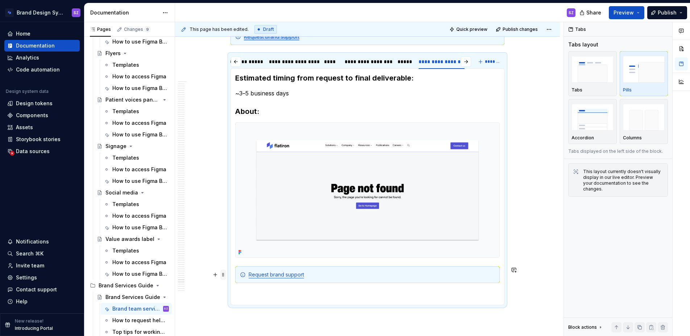
click at [226, 274] on span at bounding box center [223, 274] width 6 height 10
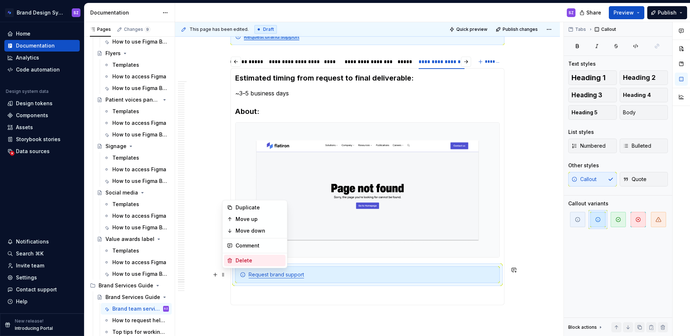
drag, startPoint x: 276, startPoint y: 261, endPoint x: 291, endPoint y: 262, distance: 14.5
click at [277, 262] on div "Delete" at bounding box center [259, 260] width 47 height 7
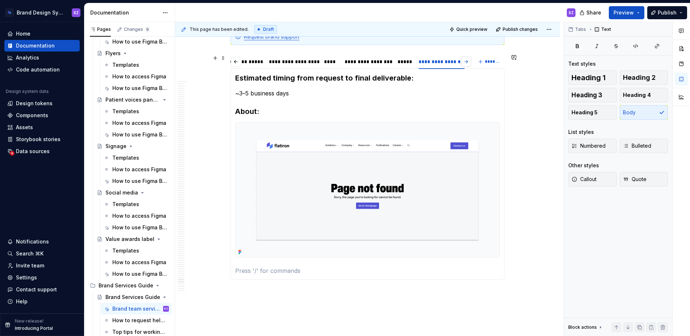
click at [469, 62] on button "button" at bounding box center [466, 62] width 10 height 10
click at [339, 60] on div "**********" at bounding box center [347, 61] width 73 height 7
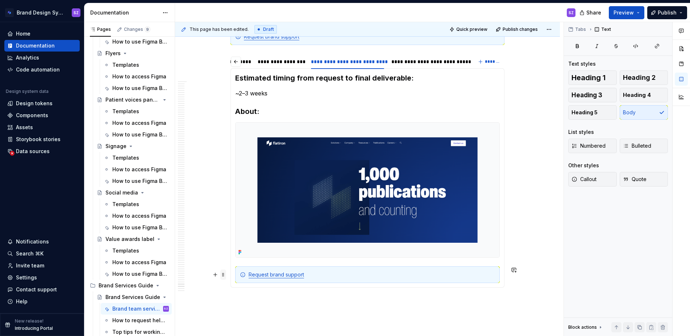
click at [225, 274] on span at bounding box center [223, 274] width 6 height 10
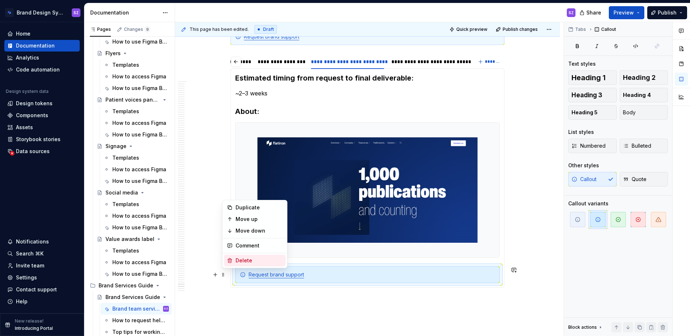
drag, startPoint x: 257, startPoint y: 262, endPoint x: 385, endPoint y: 156, distance: 166.8
click at [257, 262] on div "Delete" at bounding box center [259, 260] width 47 height 7
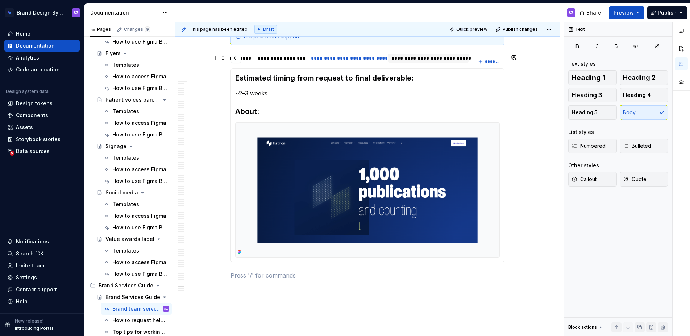
click at [427, 57] on div "**********" at bounding box center [428, 57] width 74 height 7
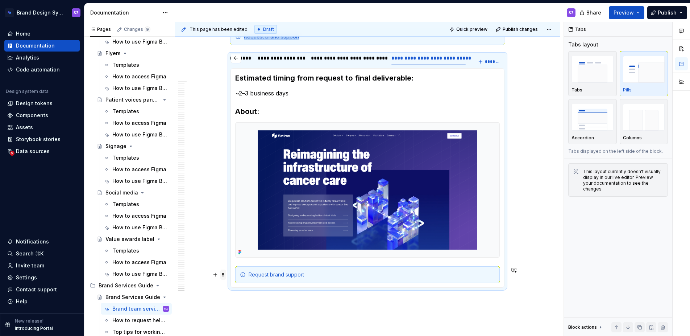
click at [225, 275] on span at bounding box center [223, 274] width 6 height 10
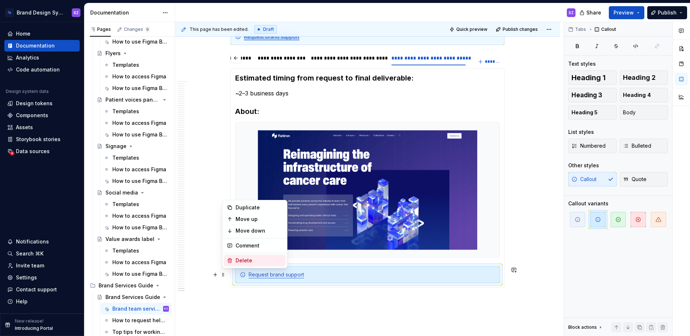
click at [262, 257] on div "Delete" at bounding box center [259, 260] width 47 height 7
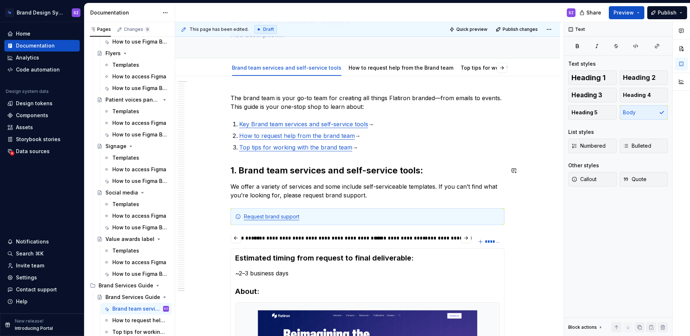
scroll to position [49, 0]
click at [619, 14] on span "Preview" at bounding box center [624, 12] width 20 height 7
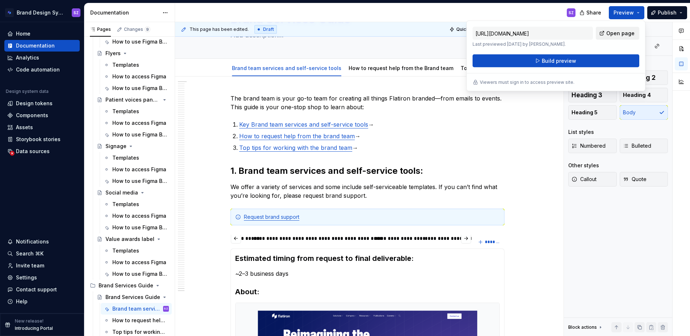
click at [608, 35] on link "Open page" at bounding box center [617, 33] width 43 height 13
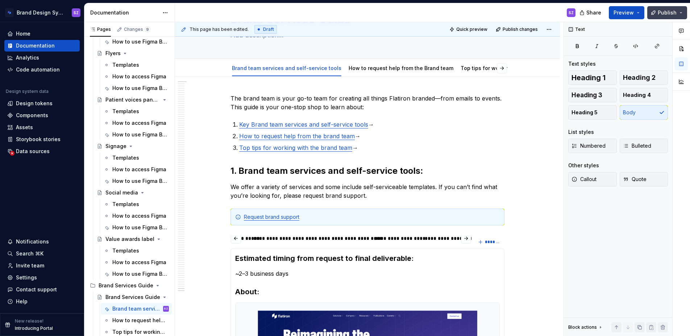
click at [662, 14] on span "Publish" at bounding box center [667, 12] width 19 height 7
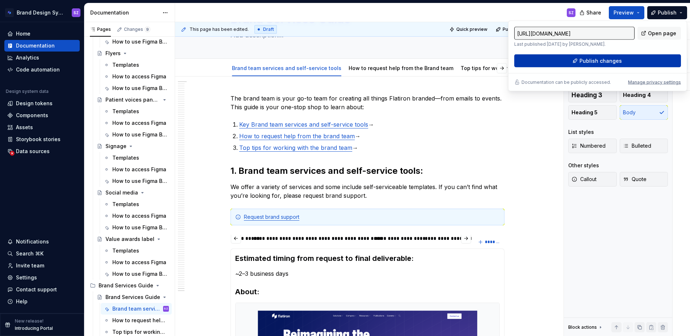
click at [614, 62] on span "Publish changes" at bounding box center [601, 60] width 42 height 7
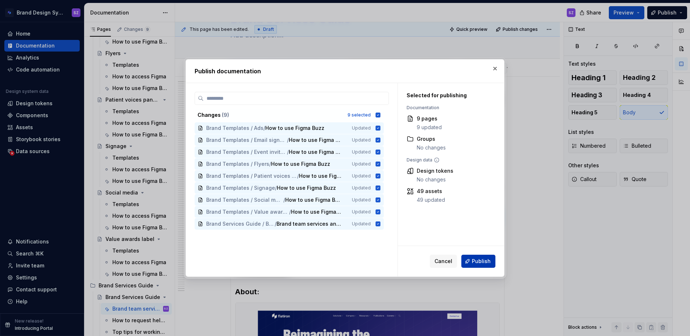
click at [482, 261] on span "Publish" at bounding box center [481, 260] width 19 height 7
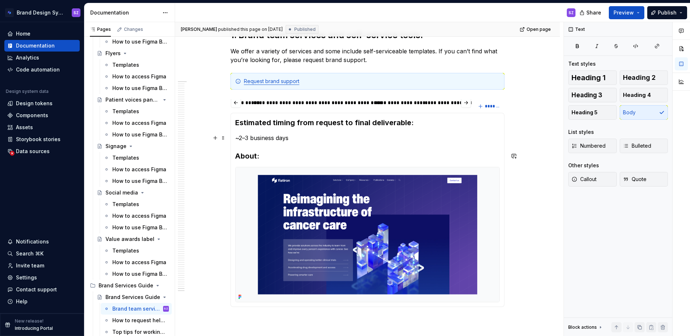
scroll to position [93, 0]
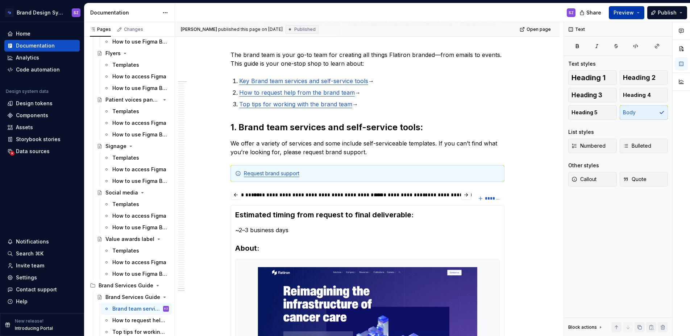
click at [628, 15] on span "Preview" at bounding box center [624, 12] width 20 height 7
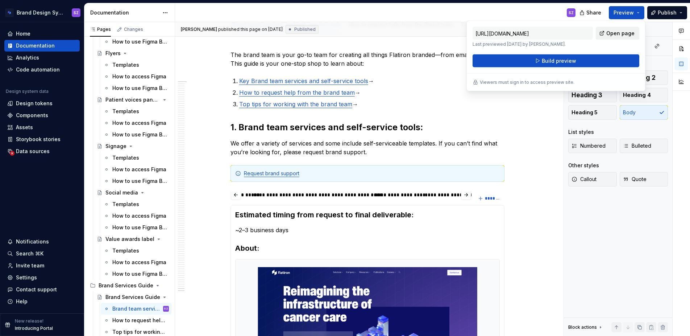
click at [613, 32] on span "Open page" at bounding box center [620, 33] width 28 height 7
click at [446, 100] on p "Top tips for working with the brand team →" at bounding box center [371, 104] width 265 height 9
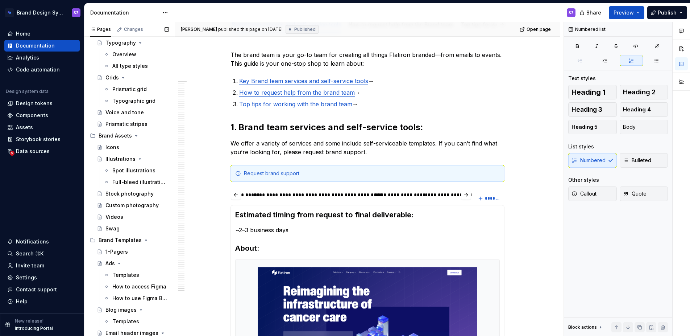
scroll to position [0, 0]
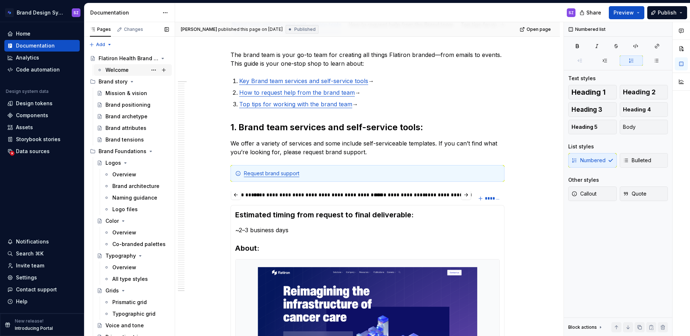
click at [122, 71] on div "Welcome" at bounding box center [116, 69] width 23 height 7
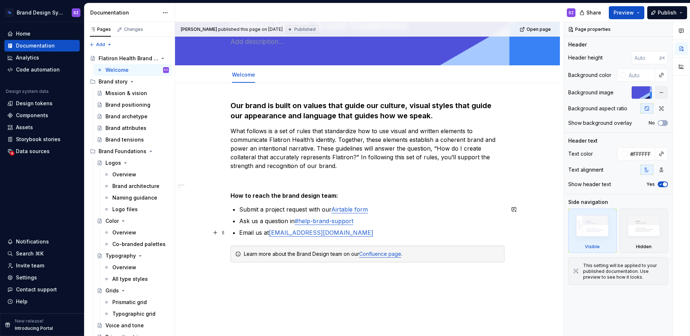
scroll to position [45, 0]
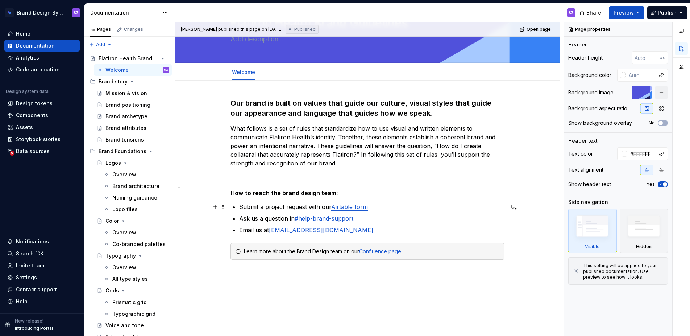
type textarea "*"
click at [341, 207] on link "Airtable form" at bounding box center [349, 206] width 37 height 7
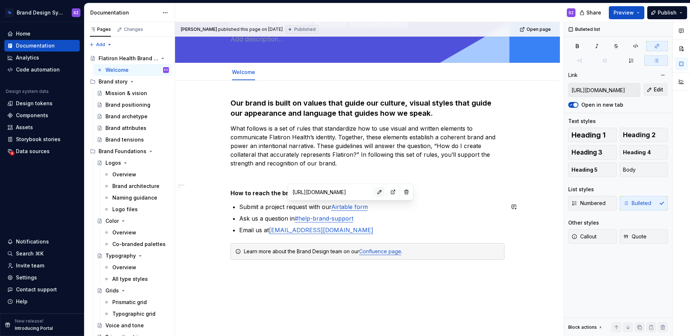
click at [375, 193] on button "button" at bounding box center [380, 192] width 10 height 10
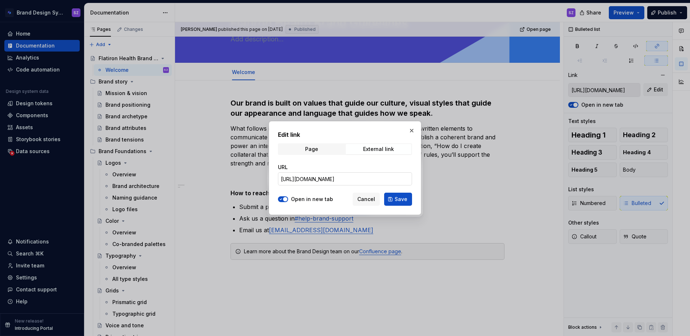
click at [377, 181] on input "[URL][DOMAIN_NAME]" at bounding box center [345, 178] width 134 height 13
paste input "[URL][DOMAIN_NAME]"
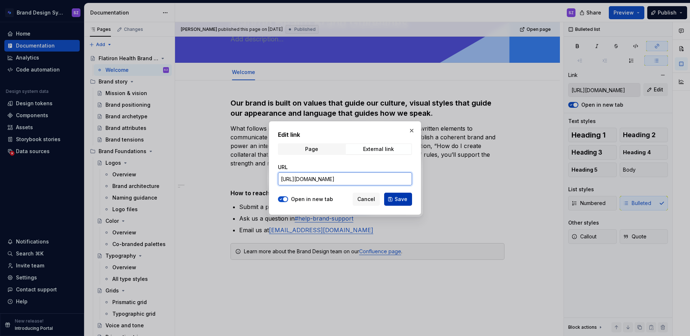
type input "[URL][DOMAIN_NAME]"
click at [396, 199] on span "Save" at bounding box center [401, 198] width 13 height 7
type input "[URL][DOMAIN_NAME]"
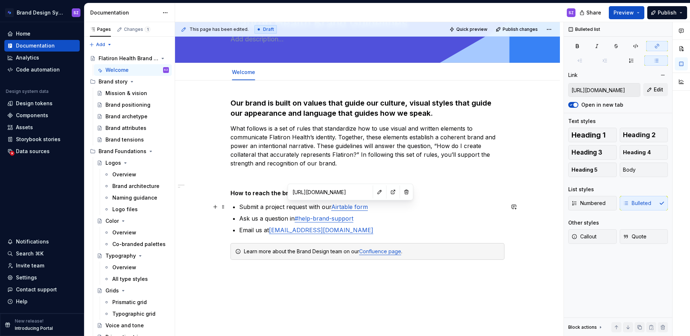
type textarea "*"
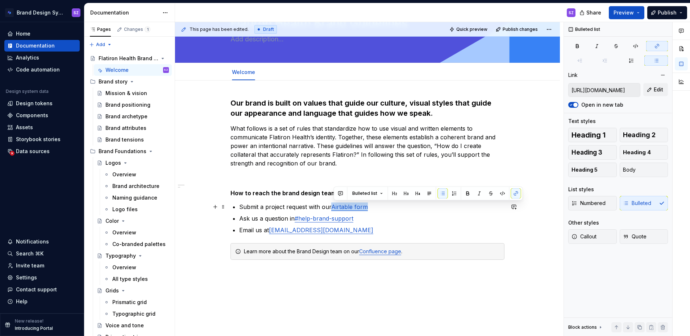
drag, startPoint x: 362, startPoint y: 208, endPoint x: 333, endPoint y: 208, distance: 29.4
click at [333, 208] on p "Submit a project request with our Airtable form" at bounding box center [371, 206] width 265 height 9
drag, startPoint x: 362, startPoint y: 208, endPoint x: 356, endPoint y: 208, distance: 6.9
click at [362, 208] on link "Airtable form" at bounding box center [349, 206] width 37 height 7
drag, startPoint x: 354, startPoint y: 207, endPoint x: 334, endPoint y: 207, distance: 19.6
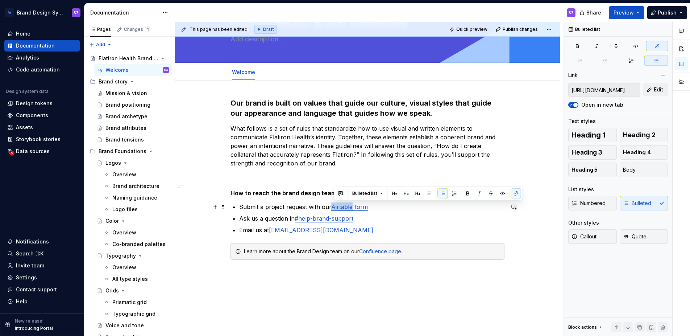
click at [334, 207] on link "Airtable form" at bounding box center [349, 206] width 37 height 7
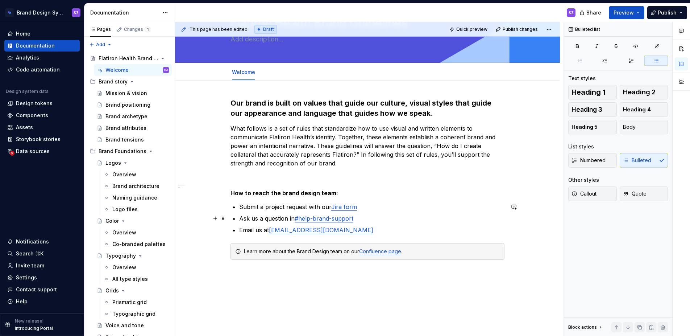
click at [440, 221] on p "Ask us a question in #help-brand-support" at bounding box center [371, 218] width 265 height 9
click at [666, 14] on span "Publish" at bounding box center [667, 12] width 19 height 7
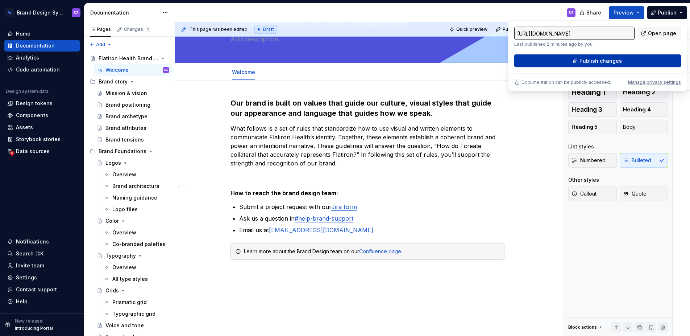
click at [621, 62] on button "Publish changes" at bounding box center [597, 60] width 167 height 13
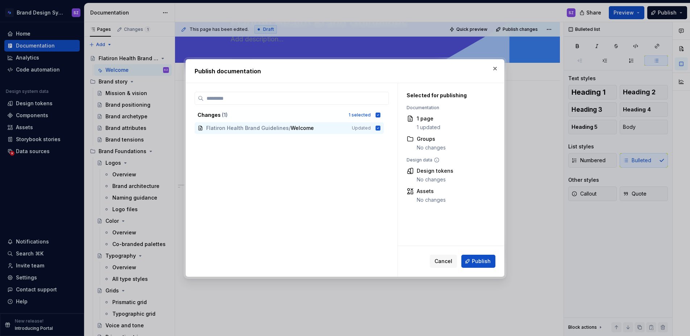
click at [485, 262] on span "Publish" at bounding box center [481, 260] width 19 height 7
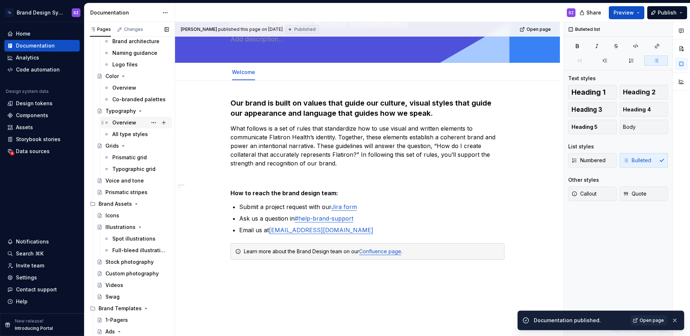
scroll to position [154, 0]
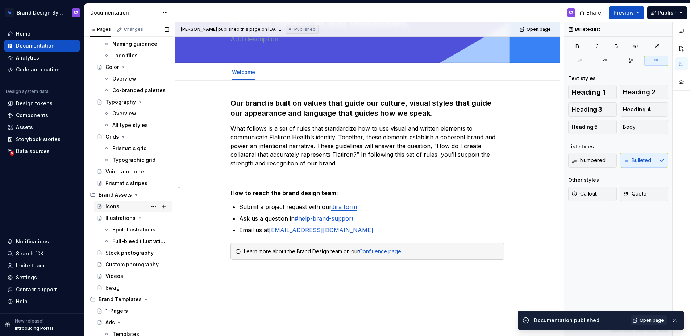
click at [112, 208] on div "Icons" at bounding box center [112, 206] width 14 height 7
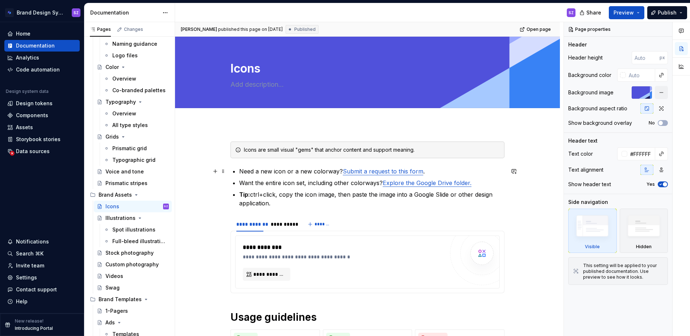
type textarea "*"
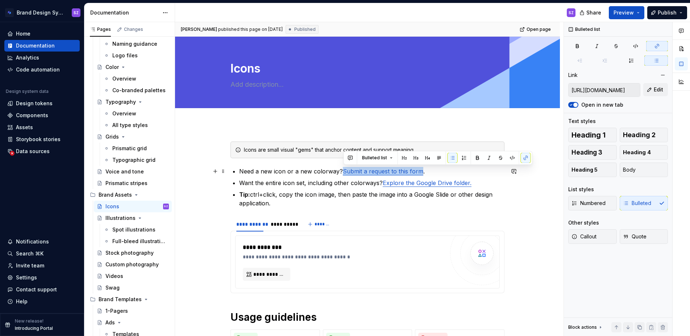
drag, startPoint x: 344, startPoint y: 171, endPoint x: 422, endPoint y: 169, distance: 78.0
click at [422, 169] on link "Submit a request to this form" at bounding box center [383, 170] width 80 height 7
click at [525, 158] on button "button" at bounding box center [526, 158] width 10 height 10
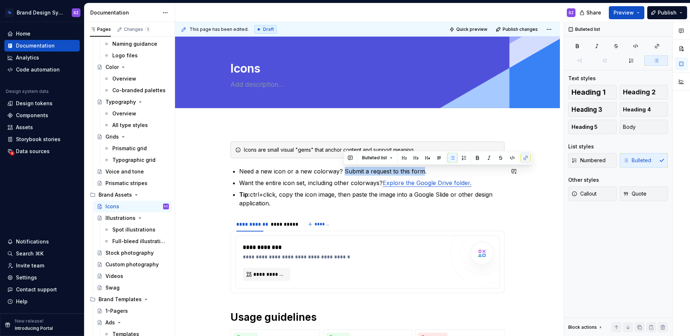
click at [525, 158] on button "button" at bounding box center [526, 158] width 10 height 10
click at [658, 44] on icon "button" at bounding box center [657, 46] width 4 height 4
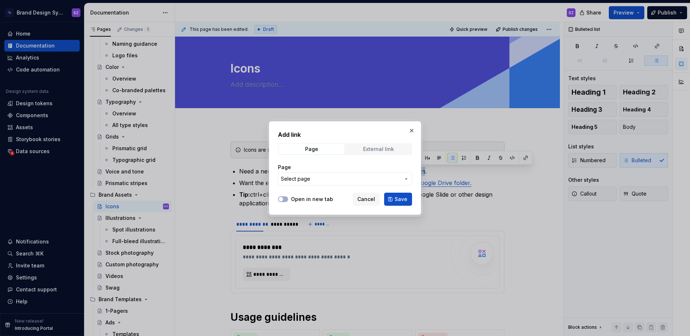
click at [373, 149] on div "External link" at bounding box center [378, 149] width 31 height 6
click at [294, 179] on input "URL" at bounding box center [345, 178] width 134 height 13
paste input "[URL][DOMAIN_NAME]"
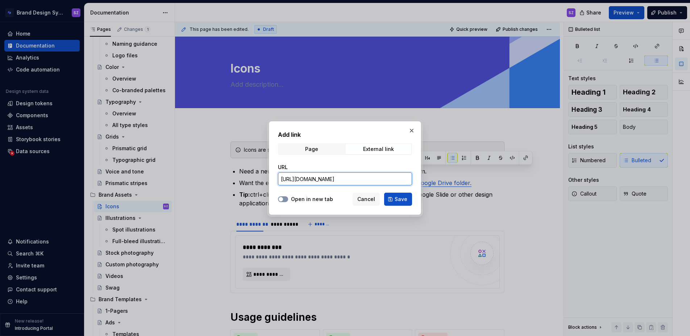
type input "[URL][DOMAIN_NAME]"
click at [280, 199] on span "button" at bounding box center [281, 199] width 4 height 4
click at [402, 202] on span "Save" at bounding box center [401, 198] width 13 height 7
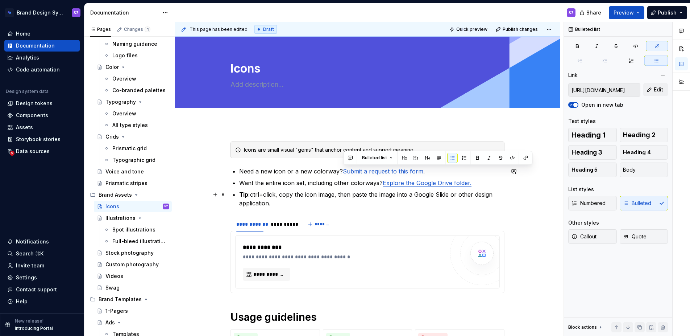
click at [403, 202] on p "Tip: ctrl+click, copy the icon image, then paste the image into a Google Slide …" at bounding box center [371, 198] width 265 height 17
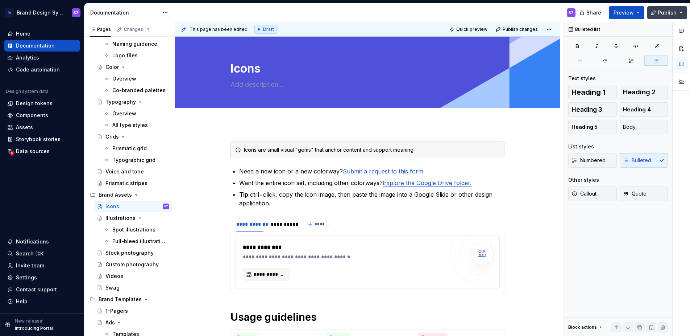
click at [663, 14] on span "Publish" at bounding box center [667, 12] width 19 height 7
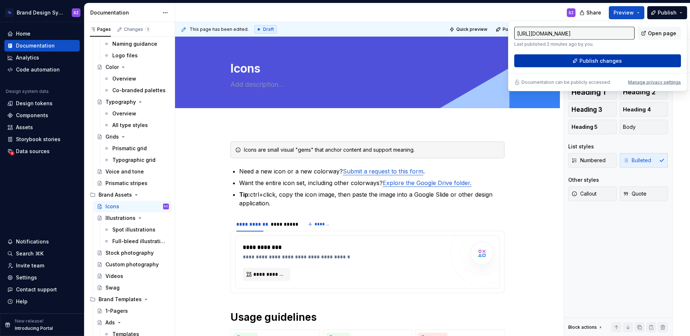
click at [608, 61] on span "Publish changes" at bounding box center [601, 60] width 42 height 7
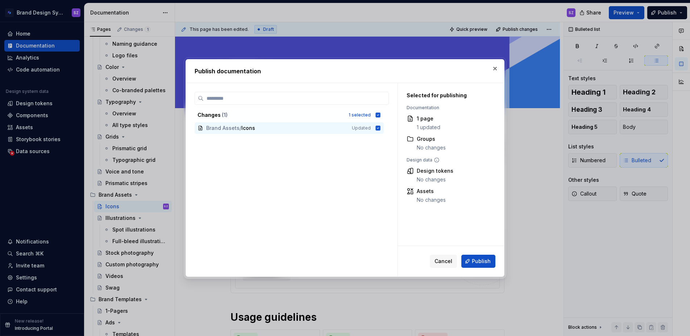
click at [482, 261] on span "Publish" at bounding box center [481, 260] width 19 height 7
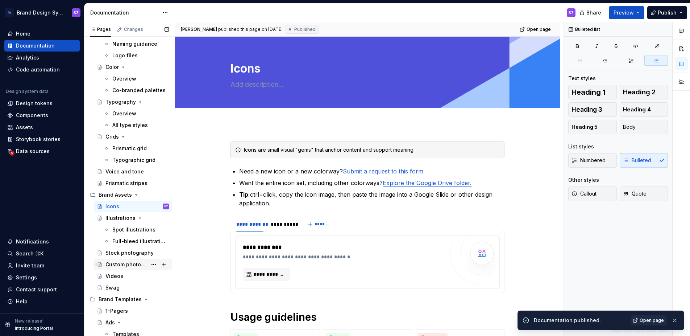
scroll to position [631, 0]
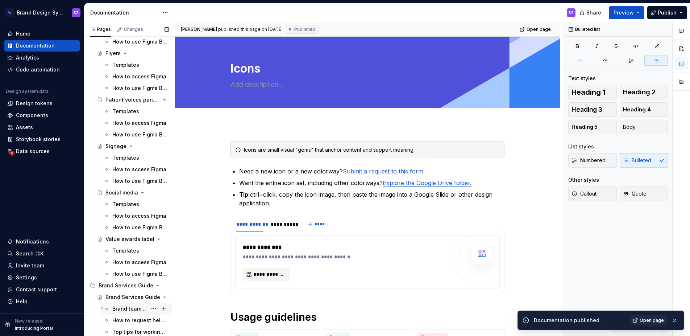
click at [128, 308] on div "Brand team services and self-service tools" at bounding box center [129, 308] width 35 height 7
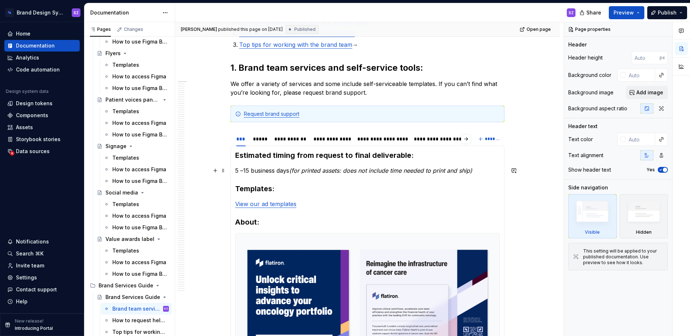
scroll to position [140, 0]
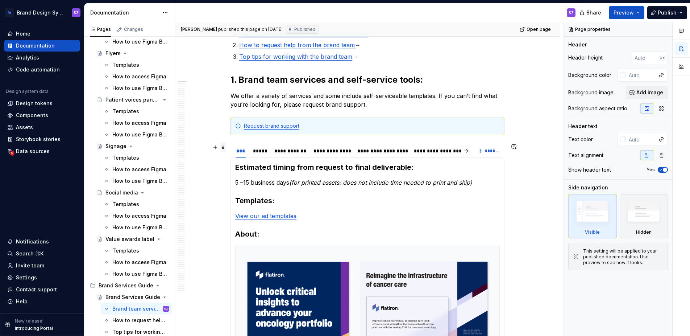
click at [226, 148] on span at bounding box center [223, 147] width 6 height 10
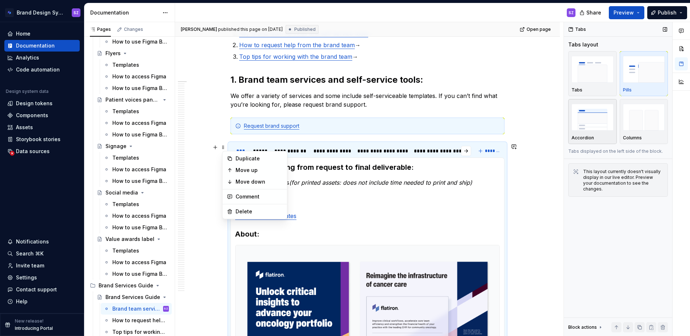
click at [590, 123] on img "button" at bounding box center [593, 117] width 42 height 26
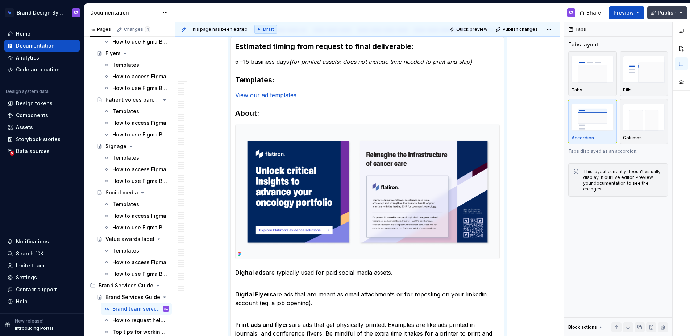
click at [658, 13] on button "Publish" at bounding box center [667, 12] width 40 height 13
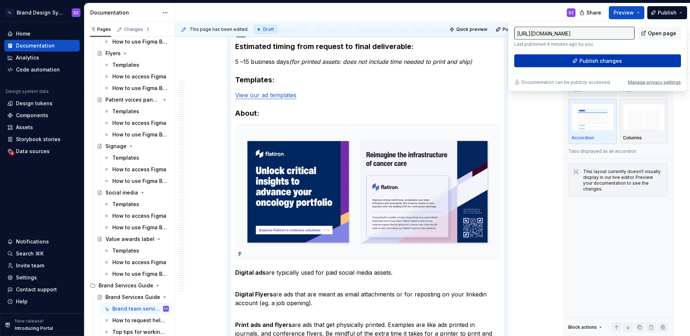
click at [612, 63] on span "Publish changes" at bounding box center [601, 60] width 42 height 7
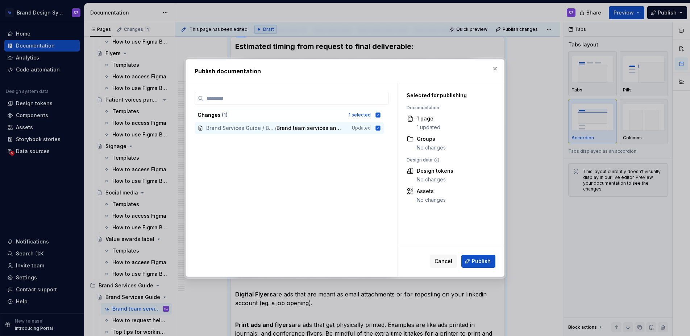
click at [477, 262] on span "Publish" at bounding box center [481, 260] width 19 height 7
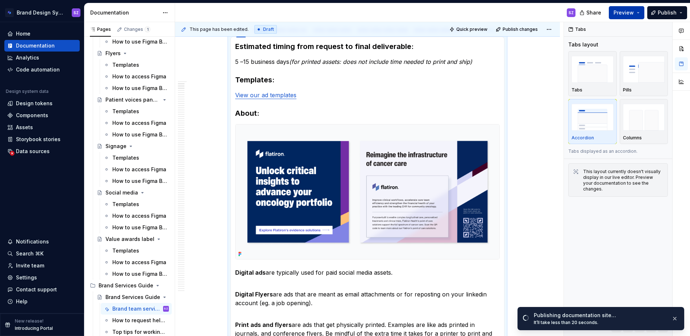
click at [620, 14] on span "Preview" at bounding box center [624, 12] width 20 height 7
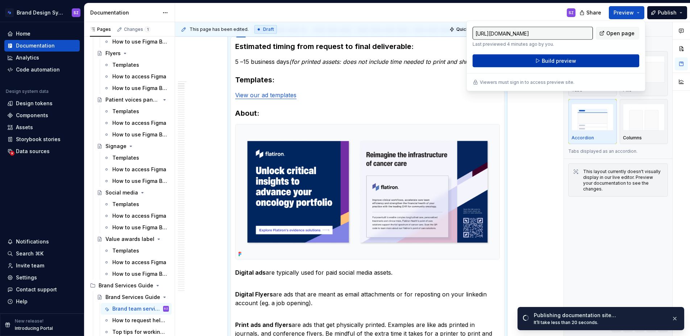
click at [570, 63] on span "Build preview" at bounding box center [559, 60] width 34 height 7
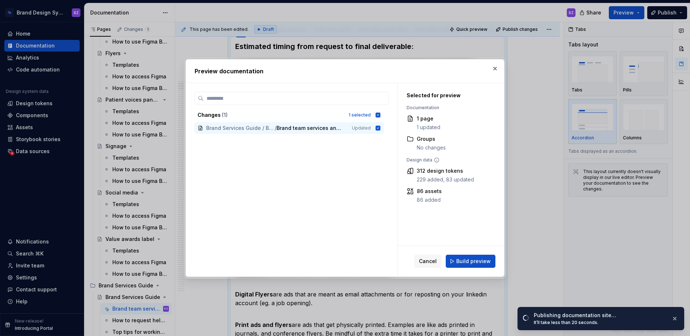
drag, startPoint x: 422, startPoint y: 261, endPoint x: 432, endPoint y: 258, distance: 9.9
click at [423, 261] on span "Cancel" at bounding box center [428, 260] width 18 height 7
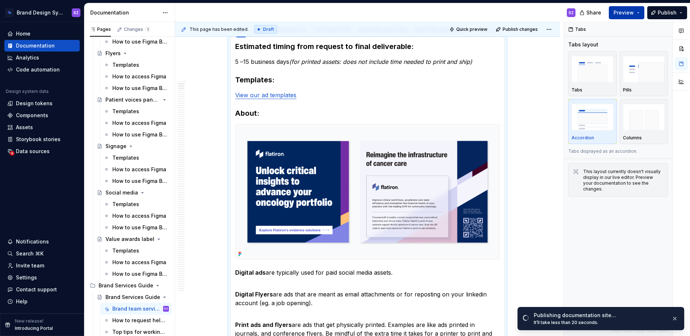
click at [624, 12] on span "Preview" at bounding box center [624, 12] width 20 height 7
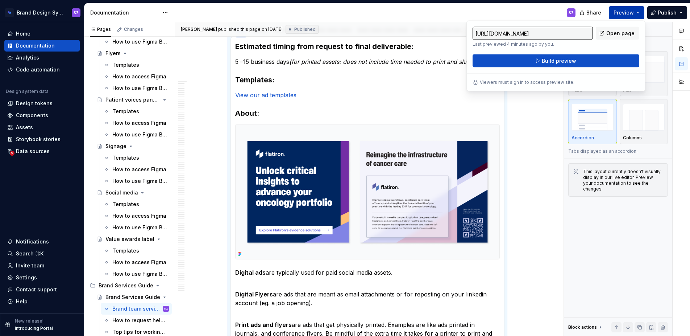
click at [622, 14] on span "Preview" at bounding box center [624, 12] width 20 height 7
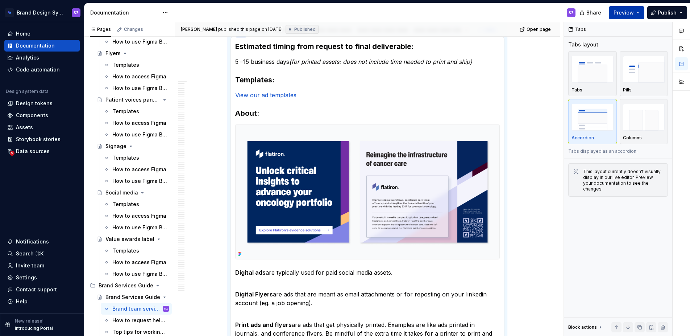
click at [622, 14] on span "Preview" at bounding box center [624, 12] width 20 height 7
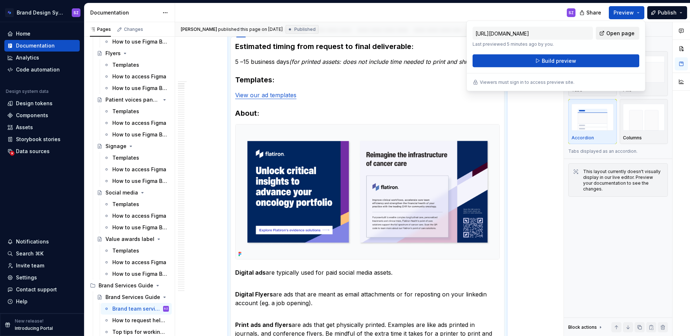
click at [619, 33] on span "Open page" at bounding box center [620, 33] width 28 height 7
type textarea "*"
